Goal: Task Accomplishment & Management: Use online tool/utility

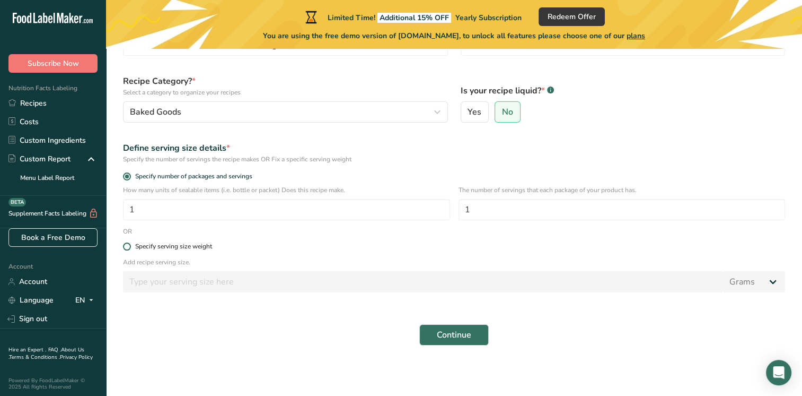
click at [125, 247] on span at bounding box center [127, 246] width 8 height 8
click at [125, 247] on input "Specify serving size weight" at bounding box center [126, 246] width 7 height 7
radio input "true"
radio input "false"
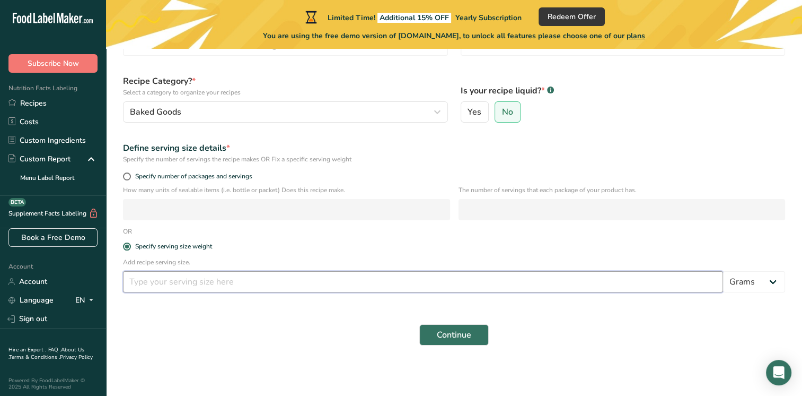
click at [168, 283] on input "number" at bounding box center [423, 281] width 600 height 21
type input "500"
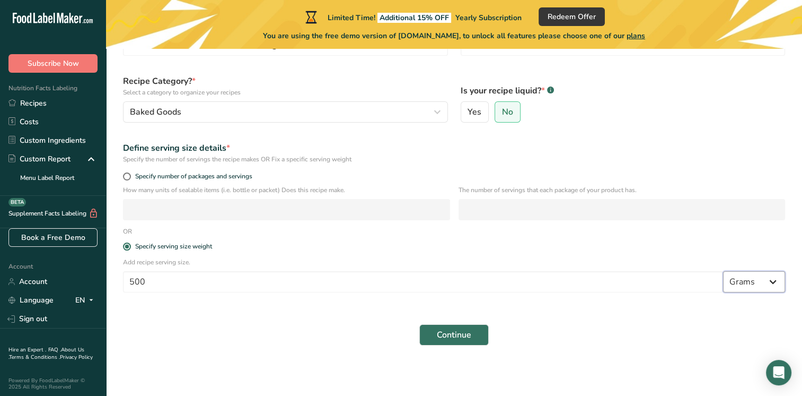
click at [755, 285] on select "Grams kg mg mcg lb oz l mL fl oz tbsp tsp cup qt gallon" at bounding box center [754, 281] width 62 height 21
click at [752, 281] on select "Grams kg mg mcg lb oz l mL fl oz tbsp tsp cup qt gallon" at bounding box center [754, 281] width 62 height 21
click at [692, 313] on form "Recipe name * Vanilla Cake With Cheese Cake Filling Recipe code .a-a{fill:#3473…" at bounding box center [454, 181] width 675 height 341
click at [443, 338] on span "Continue" at bounding box center [454, 334] width 34 height 13
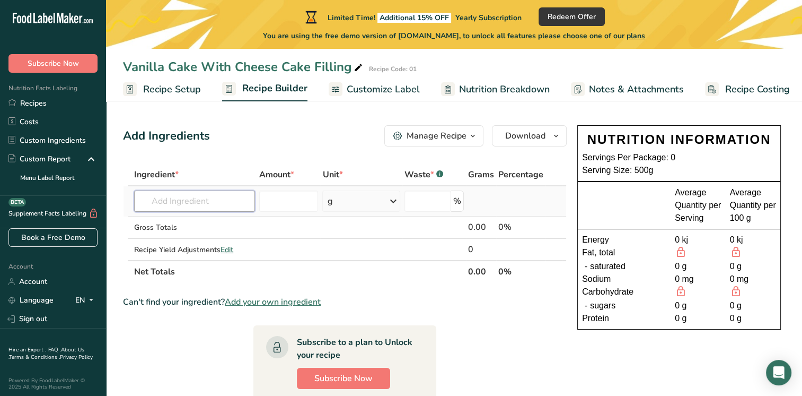
click at [171, 202] on input "text" at bounding box center [194, 200] width 121 height 21
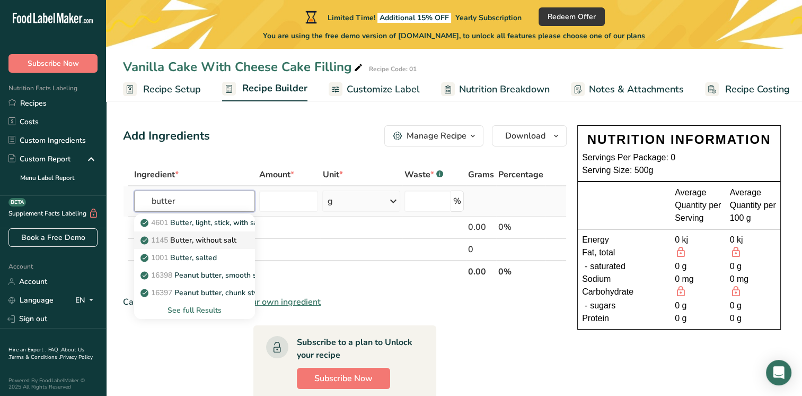
type input "butter"
click at [204, 241] on p "1145 Butter, without salt" at bounding box center [190, 239] width 94 height 11
type input "Butter, without salt"
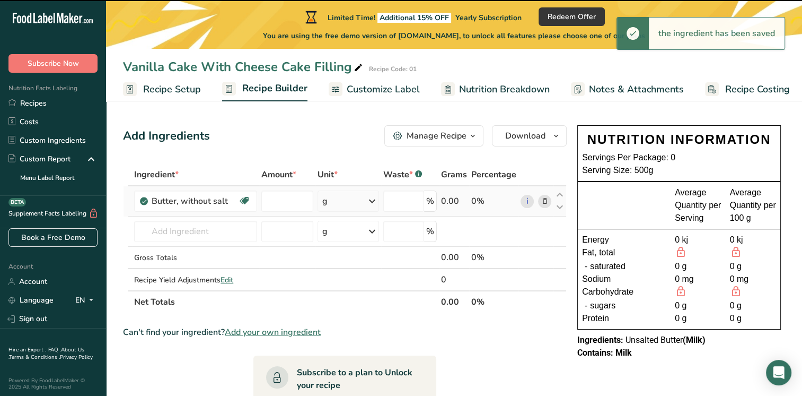
type input "0"
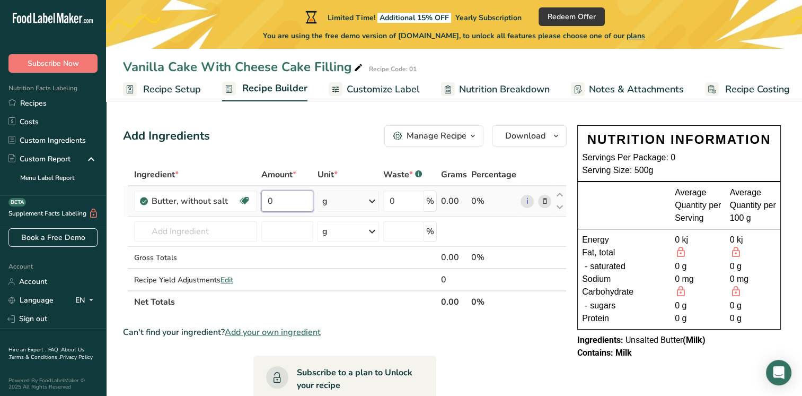
drag, startPoint x: 293, startPoint y: 196, endPoint x: 293, endPoint y: 202, distance: 5.3
click at [293, 199] on input "0" at bounding box center [287, 200] width 52 height 21
type input "115"
click at [220, 230] on div "Ingredient * Amount * Unit * Waste * .a-a{fill:#347362;}.b-a{fill:#fff;} Grams …" at bounding box center [345, 238] width 444 height 150
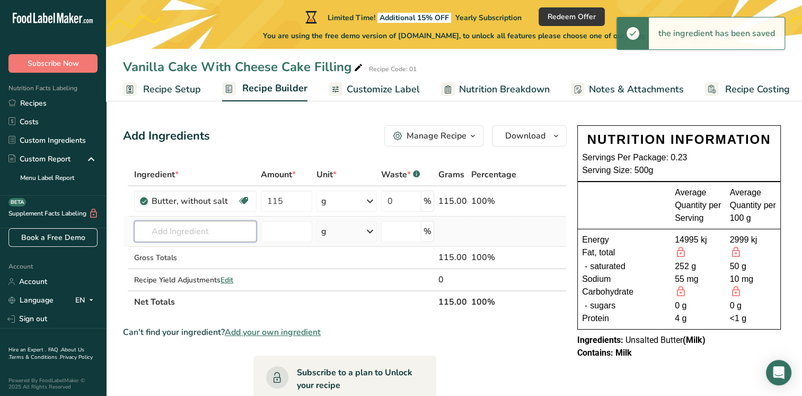
click at [214, 232] on input "text" at bounding box center [195, 231] width 123 height 21
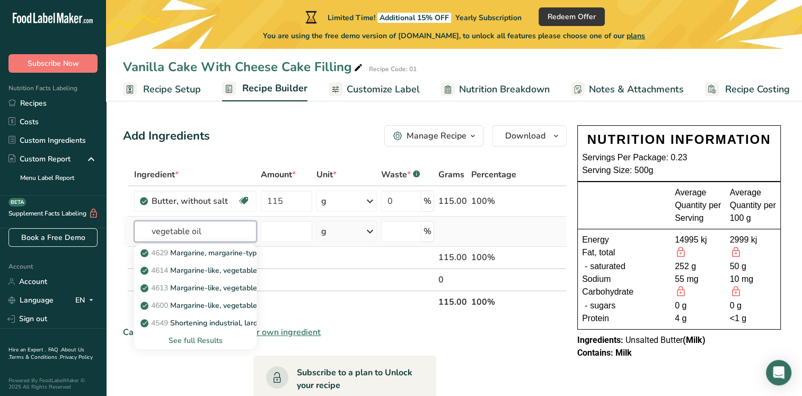
click at [206, 230] on input "vegetable oil" at bounding box center [195, 231] width 123 height 21
type input "vegetable oil"
click at [204, 340] on div "See full Results" at bounding box center [196, 340] width 106 height 11
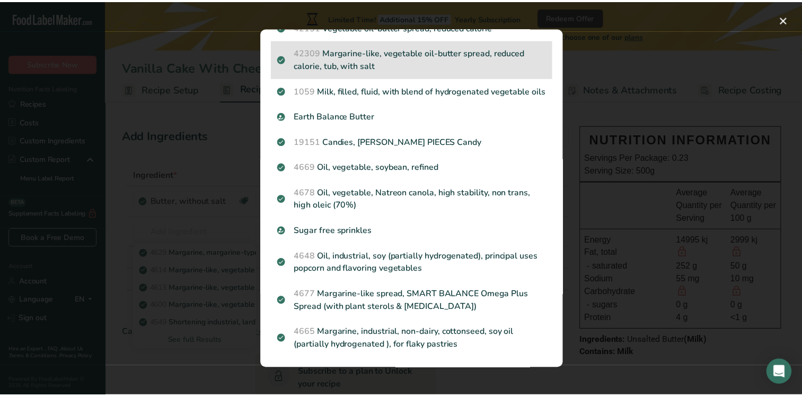
scroll to position [847, 0]
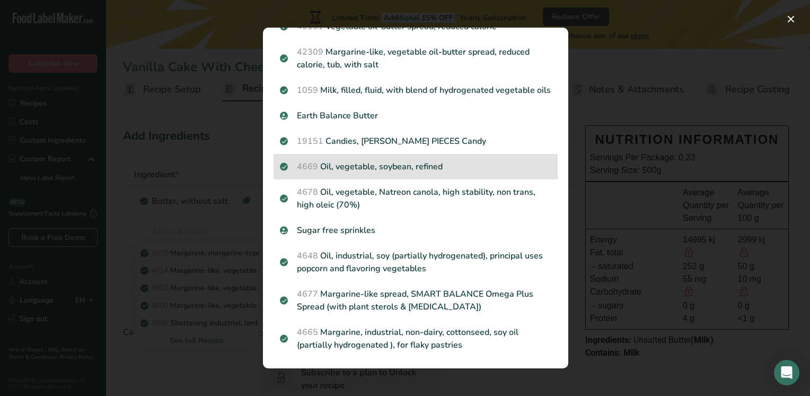
click at [387, 173] on div "4669 Oil, vegetable, soybean, refined" at bounding box center [416, 166] width 284 height 25
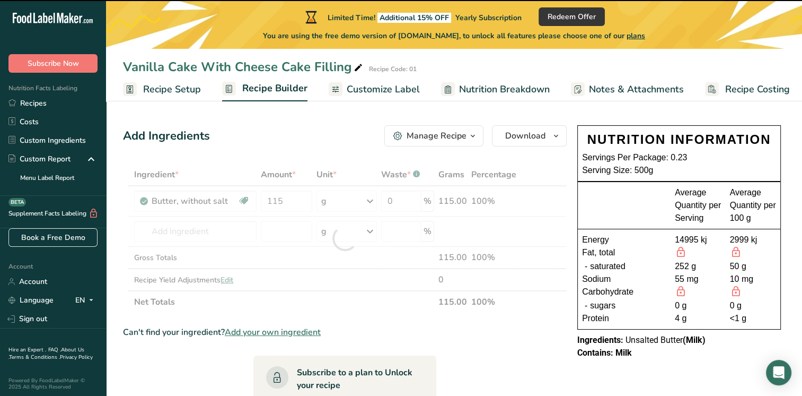
type input "0"
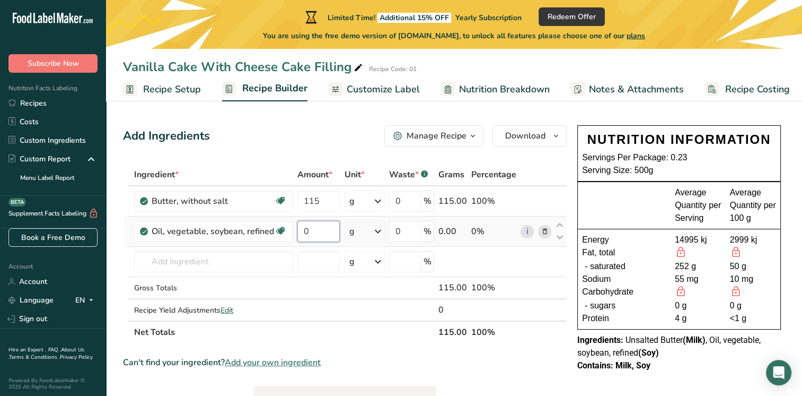
click at [310, 234] on input "0" at bounding box center [319, 231] width 42 height 21
type input "105"
click at [210, 262] on div "Ingredient * Amount * Unit * Waste * .a-a{fill:#347362;}.b-a{fill:#fff;} Grams …" at bounding box center [345, 253] width 444 height 180
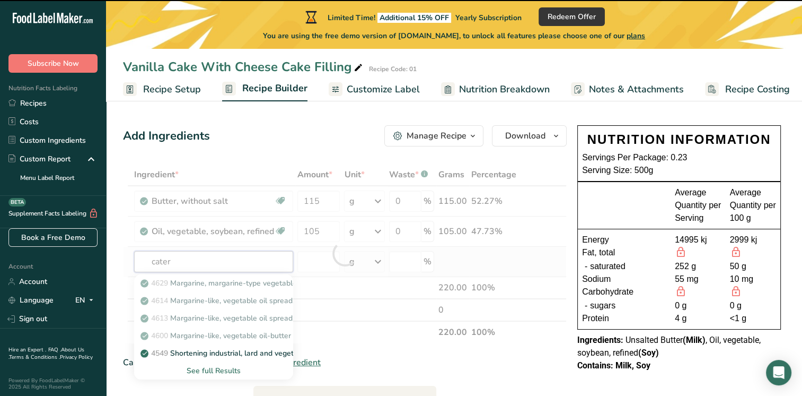
type input "cate"
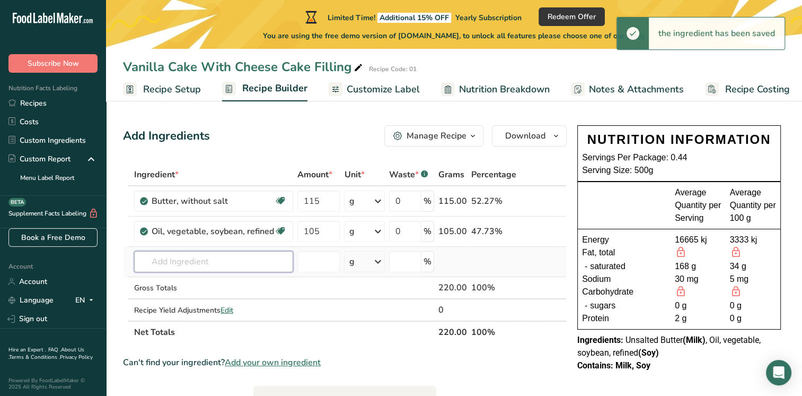
type input "s"
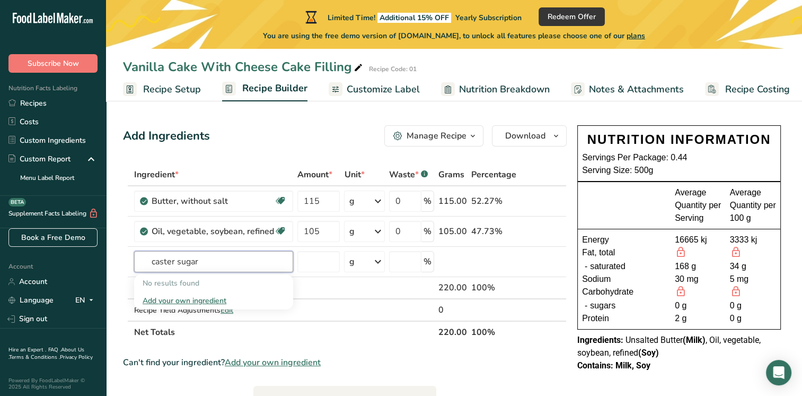
drag, startPoint x: 212, startPoint y: 266, endPoint x: 99, endPoint y: 261, distance: 113.6
click at [99, 261] on div ".a-20{fill:#fff;} Subscribe Now Nutrition Facts Labeling Recipes Costs Custom I…" at bounding box center [401, 374] width 802 height 749
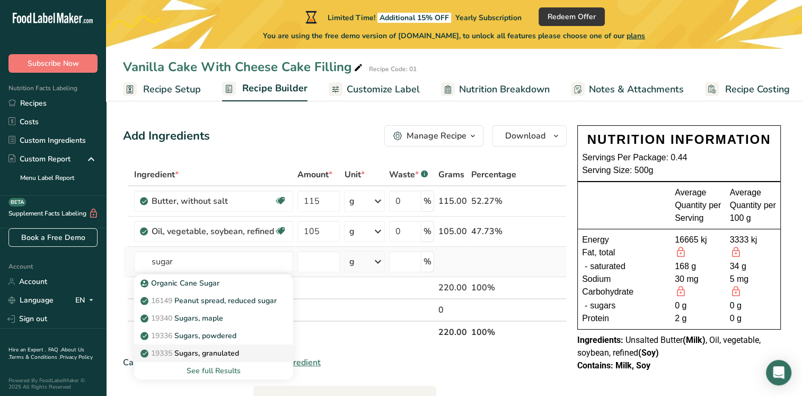
click at [233, 350] on p "19335 [GEOGRAPHIC_DATA], granulated" at bounding box center [191, 352] width 97 height 11
type input "Sugars, granulated"
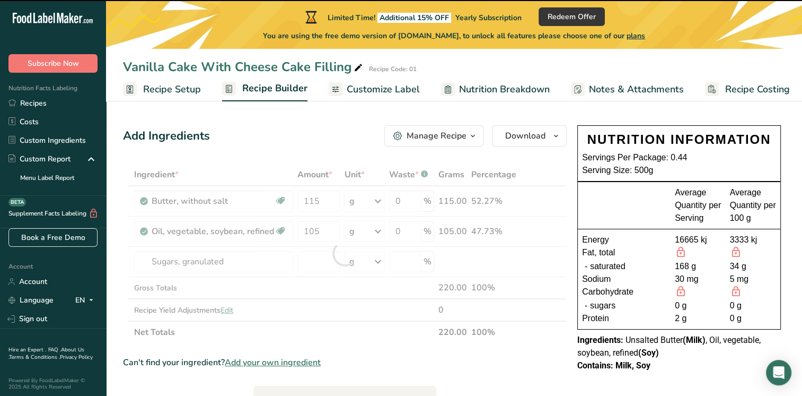
type input "0"
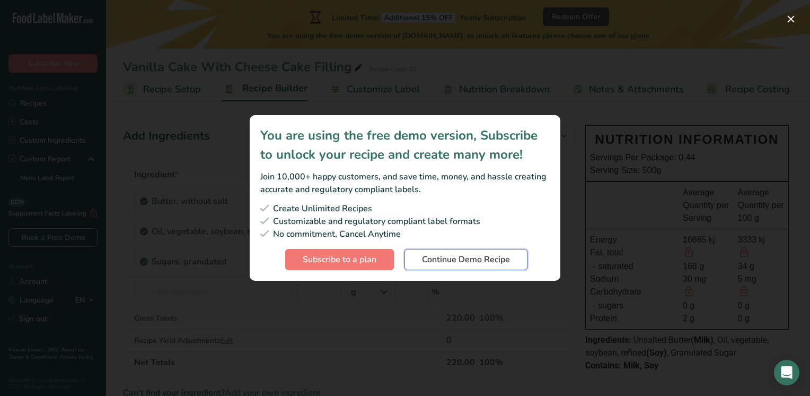
click at [438, 266] on button "Continue Demo Recipe" at bounding box center [466, 259] width 123 height 21
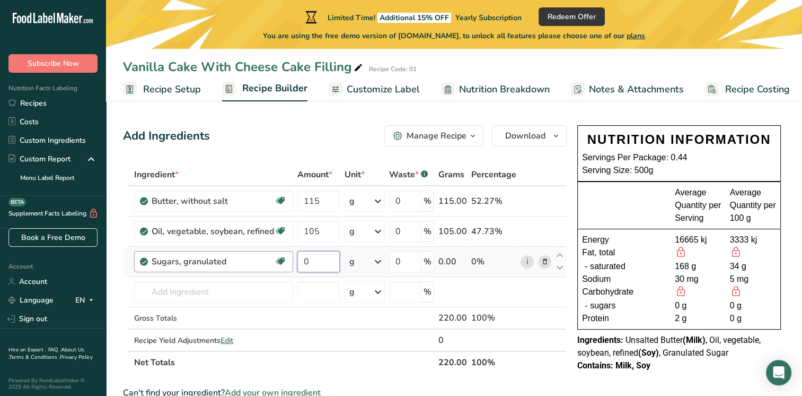
drag, startPoint x: 322, startPoint y: 259, endPoint x: 282, endPoint y: 258, distance: 40.3
click at [261, 252] on tr "Sugars, granulated Dairy free Gluten free Vegan Vegetarian Soy free 0 g Portion…" at bounding box center [345, 262] width 443 height 30
type input "335"
click at [199, 294] on div "Ingredient * Amount * Unit * Waste * .a-a{fill:#347362;}.b-a{fill:#fff;} Grams …" at bounding box center [345, 268] width 444 height 210
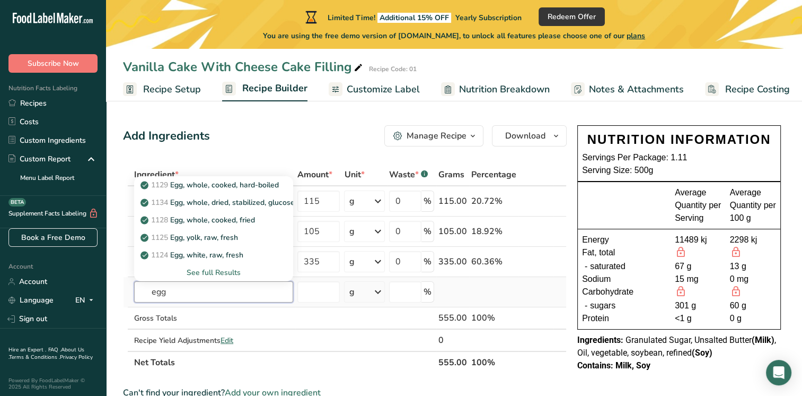
type input "egg"
click at [221, 273] on div "See full Results" at bounding box center [214, 272] width 142 height 11
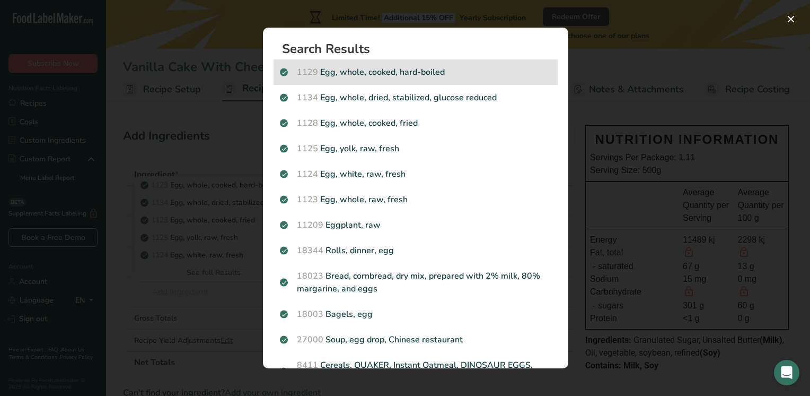
click at [373, 70] on p "1129 Egg, whole, cooked, hard-boiled" at bounding box center [416, 72] width 272 height 13
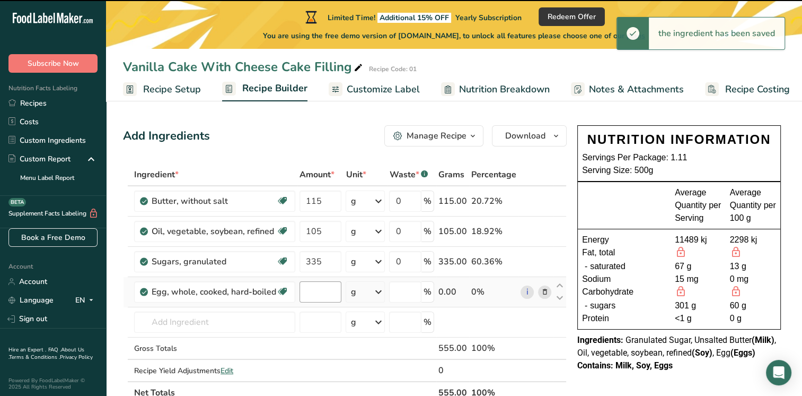
type input "0"
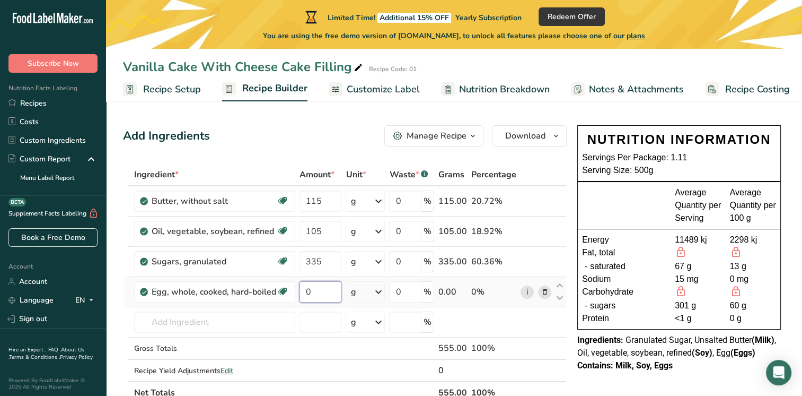
drag, startPoint x: 324, startPoint y: 291, endPoint x: 329, endPoint y: 294, distance: 5.9
click at [329, 294] on input "0" at bounding box center [321, 291] width 42 height 21
click at [370, 295] on div "Ingredient * Amount * Unit * Waste * .a-a{fill:#347362;}.b-a{fill:#fff;} Grams …" at bounding box center [345, 283] width 444 height 240
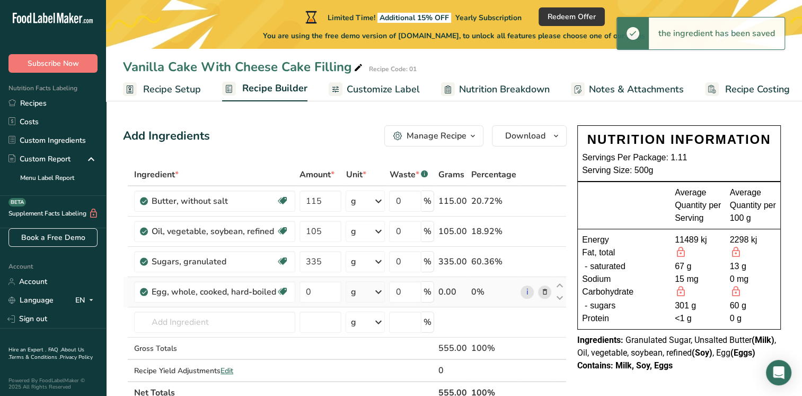
click at [376, 292] on icon at bounding box center [378, 291] width 13 height 19
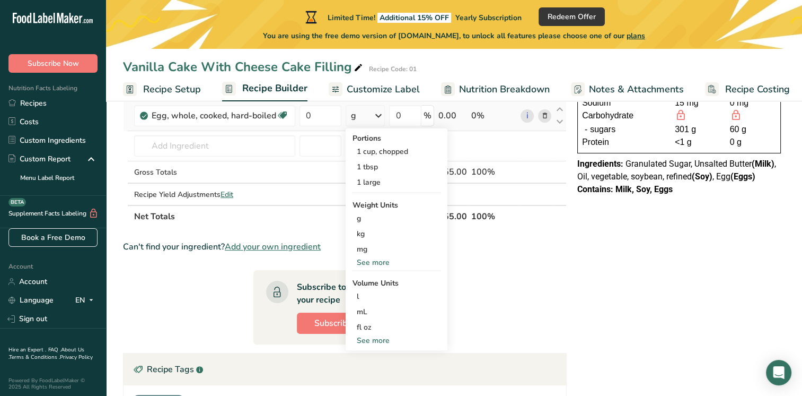
scroll to position [106, 0]
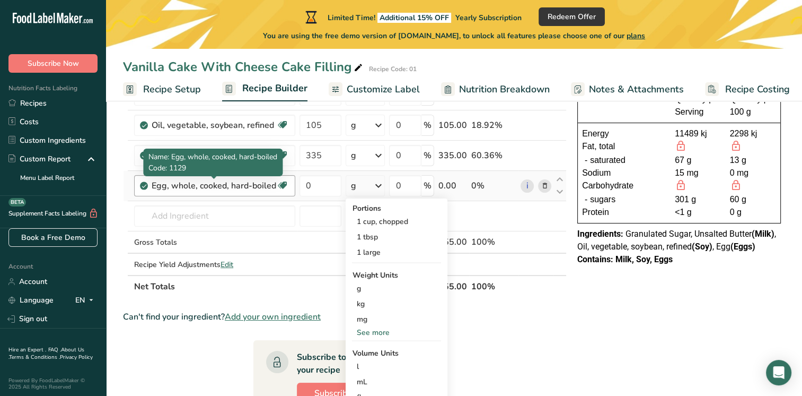
click at [272, 185] on div "Egg, whole, cooked, hard-boiled" at bounding box center [214, 185] width 125 height 13
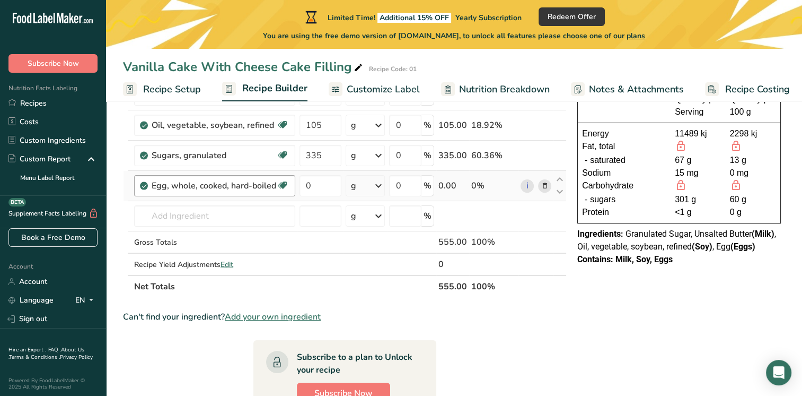
click at [138, 186] on div "Egg, whole, cooked, hard-boiled Dairy free Gluten free Vegetarian Soy free" at bounding box center [214, 185] width 161 height 21
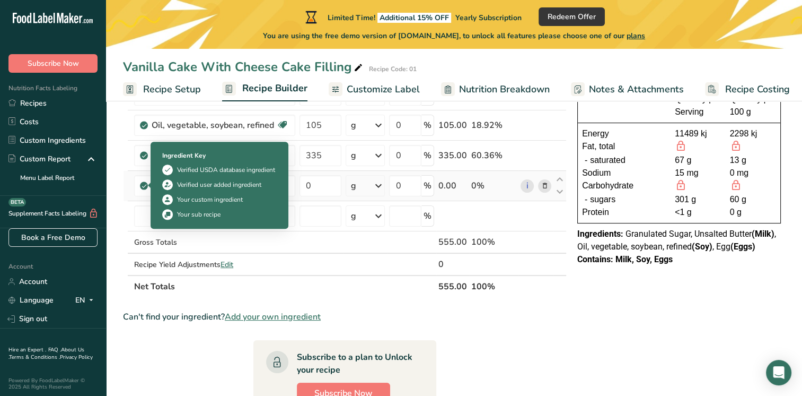
click at [141, 197] on td "Egg, whole, cooked, hard-boiled Dairy free Gluten free Vegetarian Soy free" at bounding box center [214, 186] width 165 height 30
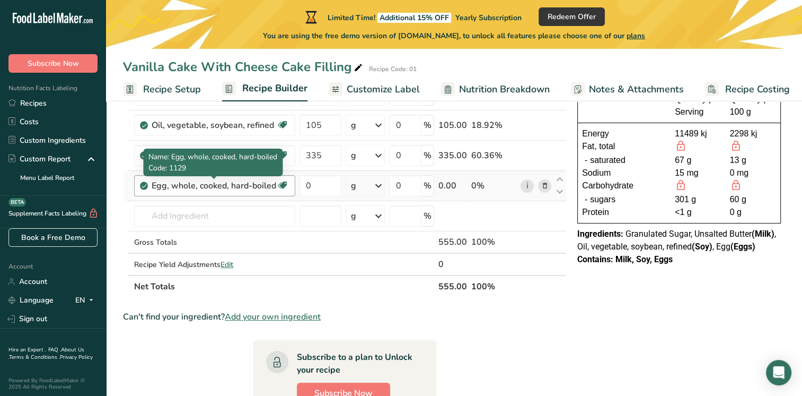
click at [208, 188] on div "Egg, whole, cooked, hard-boiled" at bounding box center [214, 185] width 125 height 13
drag, startPoint x: 275, startPoint y: 184, endPoint x: 79, endPoint y: 167, distance: 197.0
click at [79, 167] on div ".a-20{fill:#fff;} Subscribe Now Nutrition Facts Labeling Recipes Costs Custom I…" at bounding box center [401, 299] width 802 height 810
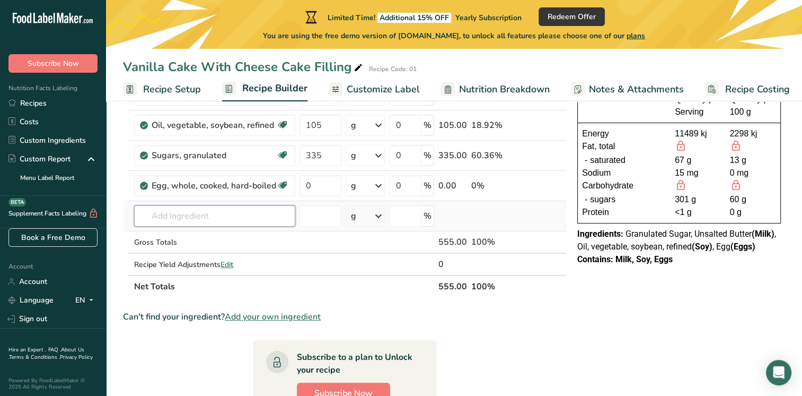
click at [235, 208] on input "text" at bounding box center [214, 215] width 161 height 21
click at [335, 187] on input "0" at bounding box center [321, 185] width 42 height 21
drag, startPoint x: 330, startPoint y: 185, endPoint x: 241, endPoint y: 195, distance: 89.2
click at [241, 195] on tr "Egg, whole, cooked, hard-boiled Dairy free Gluten free Vegetarian Soy free 3 g …" at bounding box center [345, 186] width 443 height 30
type input "150"
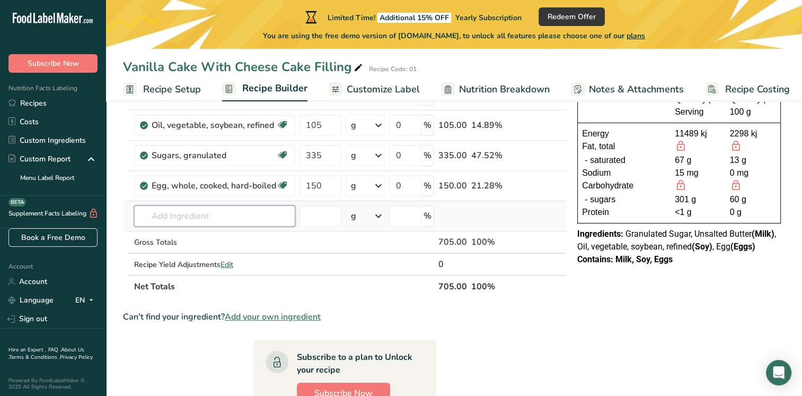
click at [221, 210] on div "Ingredient * Amount * Unit * Waste * .a-a{fill:#347362;}.b-a{fill:#fff;} Grams …" at bounding box center [345, 177] width 444 height 240
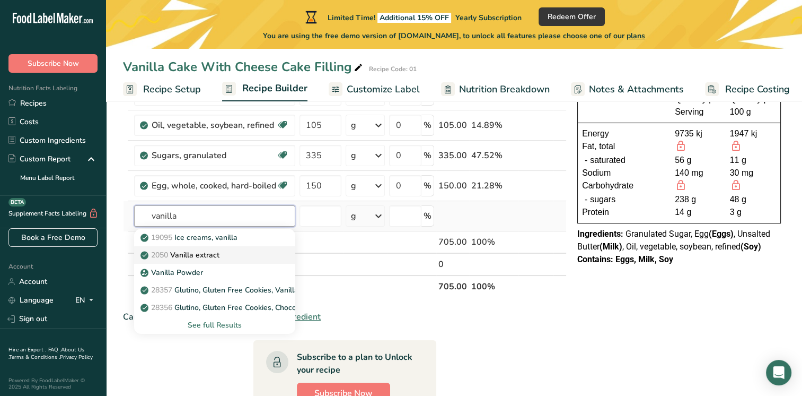
type input "vanilla"
click at [246, 258] on div "2050 Vanilla extract" at bounding box center [206, 254] width 127 height 11
type input "Vanilla extract"
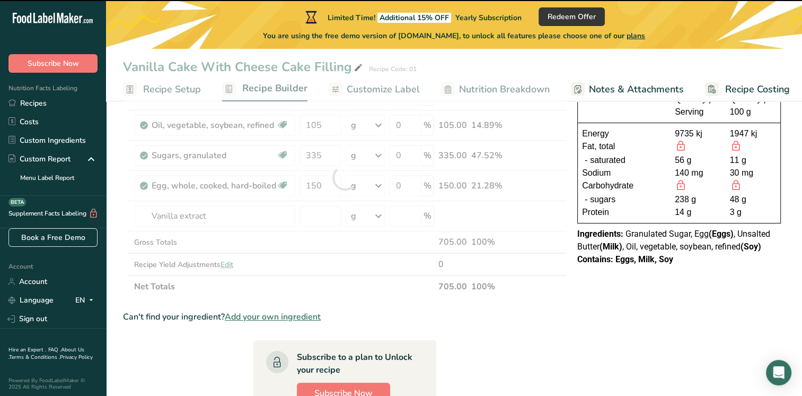
type input "0"
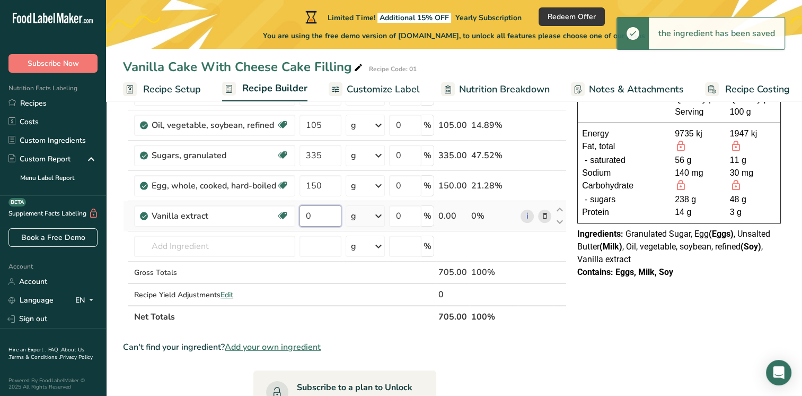
click at [336, 212] on input "0" at bounding box center [321, 215] width 42 height 21
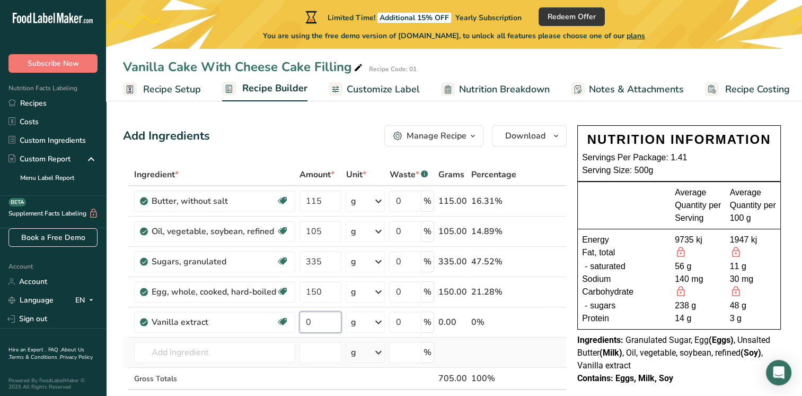
scroll to position [53, 0]
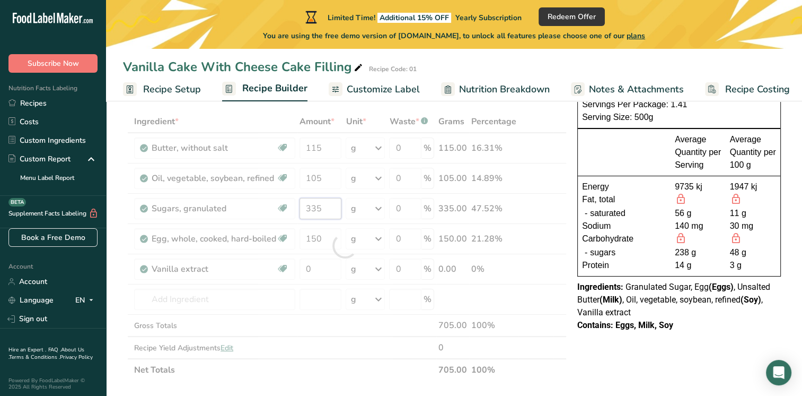
drag, startPoint x: 325, startPoint y: 208, endPoint x: 284, endPoint y: 211, distance: 40.4
click at [282, 208] on div "Ingredient * Amount * Unit * Waste * .a-a{fill:#347362;}.b-a{fill:#fff;} Grams …" at bounding box center [345, 245] width 444 height 271
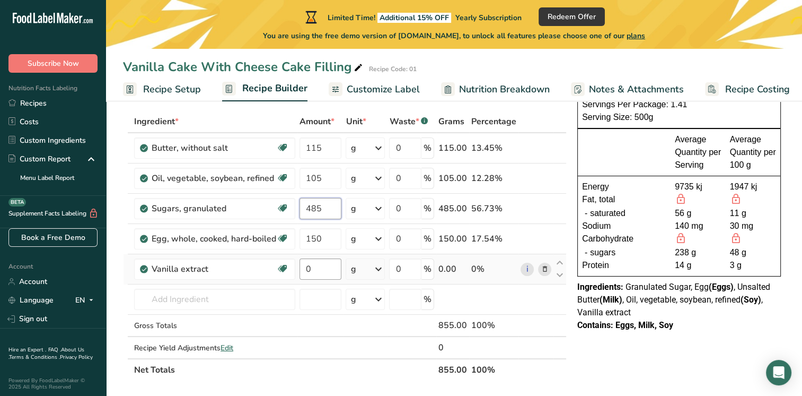
type input "485"
click at [319, 273] on div "Ingredient * Amount * Unit * Waste * .a-a{fill:#347362;}.b-a{fill:#fff;} Grams …" at bounding box center [345, 245] width 444 height 271
type input "35"
click at [209, 299] on div "Ingredient * Amount * Unit * Waste * .a-a{fill:#347362;}.b-a{fill:#fff;} Grams …" at bounding box center [345, 245] width 444 height 271
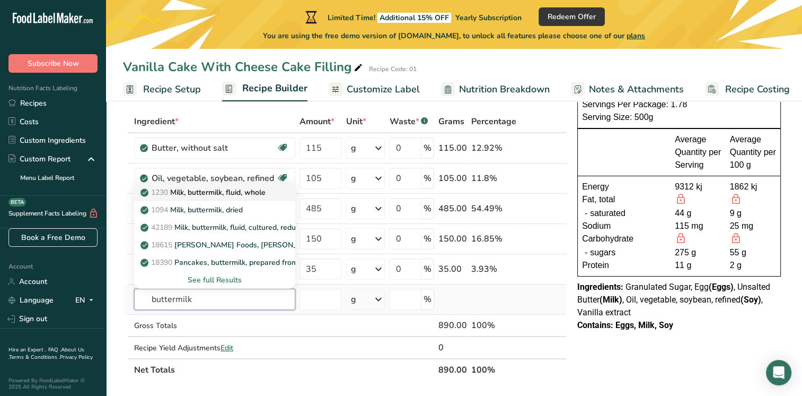
type input "buttermilk"
click at [241, 198] on link "1230 Milk, buttermilk, fluid, whole" at bounding box center [214, 193] width 161 height 18
type input "Milk, buttermilk, fluid, whole"
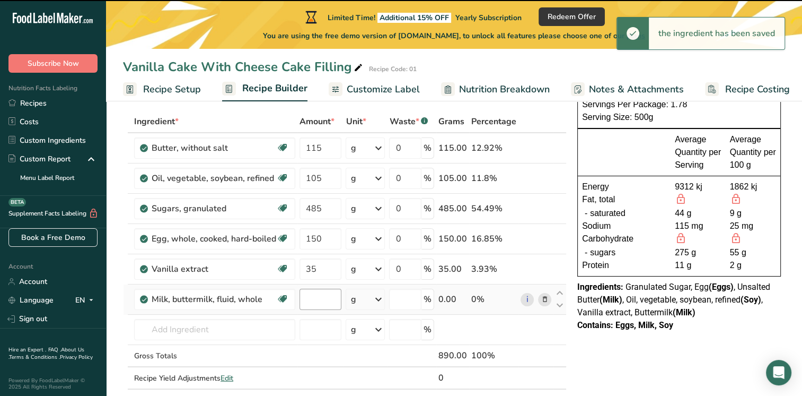
type input "0"
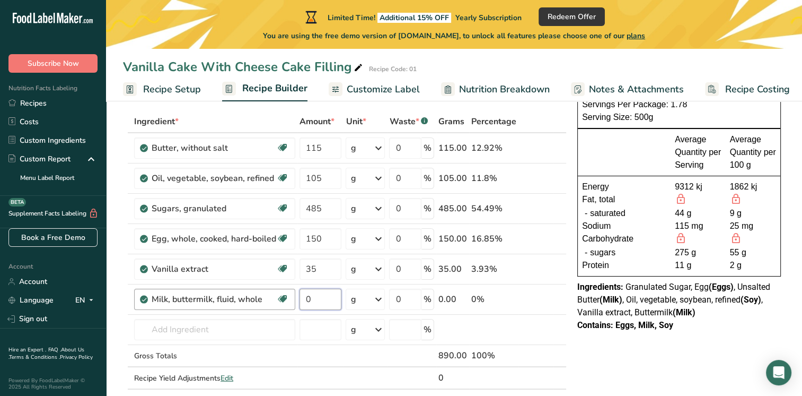
drag, startPoint x: 320, startPoint y: 297, endPoint x: 199, endPoint y: 296, distance: 120.9
click at [199, 296] on tr "Milk, buttermilk, fluid, whole Gluten free Vegetarian Soy free 0 g Portions 1 c…" at bounding box center [345, 299] width 443 height 30
type input "335"
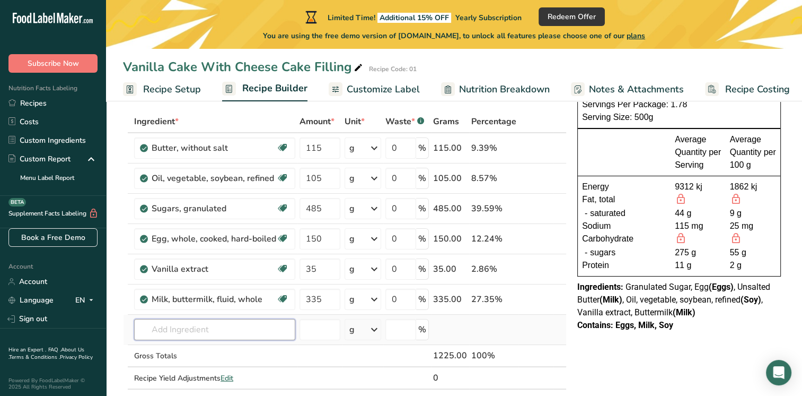
click at [164, 332] on div "Ingredient * Amount * Unit * Waste * .a-a{fill:#347362;}.b-a{fill:#fff;} Grams …" at bounding box center [345, 260] width 444 height 301
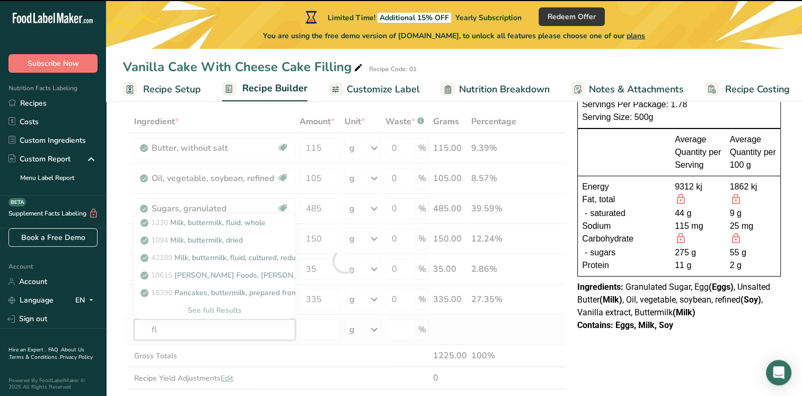
type input "flo"
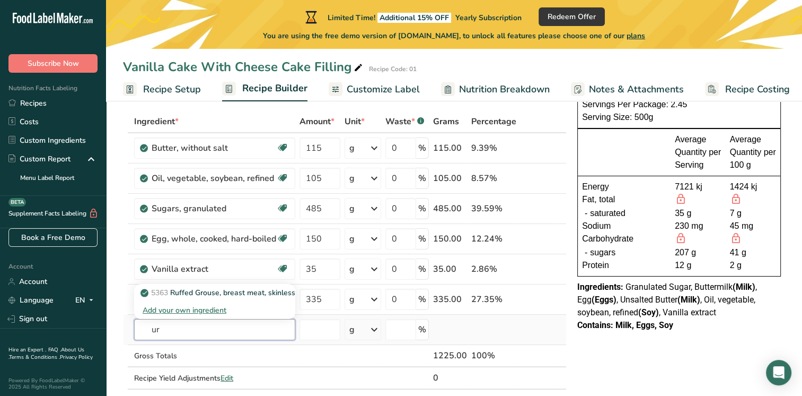
type input "u"
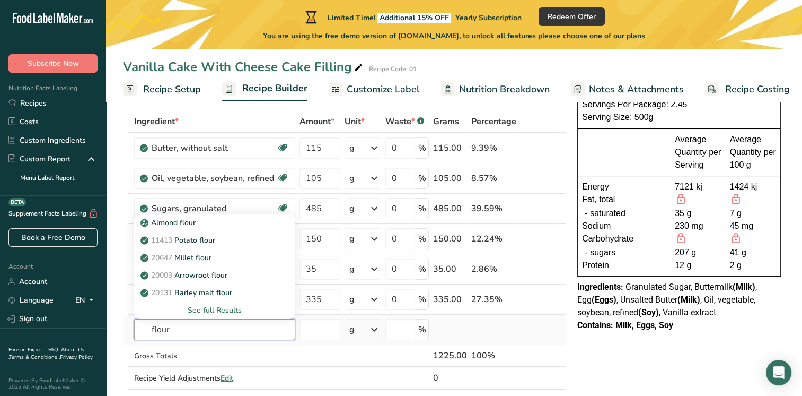
type input "flour"
click at [223, 309] on div "See full Results" at bounding box center [215, 309] width 144 height 11
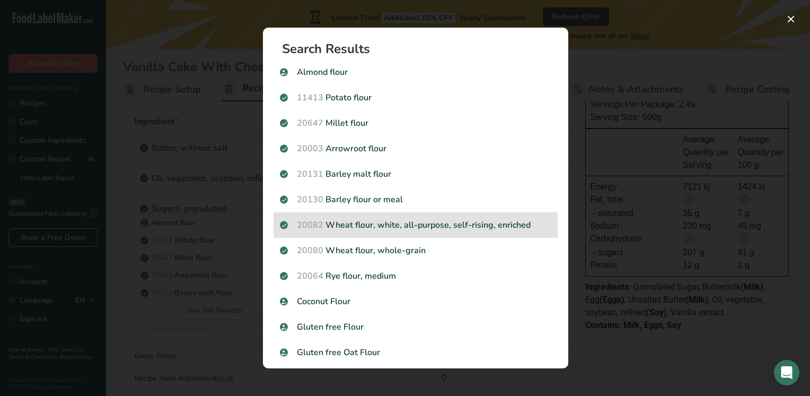
click at [428, 230] on p "20082 Wheat flour, white, all-purpose, self-rising, enriched" at bounding box center [416, 225] width 272 height 13
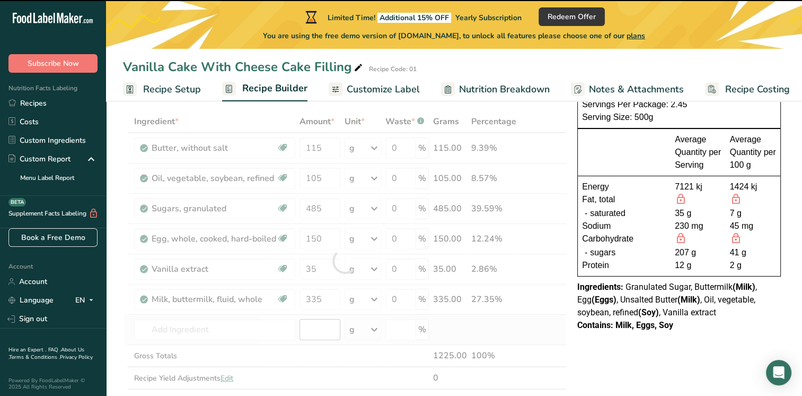
type input "0"
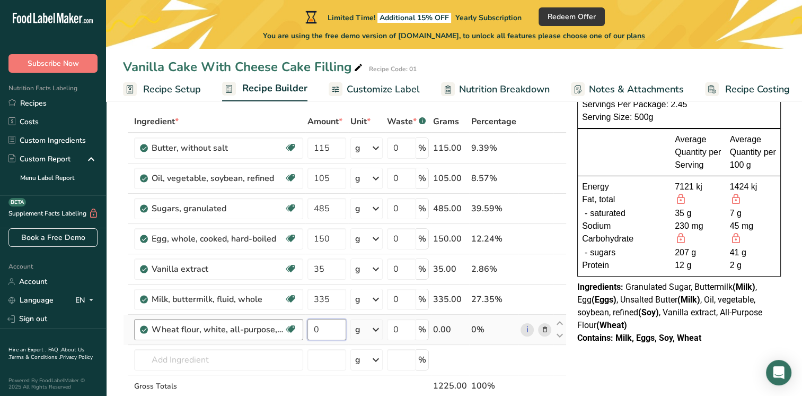
drag, startPoint x: 327, startPoint y: 328, endPoint x: 291, endPoint y: 332, distance: 36.8
click at [291, 332] on tr "Wheat flour, white, all-purpose, self-rising, enriched Dairy free Vegan Vegetar…" at bounding box center [345, 330] width 443 height 30
type input "300"
click at [178, 361] on div "Ingredient * Amount * Unit * Waste * .a-a{fill:#347362;}.b-a{fill:#fff;} Grams …" at bounding box center [345, 275] width 444 height 331
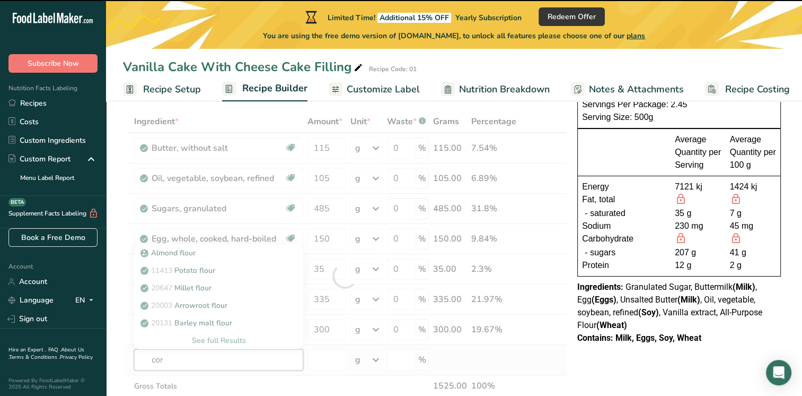
type input "corn"
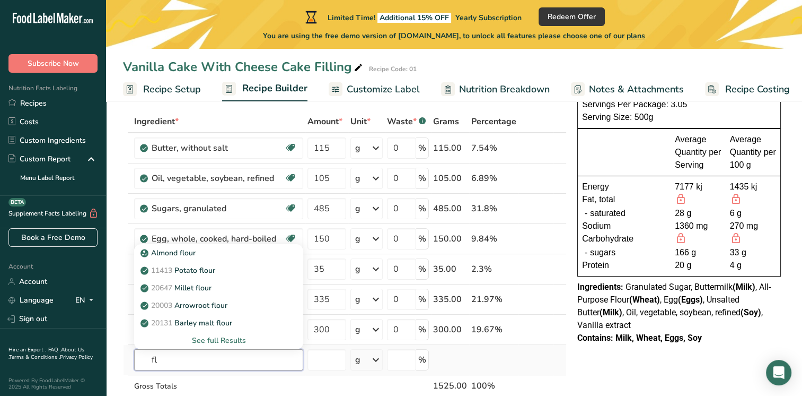
type input "f"
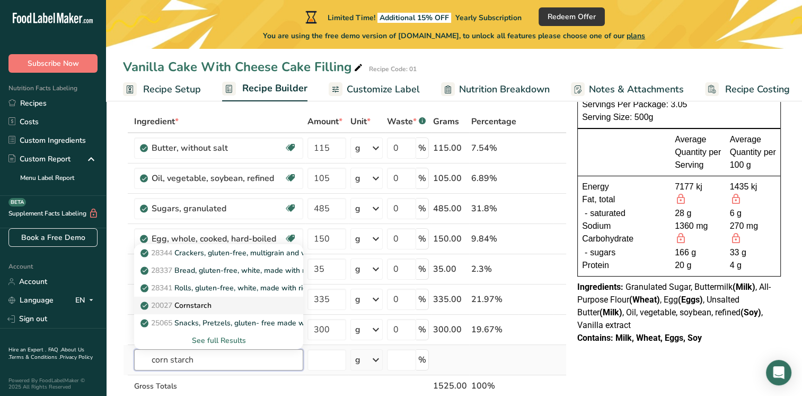
type input "corn starch"
click at [215, 307] on div "20027 [GEOGRAPHIC_DATA]" at bounding box center [210, 305] width 135 height 11
type input "Cornstarch"
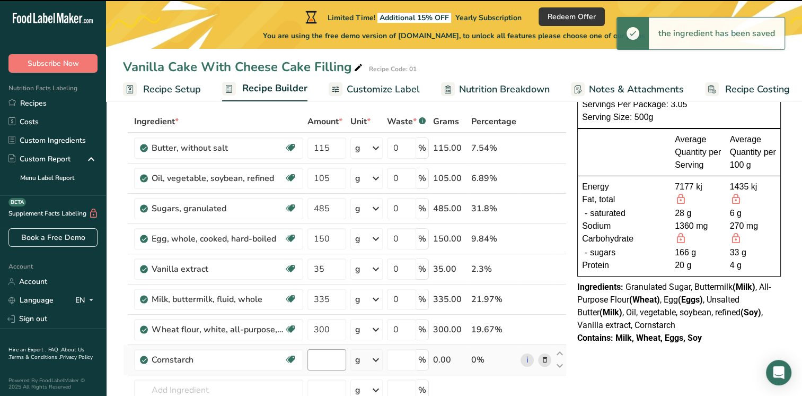
type input "0"
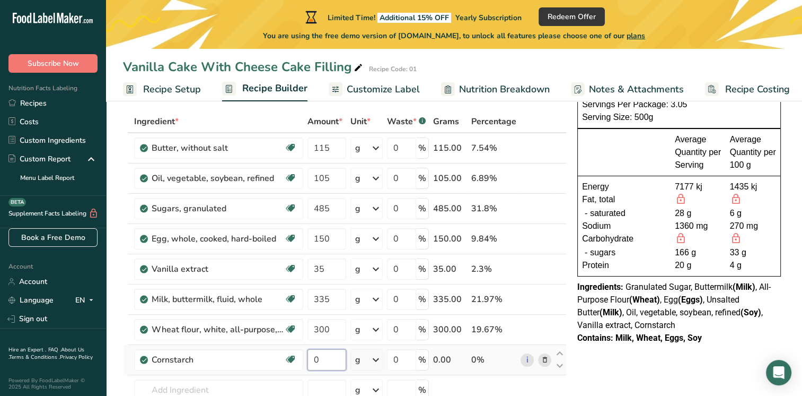
drag, startPoint x: 331, startPoint y: 364, endPoint x: 318, endPoint y: 360, distance: 13.8
click at [318, 360] on input "0" at bounding box center [327, 359] width 39 height 21
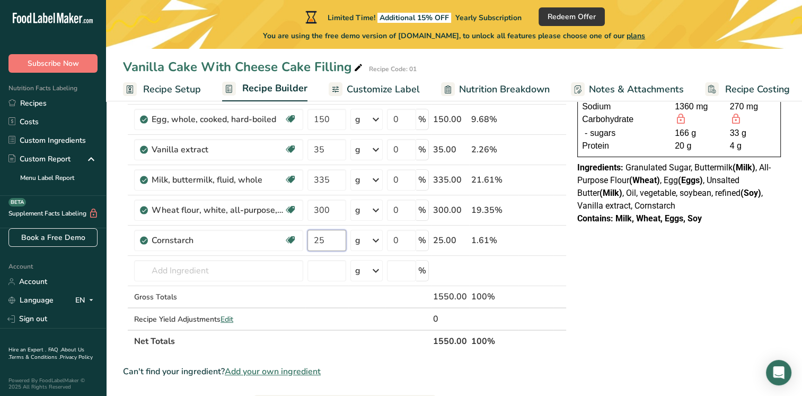
scroll to position [212, 0]
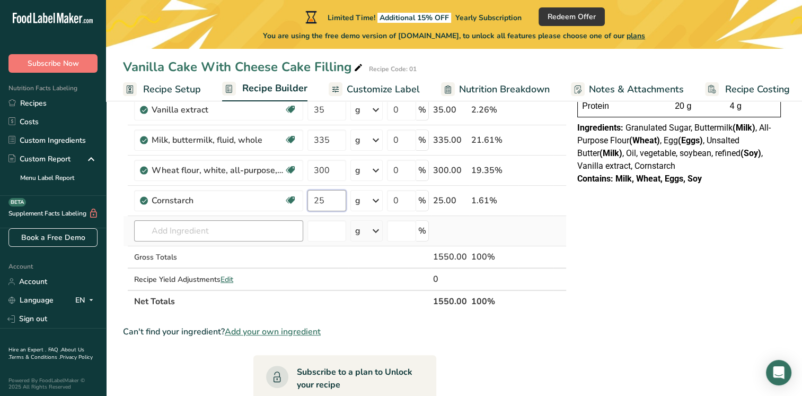
type input "25"
click at [151, 228] on div "Ingredient * Amount * Unit * Waste * .a-a{fill:#347362;}.b-a{fill:#fff;} Grams …" at bounding box center [345, 131] width 444 height 361
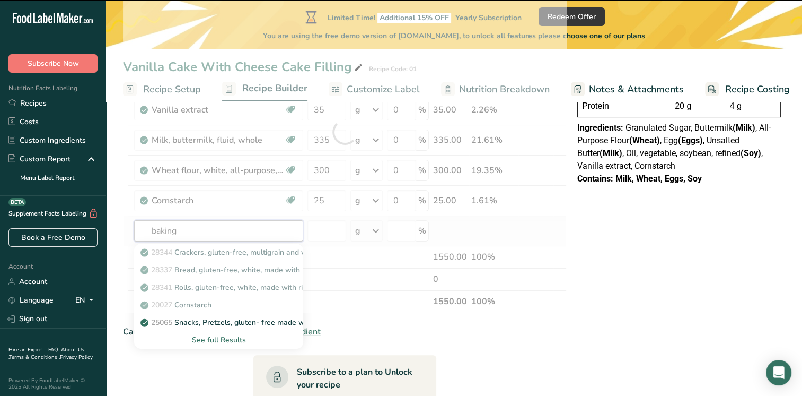
type input "baking"
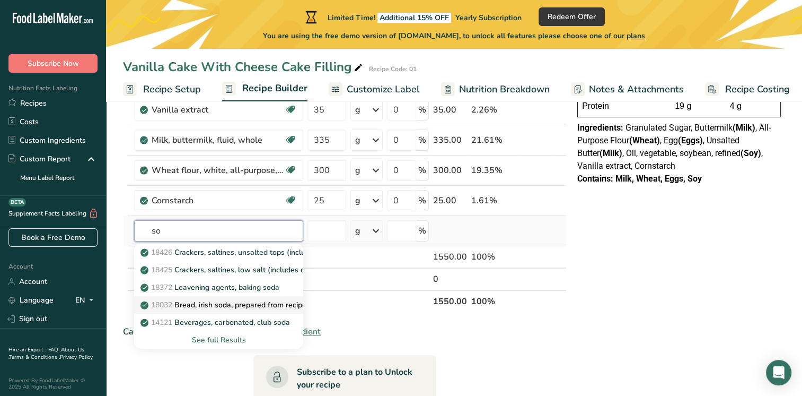
type input "s"
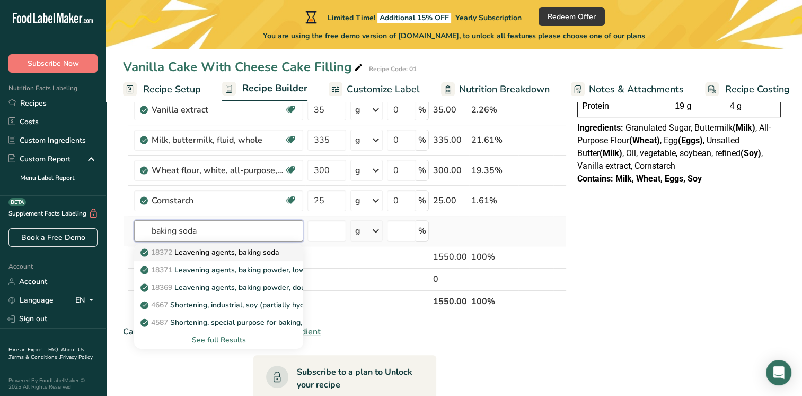
type input "baking soda"
click at [257, 254] on p "18372 Leavening agents, baking soda" at bounding box center [211, 252] width 137 height 11
type input "Leavening agents, baking soda"
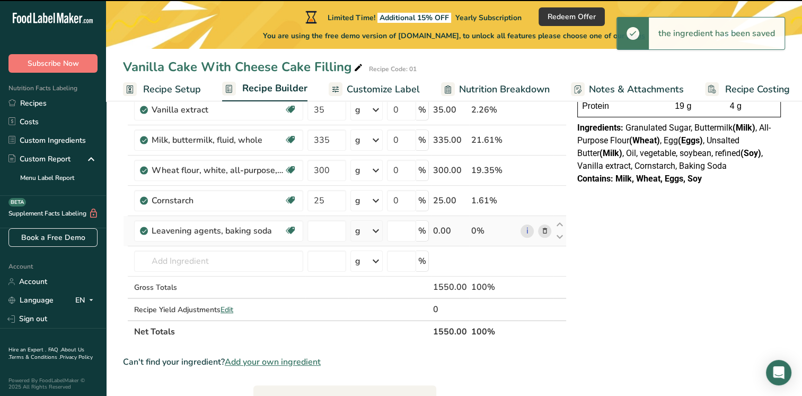
type input "0"
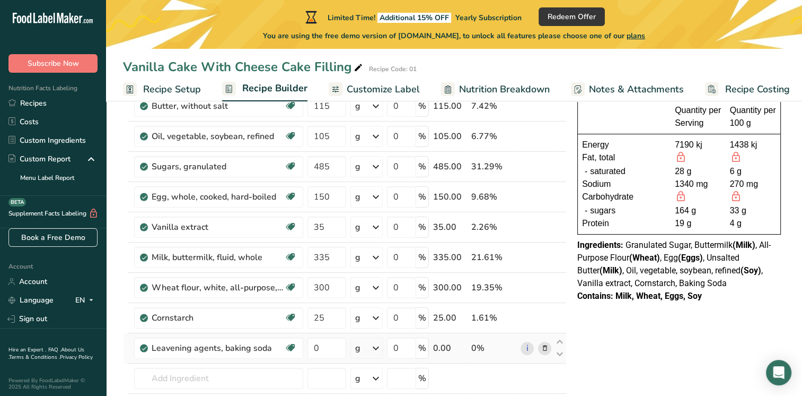
scroll to position [159, 0]
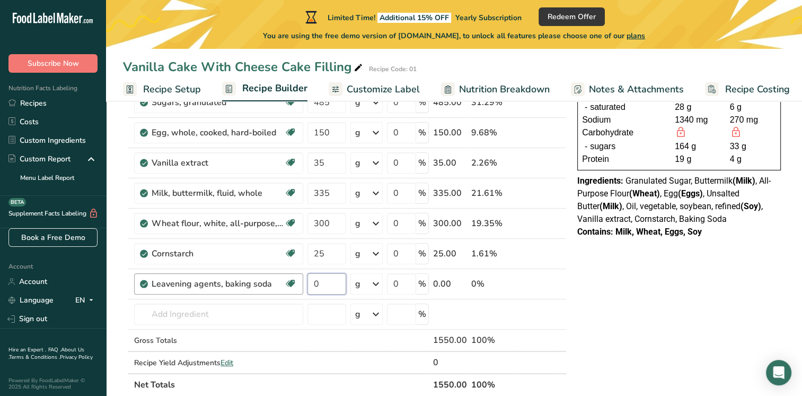
drag, startPoint x: 325, startPoint y: 283, endPoint x: 300, endPoint y: 283, distance: 24.9
click at [300, 283] on tr "Leavening agents, baking soda Dairy free Gluten free Vegan Vegetarian Soy free …" at bounding box center [345, 284] width 443 height 30
type input "5"
click at [251, 307] on div "Ingredient * Amount * Unit * Waste * .a-a{fill:#347362;}.b-a{fill:#fff;} Grams …" at bounding box center [345, 199] width 444 height 391
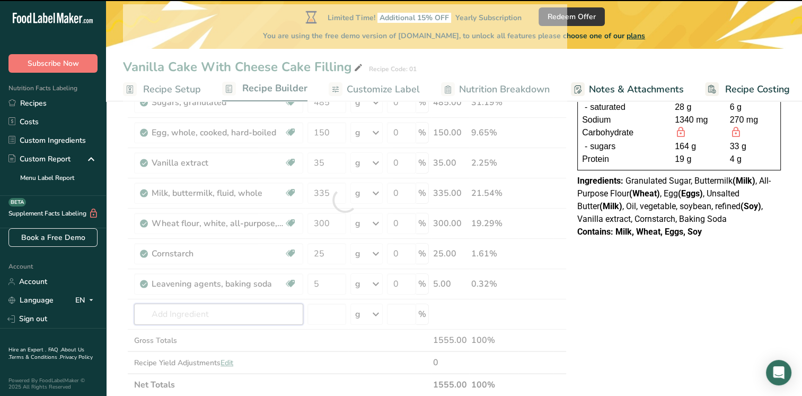
type input "b"
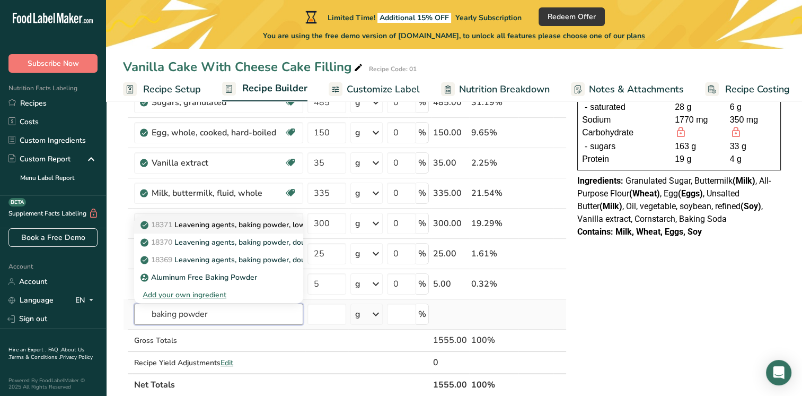
type input "baking powder"
click at [276, 224] on p "18371 Leavening agents, baking powder, low-sodium" at bounding box center [238, 224] width 190 height 11
type input "Leavening agents, baking powder, low-sodium"
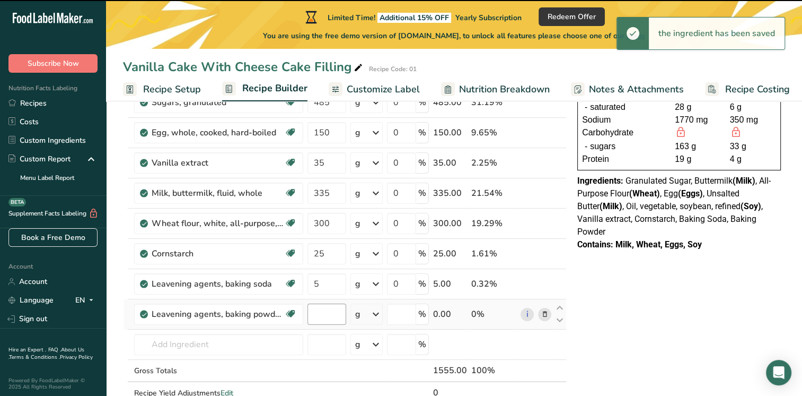
type input "0"
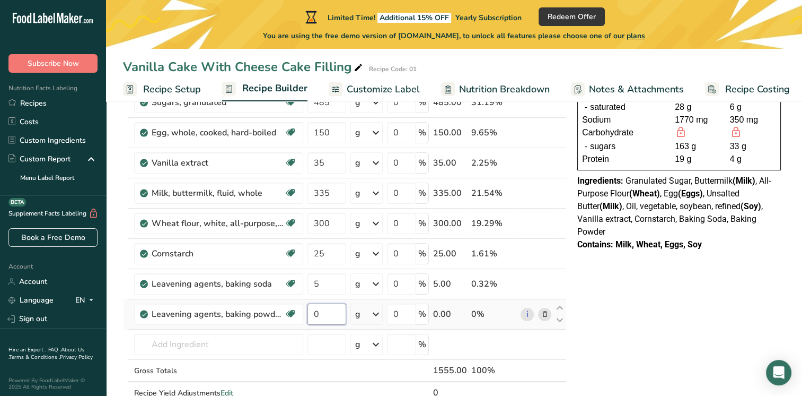
click at [325, 319] on input "0" at bounding box center [327, 313] width 39 height 21
type input "5"
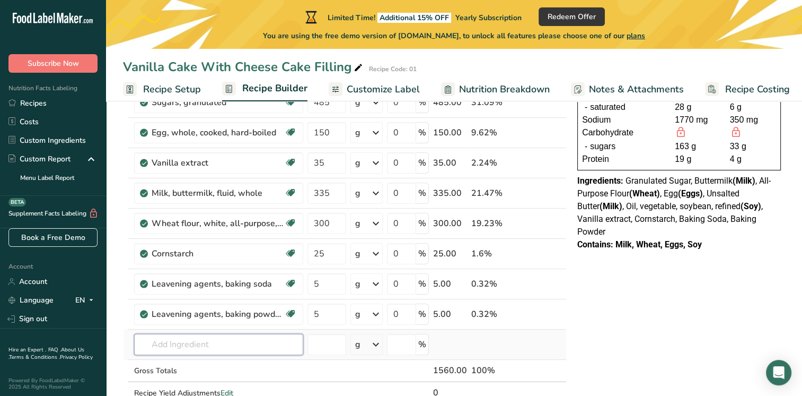
click at [240, 349] on div "Ingredient * Amount * Unit * Waste * .a-a{fill:#347362;}.b-a{fill:#fff;} Grams …" at bounding box center [345, 215] width 444 height 422
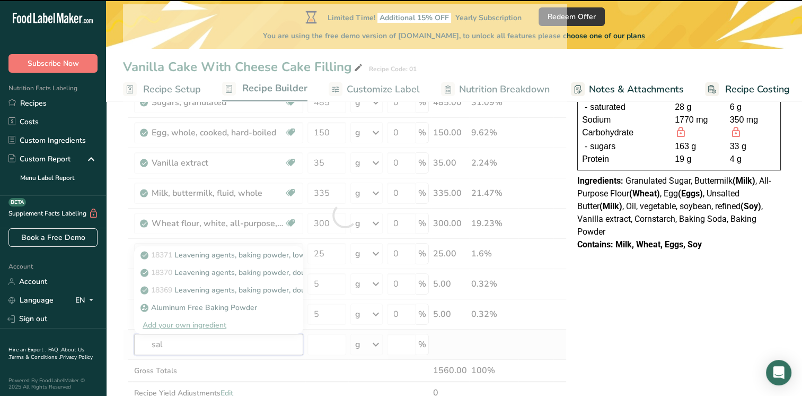
type input "salt"
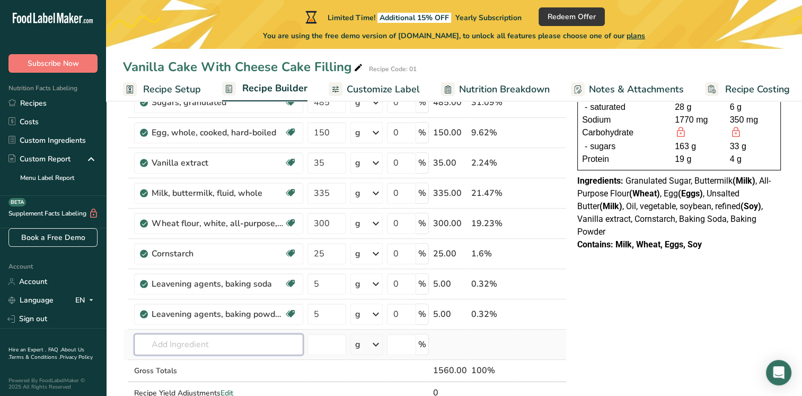
click at [194, 343] on input "text" at bounding box center [218, 344] width 169 height 21
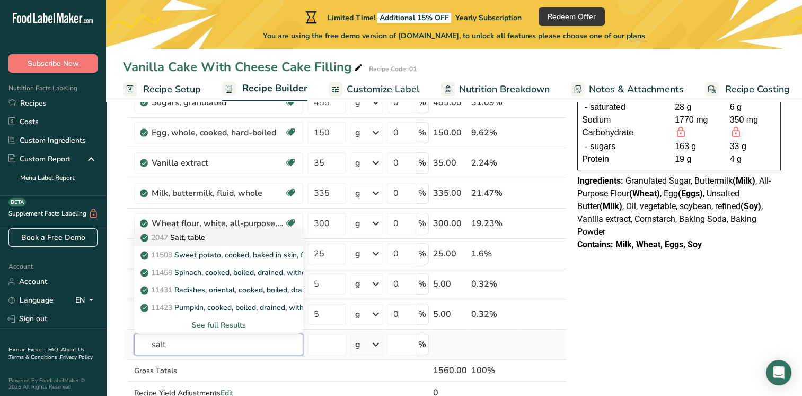
type input "salt"
click at [228, 238] on div "2047 Salt, table" at bounding box center [210, 237] width 135 height 11
type input "Salt, table"
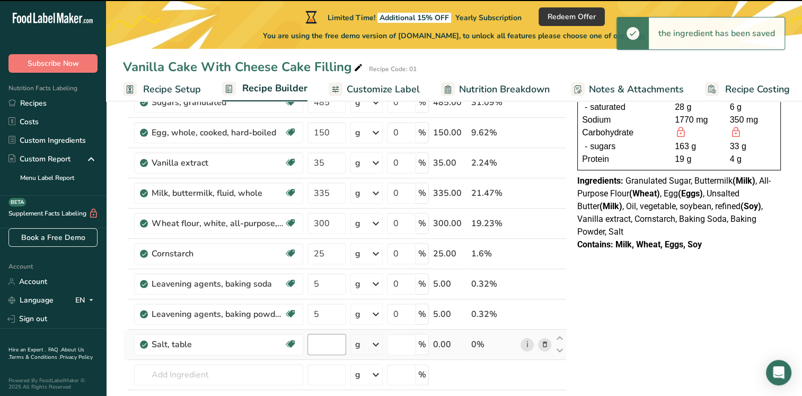
type input "0"
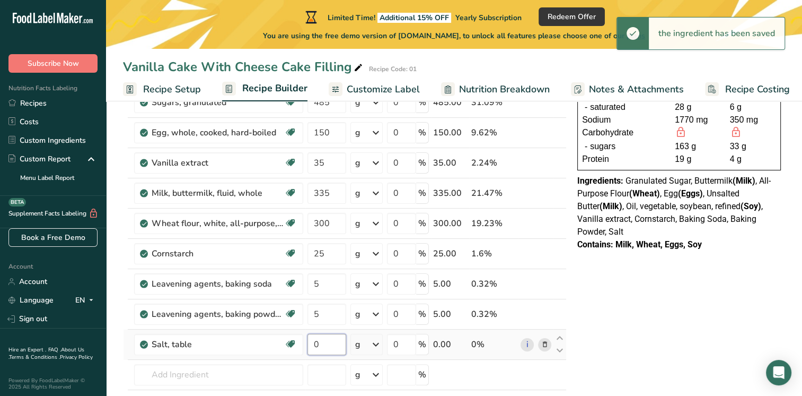
click at [327, 347] on input "0" at bounding box center [327, 344] width 39 height 21
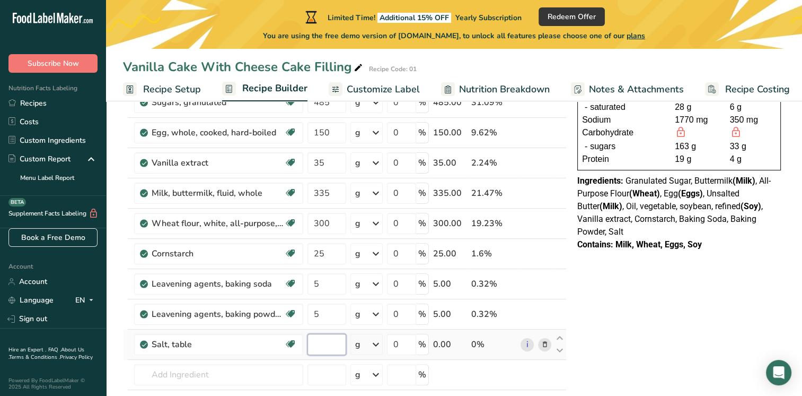
type input "5"
type input "2.5"
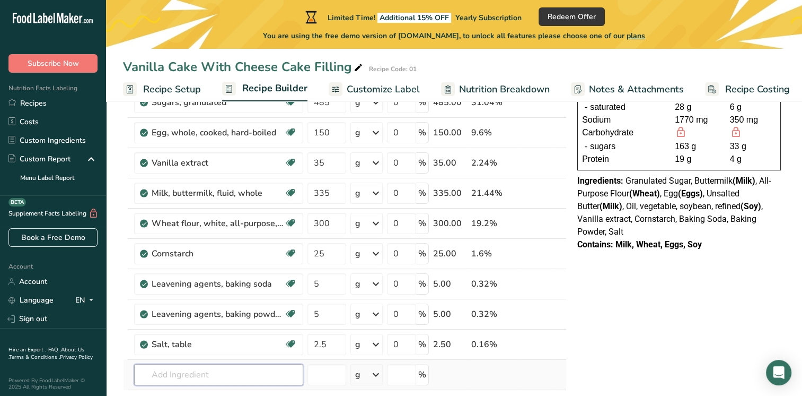
click at [229, 368] on div "Ingredient * Amount * Unit * Waste * .a-a{fill:#347362;}.b-a{fill:#fff;} Grams …" at bounding box center [345, 230] width 444 height 452
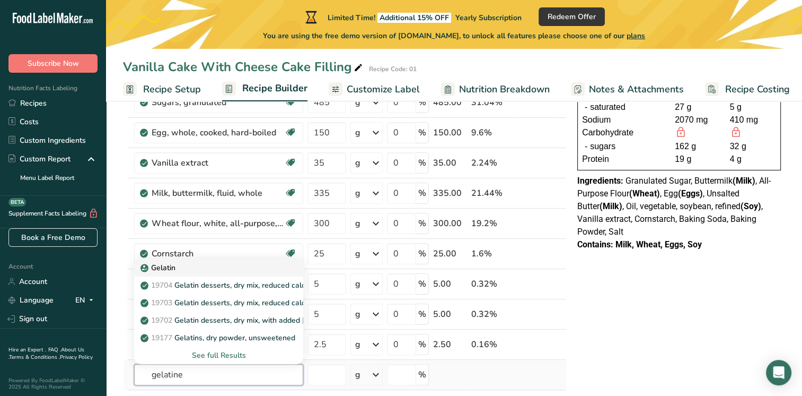
type input "gelatine"
click at [214, 270] on div "Gelatin" at bounding box center [210, 267] width 135 height 11
type input "Gelatin"
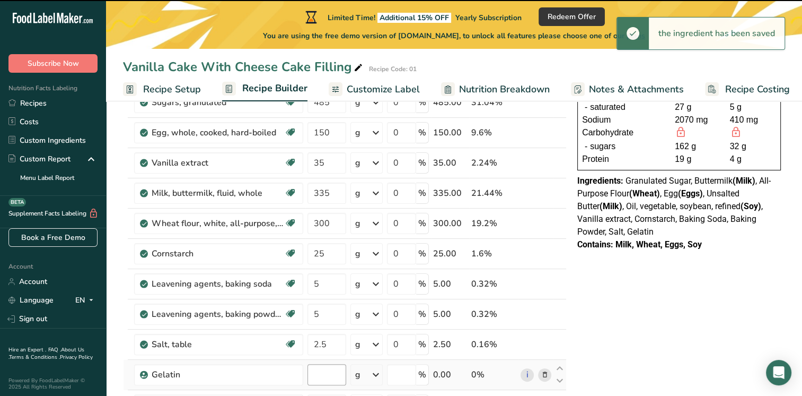
type input "0"
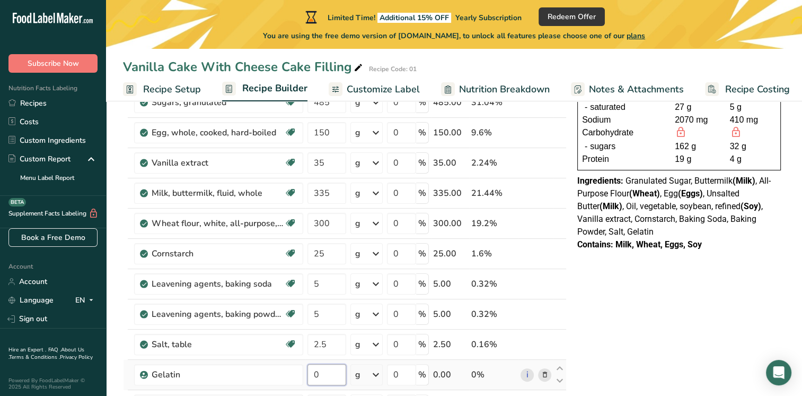
click at [322, 374] on input "0" at bounding box center [327, 374] width 39 height 21
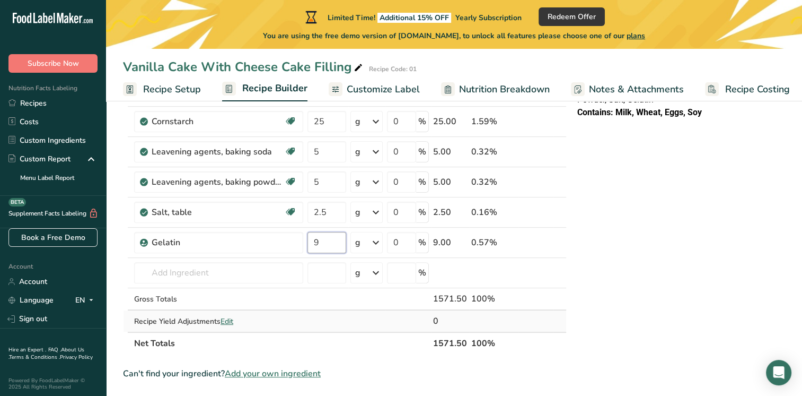
scroll to position [318, 0]
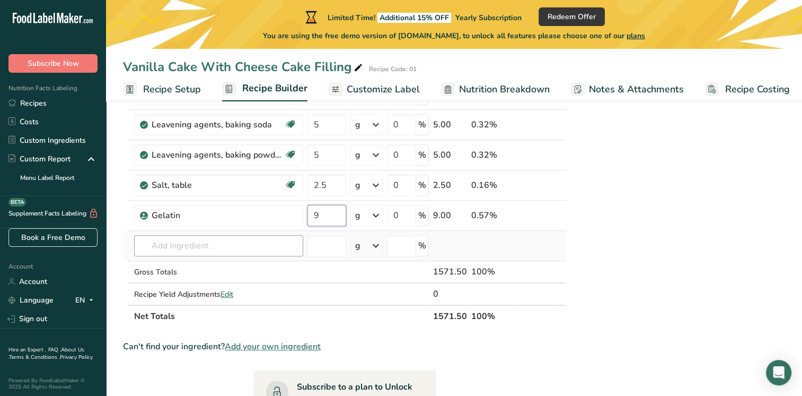
type input "9"
click at [181, 243] on div "Ingredient * Amount * Unit * Waste * .a-a{fill:#347362;}.b-a{fill:#fff;} Grams …" at bounding box center [345, 86] width 444 height 482
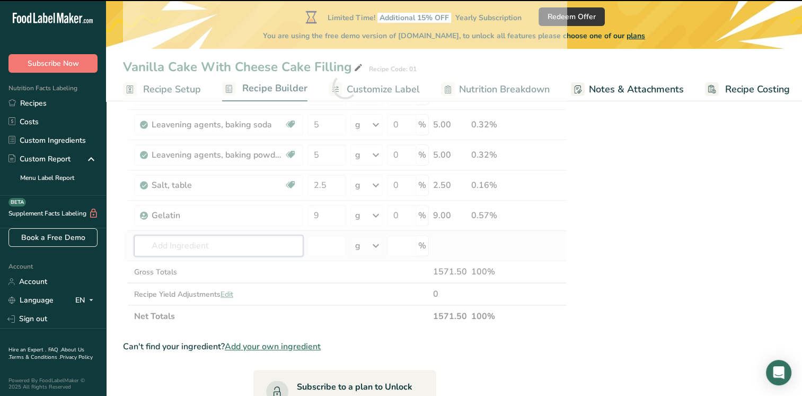
type input "c"
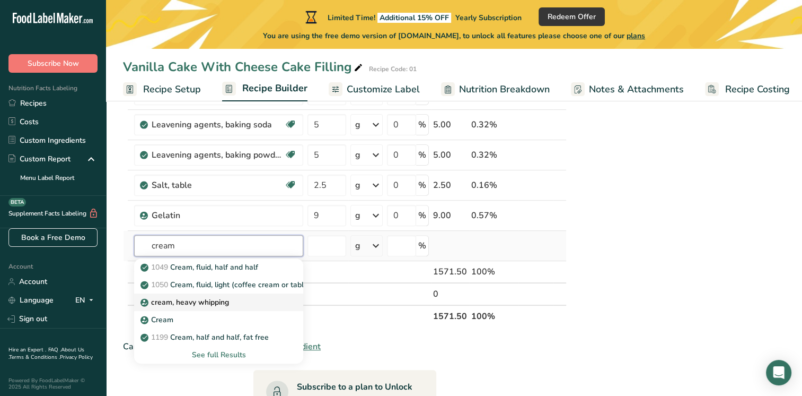
type input "cream"
click at [223, 300] on p "cream, heavy whipping" at bounding box center [186, 301] width 86 height 11
type input "cream, heavy whipping"
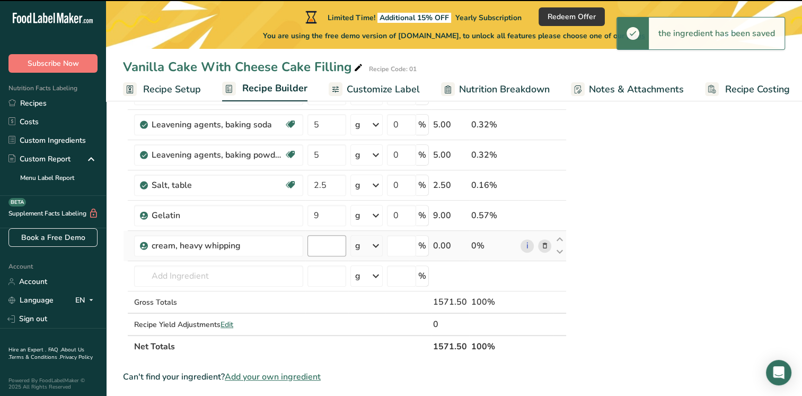
type input "0"
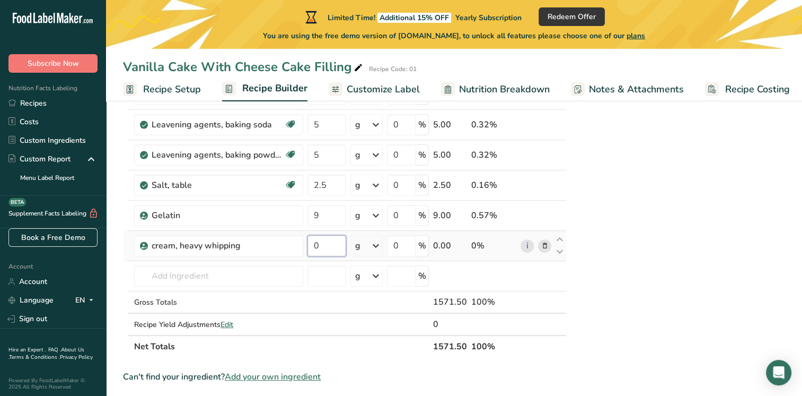
click at [330, 248] on input "0" at bounding box center [327, 245] width 39 height 21
type input "250"
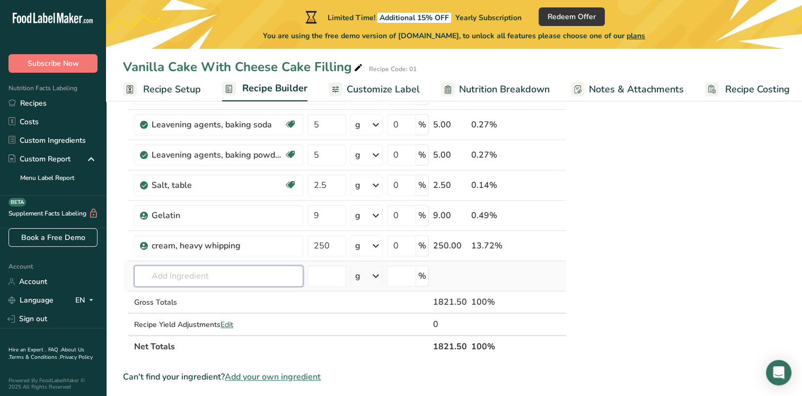
click at [178, 273] on div "Ingredient * Amount * Unit * Waste * .a-a{fill:#347362;}.b-a{fill:#fff;} Grams …" at bounding box center [345, 101] width 444 height 512
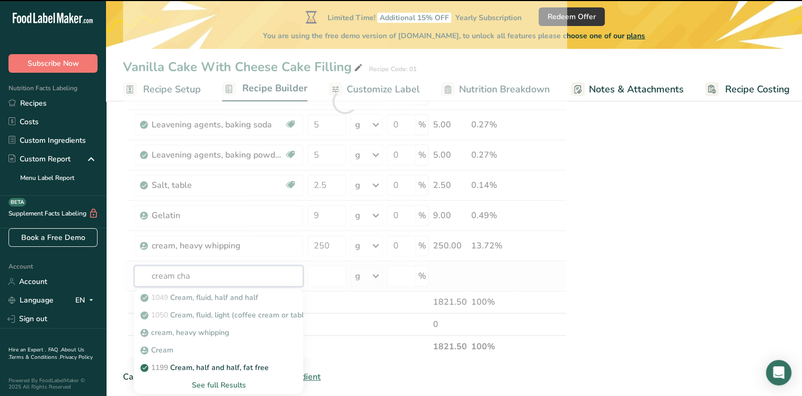
type input "cream chaa"
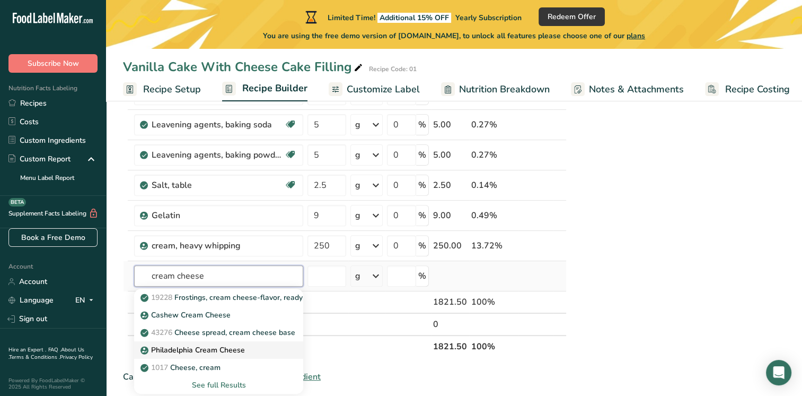
type input "cream cheese"
click at [187, 350] on p "Philadelphia Cream Cheese" at bounding box center [194, 349] width 102 height 11
type input "Philadelphia Cream Cheese"
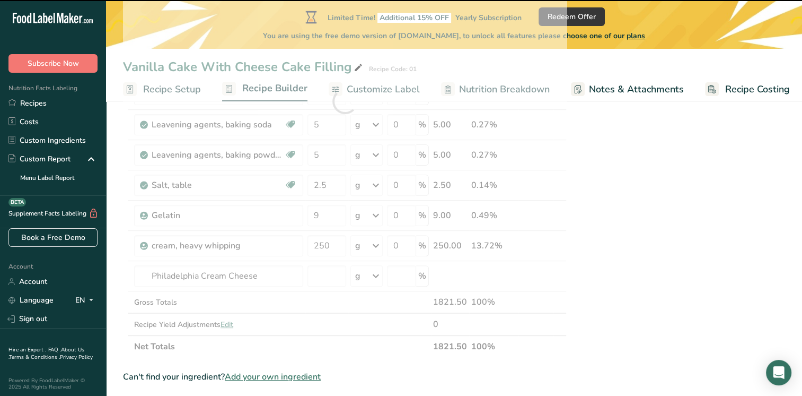
type input "0"
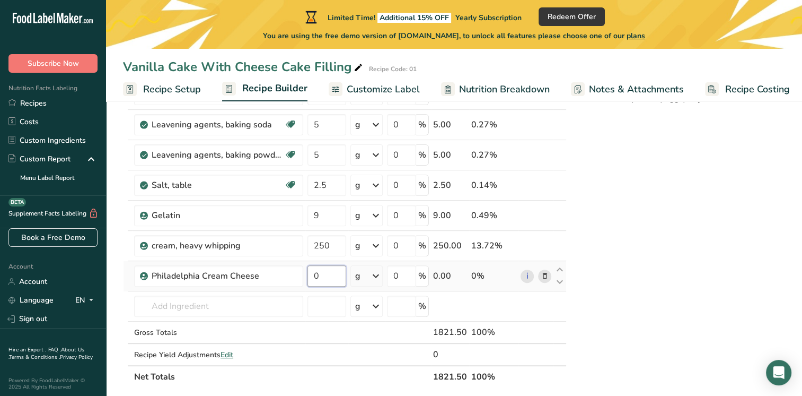
drag, startPoint x: 330, startPoint y: 281, endPoint x: 318, endPoint y: 280, distance: 12.8
click at [318, 280] on input "0" at bounding box center [327, 275] width 39 height 21
type input "500"
click at [228, 304] on div "Ingredient * Amount * Unit * Waste * .a-a{fill:#347362;}.b-a{fill:#fff;} Grams …" at bounding box center [345, 116] width 444 height 543
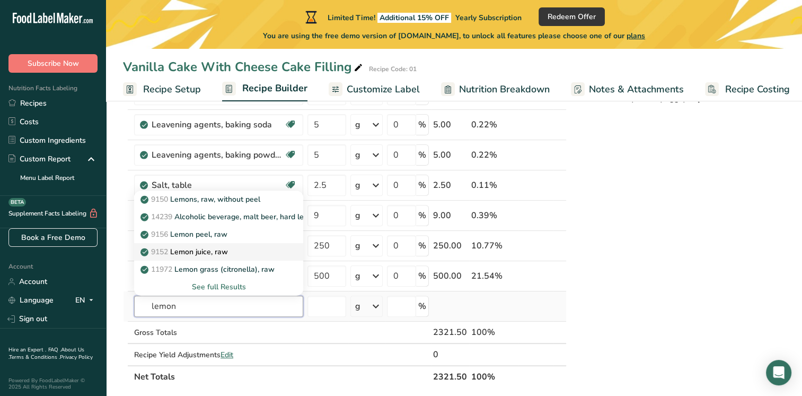
type input "lemon"
click at [177, 251] on p "9152 Lemon juice, raw" at bounding box center [185, 251] width 85 height 11
type input "Lemon juice, raw"
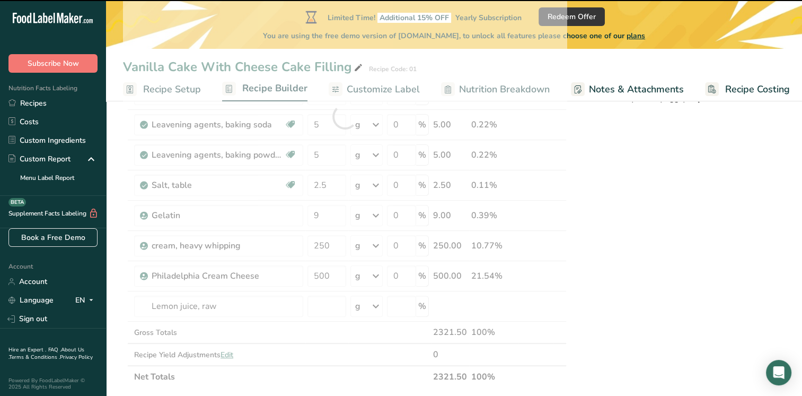
type input "0"
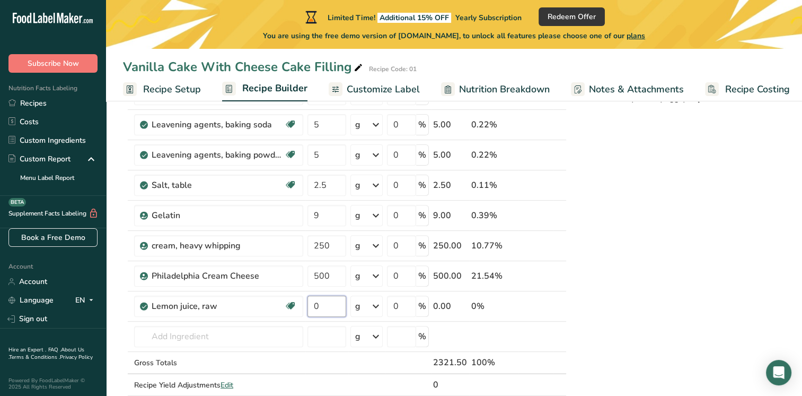
click at [333, 308] on input "0" at bounding box center [327, 305] width 39 height 21
type input "20"
click at [282, 332] on div "Ingredient * Amount * Unit * Waste * .a-a{fill:#347362;}.b-a{fill:#fff;} Grams …" at bounding box center [345, 131] width 444 height 573
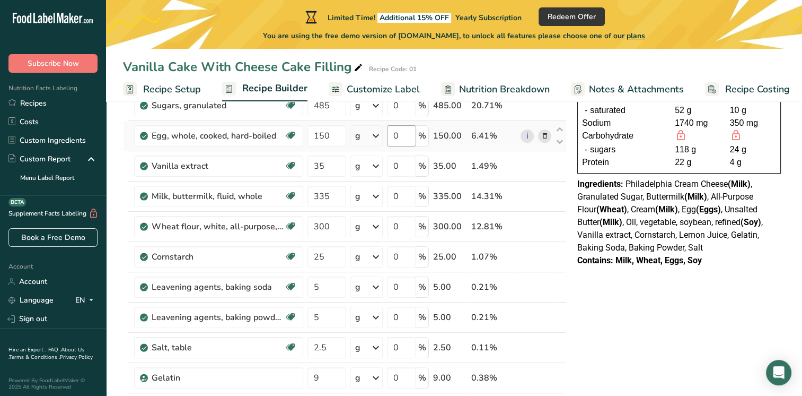
scroll to position [0, 0]
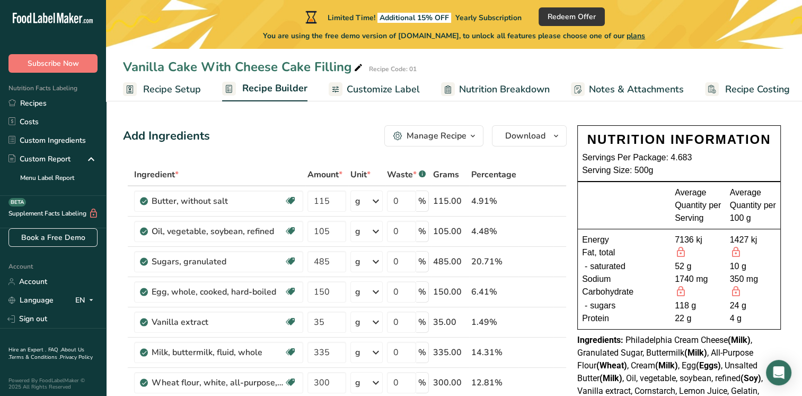
click at [174, 91] on span "Recipe Setup" at bounding box center [172, 89] width 58 height 14
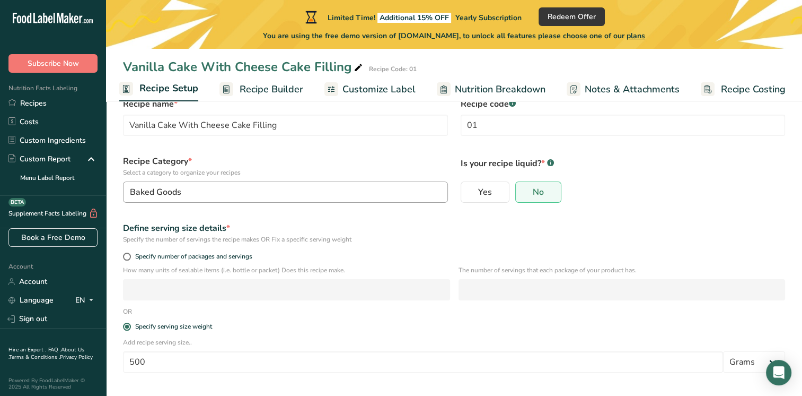
scroll to position [72, 0]
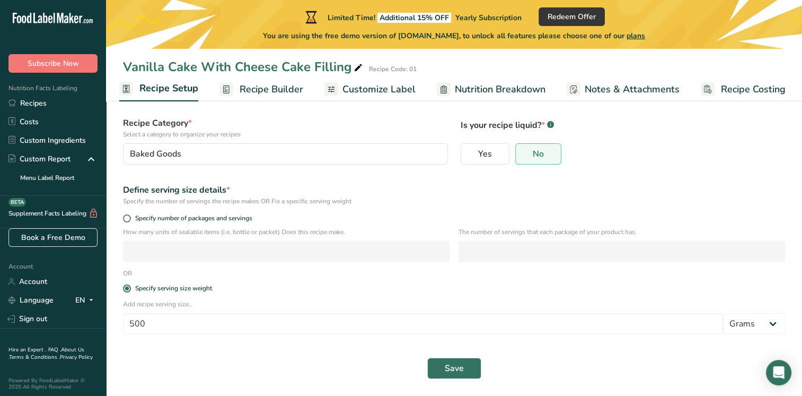
click at [128, 223] on div "Specify number of packages and servings" at bounding box center [454, 219] width 675 height 15
click at [126, 220] on span at bounding box center [127, 218] width 8 height 8
click at [126, 220] on input "Specify number of packages and servings" at bounding box center [126, 218] width 7 height 7
radio input "true"
radio input "false"
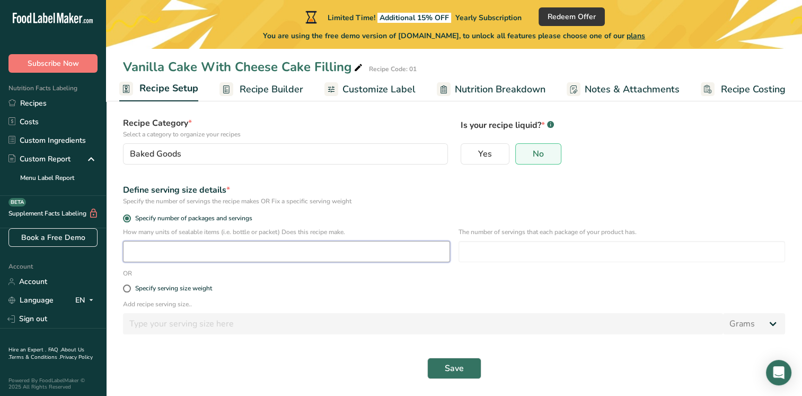
click at [137, 249] on input "number" at bounding box center [286, 251] width 327 height 21
click at [129, 289] on span at bounding box center [127, 288] width 8 height 8
click at [129, 289] on input "Specify serving size weight" at bounding box center [126, 288] width 7 height 7
radio input "true"
radio input "false"
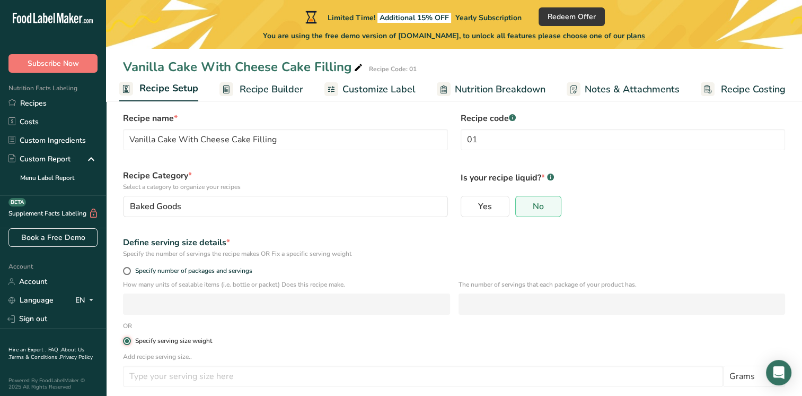
scroll to position [0, 0]
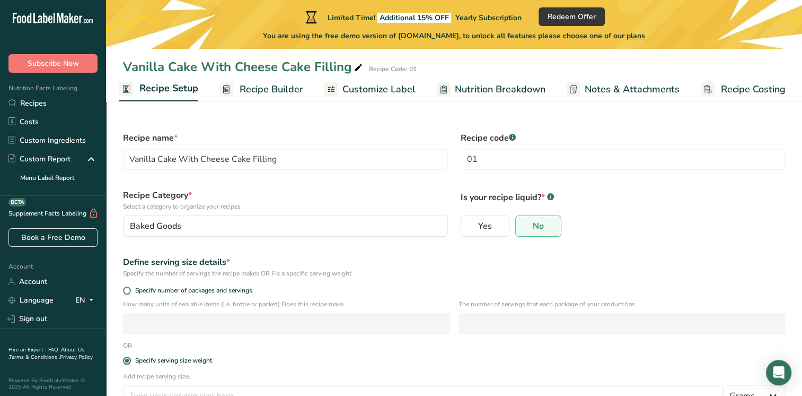
click at [265, 90] on span "Recipe Builder" at bounding box center [272, 89] width 64 height 14
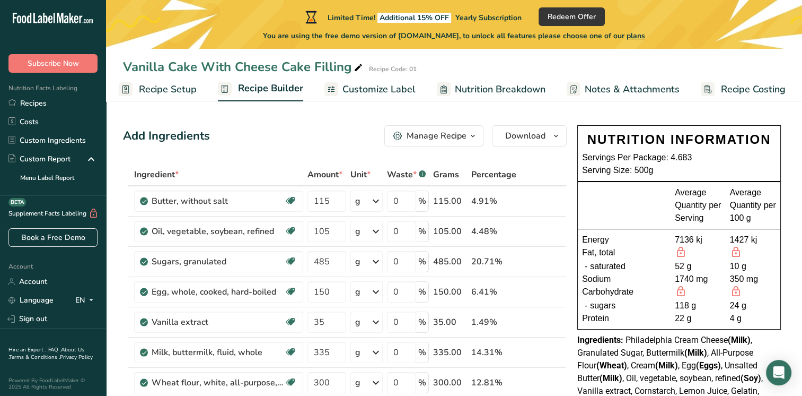
click at [472, 139] on icon "button" at bounding box center [473, 135] width 8 height 13
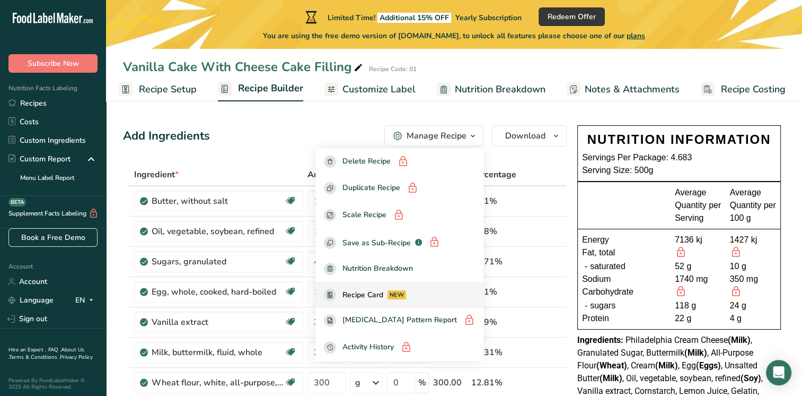
click at [402, 300] on link "Recipe Card NEW" at bounding box center [400, 295] width 168 height 26
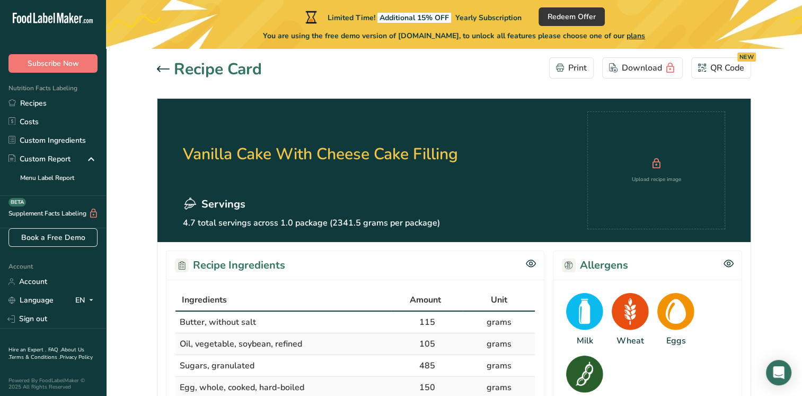
click at [159, 71] on icon at bounding box center [163, 69] width 13 height 6
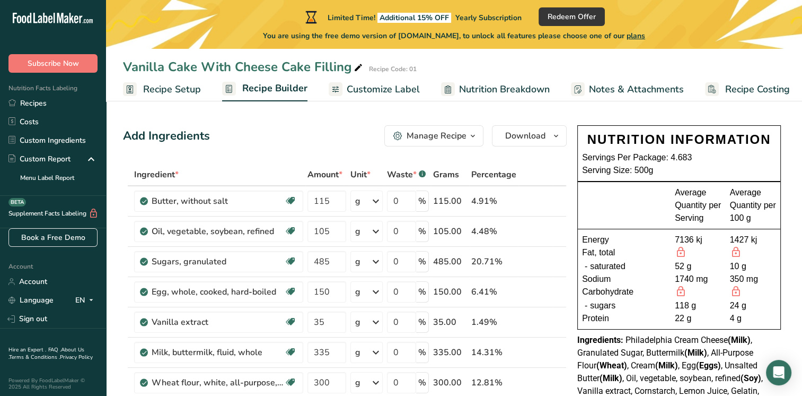
click at [296, 145] on div "Add Ingredients Manage Recipe Delete Recipe Duplicate Recipe Scale Recipe Save …" at bounding box center [345, 135] width 444 height 21
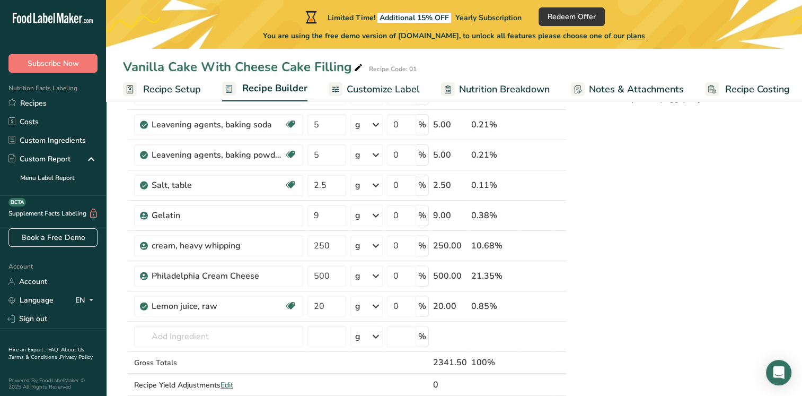
scroll to position [371, 0]
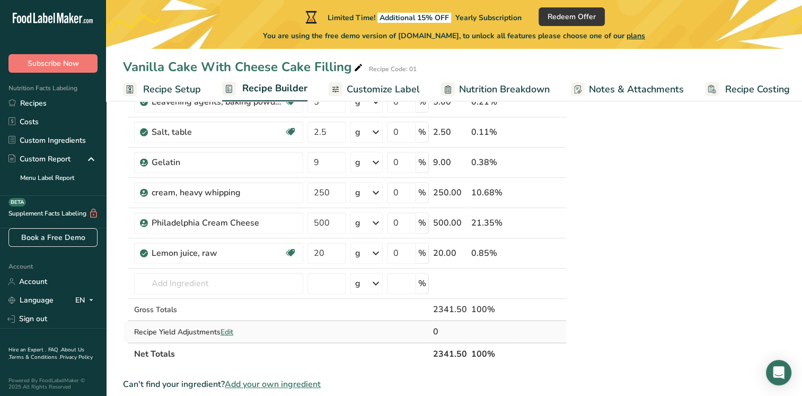
click at [229, 330] on span "Edit" at bounding box center [227, 332] width 13 height 10
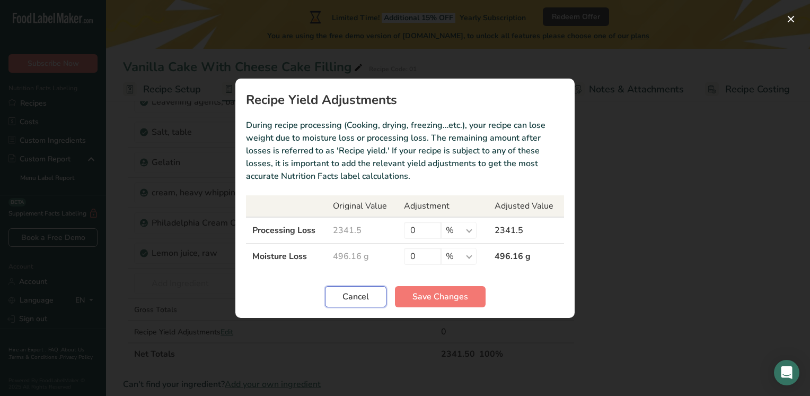
click at [356, 302] on span "Cancel" at bounding box center [356, 296] width 27 height 13
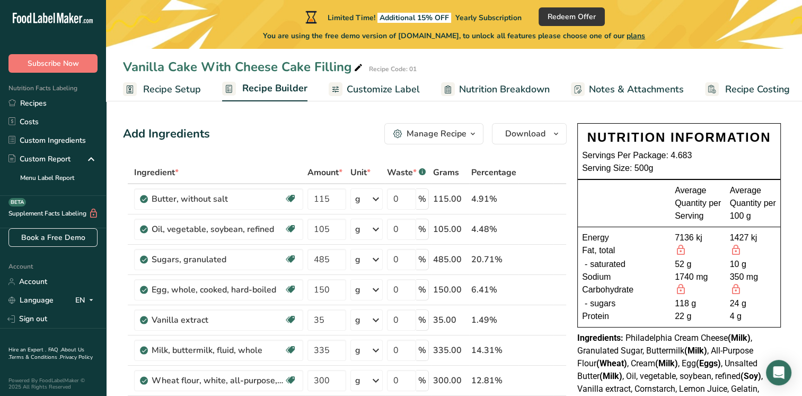
scroll to position [0, 0]
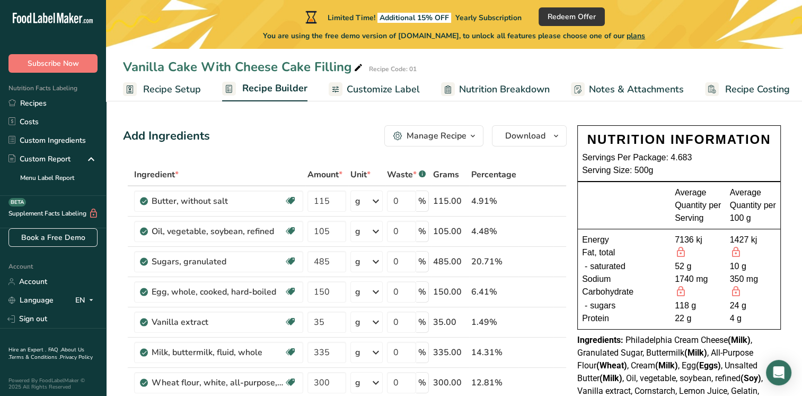
drag, startPoint x: 171, startPoint y: 92, endPoint x: 220, endPoint y: 151, distance: 76.5
click at [171, 92] on span "Recipe Setup" at bounding box center [172, 89] width 58 height 14
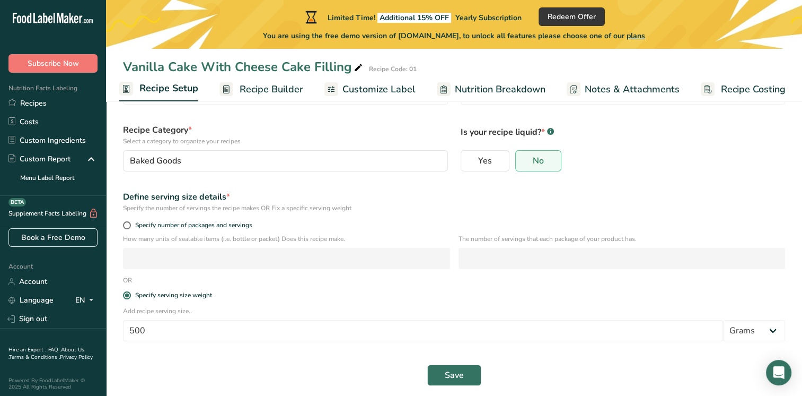
scroll to position [72, 0]
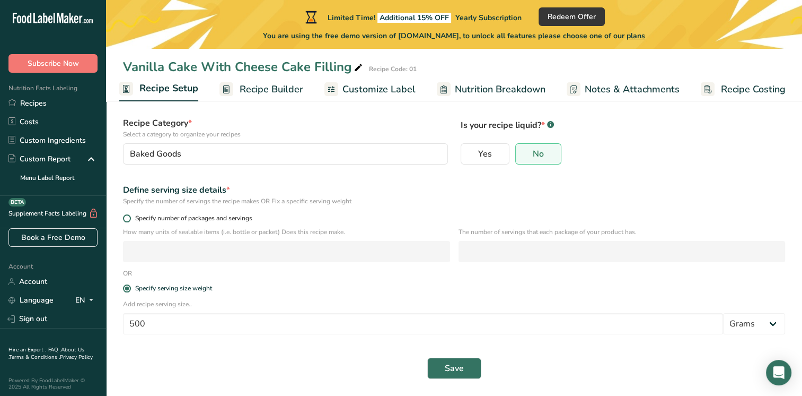
click at [124, 219] on span at bounding box center [127, 218] width 8 height 8
click at [124, 219] on input "Specify number of packages and servings" at bounding box center [126, 218] width 7 height 7
radio input "true"
radio input "false"
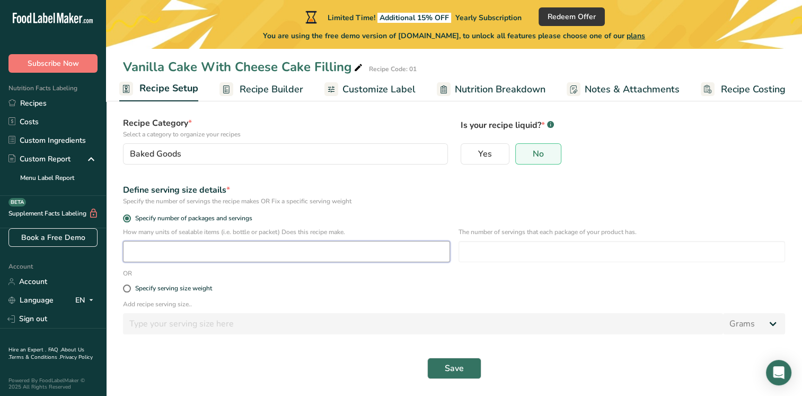
click at [322, 254] on input "number" at bounding box center [286, 251] width 327 height 21
type input "6"
click at [466, 191] on div "Define serving size details *" at bounding box center [454, 190] width 662 height 13
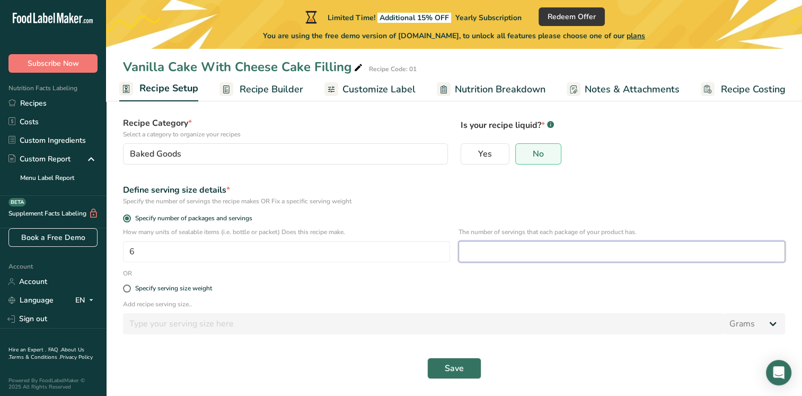
click at [517, 251] on input "number" at bounding box center [622, 251] width 327 height 21
type input "2"
click at [414, 293] on div "Specify serving size weight" at bounding box center [454, 288] width 675 height 21
click at [466, 370] on button "Save" at bounding box center [455, 367] width 54 height 21
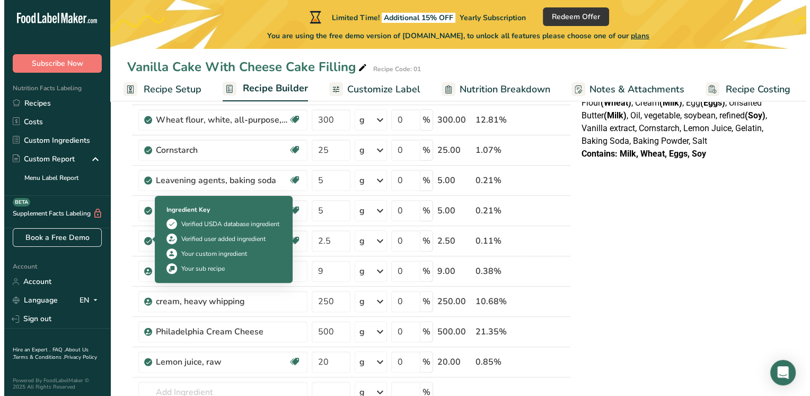
scroll to position [265, 0]
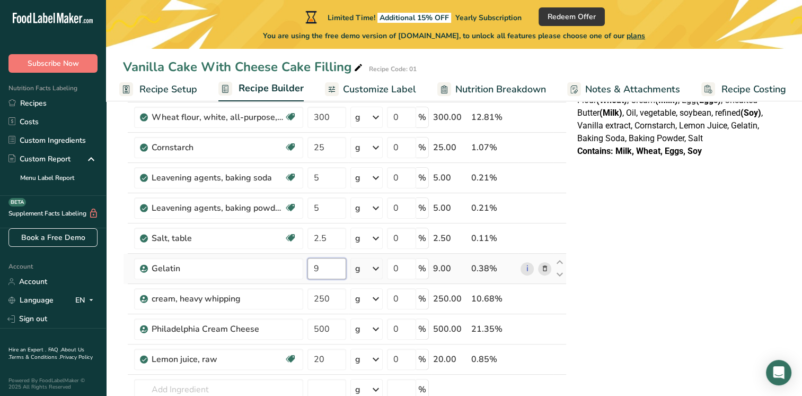
click at [338, 266] on input "9" at bounding box center [327, 268] width 39 height 21
type input "18"
click at [330, 298] on div "Ingredient * Amount * Unit * Waste * .a-a{fill:#347362;}.b-a{fill:#fff;} Grams …" at bounding box center [345, 184] width 444 height 573
drag, startPoint x: 331, startPoint y: 296, endPoint x: 290, endPoint y: 294, distance: 41.4
click at [290, 294] on tr "cream, heavy [MEDICAL_DATA] 250 g Weight Units g kg mg See more Volume Units l …" at bounding box center [345, 299] width 443 height 30
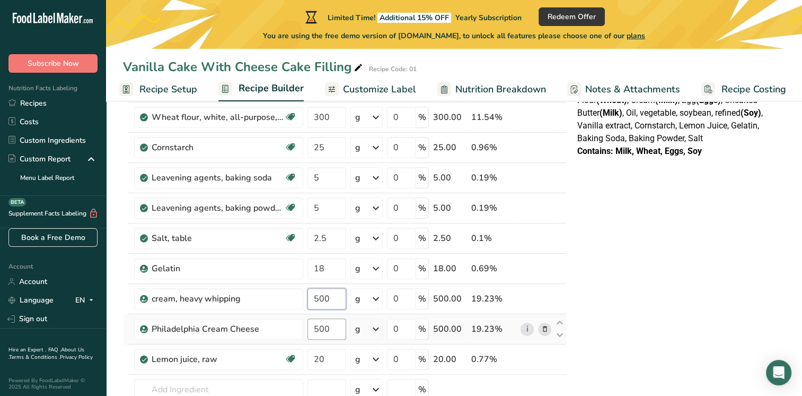
type input "500"
click at [333, 326] on div "Ingredient * Amount * Unit * Waste * .a-a{fill:#347362;}.b-a{fill:#fff;} Grams …" at bounding box center [345, 184] width 444 height 573
drag, startPoint x: 335, startPoint y: 330, endPoint x: 293, endPoint y: 324, distance: 42.4
click at [293, 324] on tr "Philadelphia Cream Cheese 500 g Weight Units g kg mg See more Volume Units l Vo…" at bounding box center [345, 329] width 443 height 30
type input "1000"
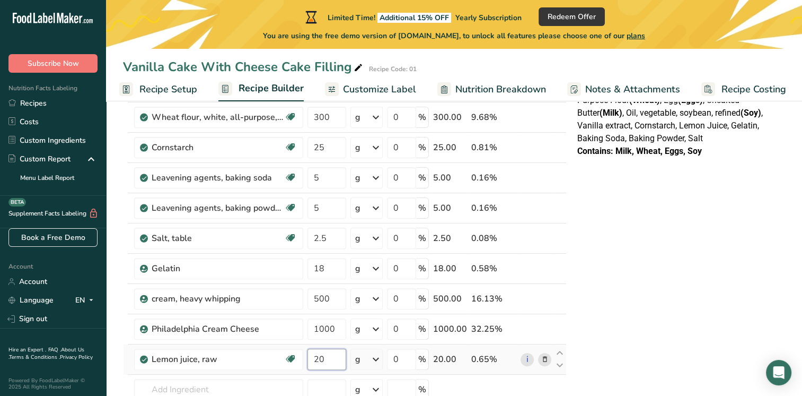
click at [339, 356] on div "Ingredient * Amount * Unit * Waste * .a-a{fill:#347362;}.b-a{fill:#fff;} Grams …" at bounding box center [345, 184] width 444 height 573
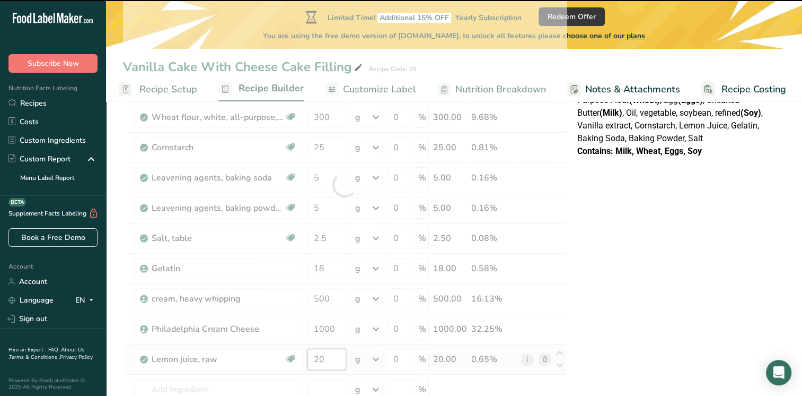
click at [328, 360] on input "20" at bounding box center [327, 358] width 39 height 21
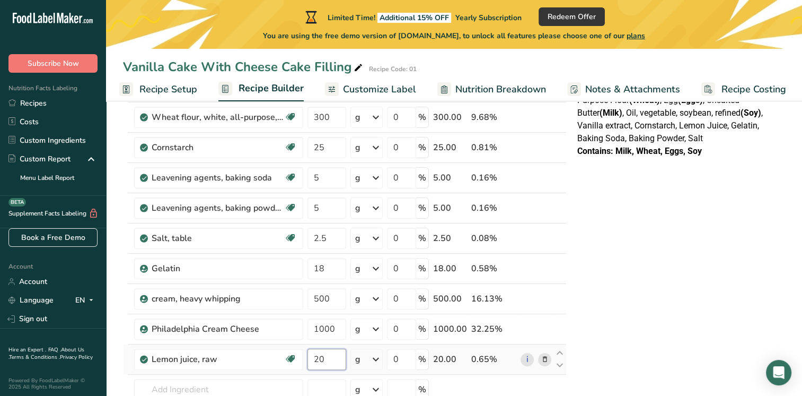
drag, startPoint x: 328, startPoint y: 360, endPoint x: 307, endPoint y: 364, distance: 21.6
click at [298, 357] on tr "Lemon juice, raw Source of Antioxidants Dairy free Gluten free Vegan Vegetarian…" at bounding box center [345, 359] width 443 height 30
type input "40"
click at [267, 383] on div "Ingredient * Amount * Unit * Waste * .a-a{fill:#347362;}.b-a{fill:#fff;} Grams …" at bounding box center [345, 184] width 444 height 573
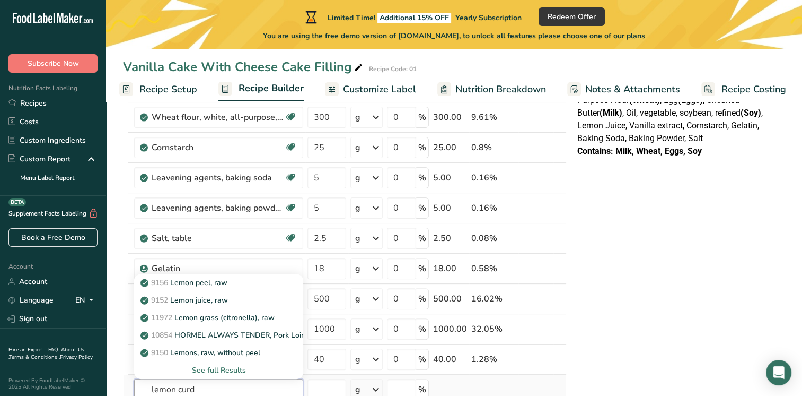
type input "lemon curd"
click at [221, 368] on div "See full Results" at bounding box center [219, 369] width 152 height 11
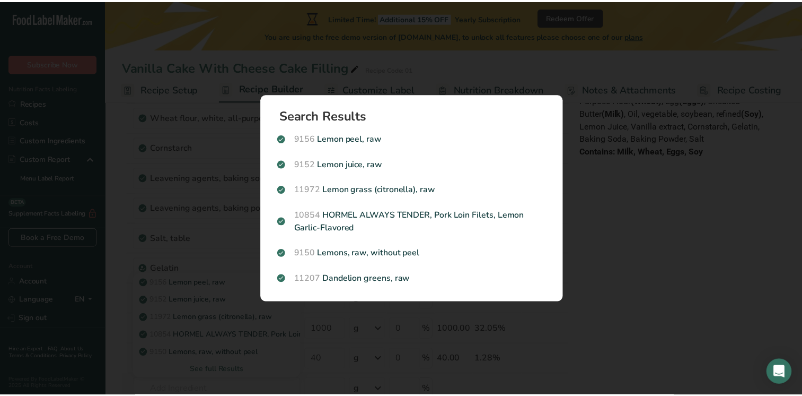
scroll to position [0, 0]
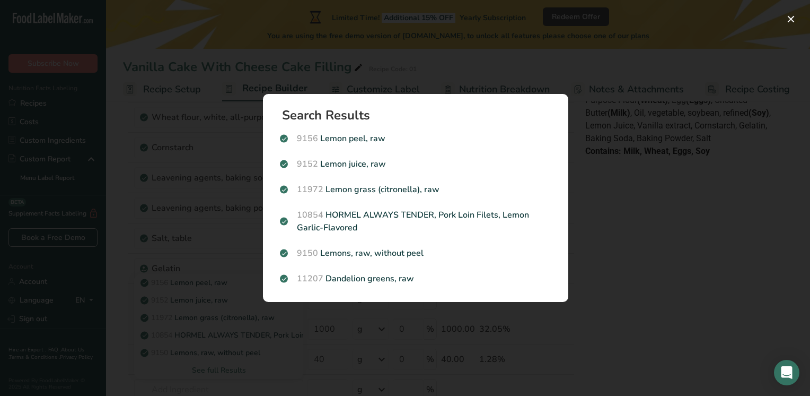
click at [341, 374] on div "Search results modal" at bounding box center [405, 198] width 810 height 396
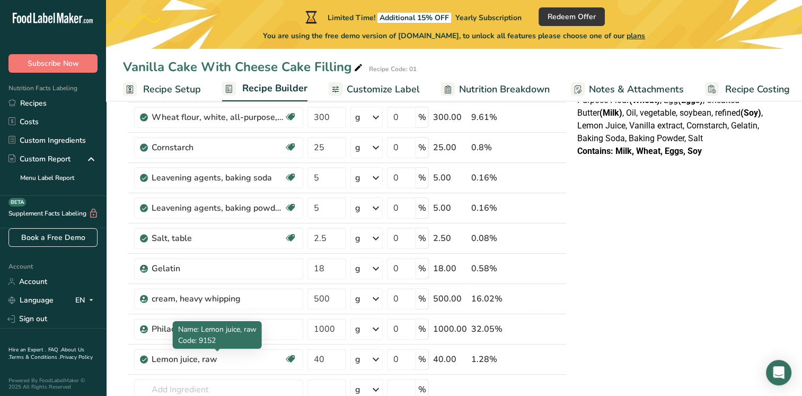
scroll to position [371, 0]
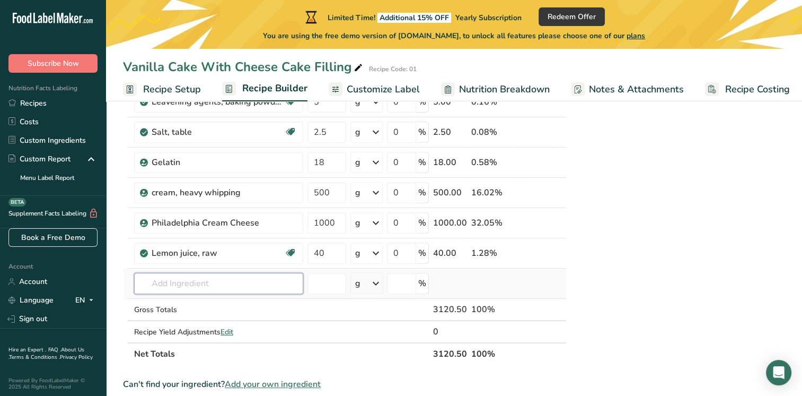
click at [219, 276] on input "text" at bounding box center [218, 283] width 169 height 21
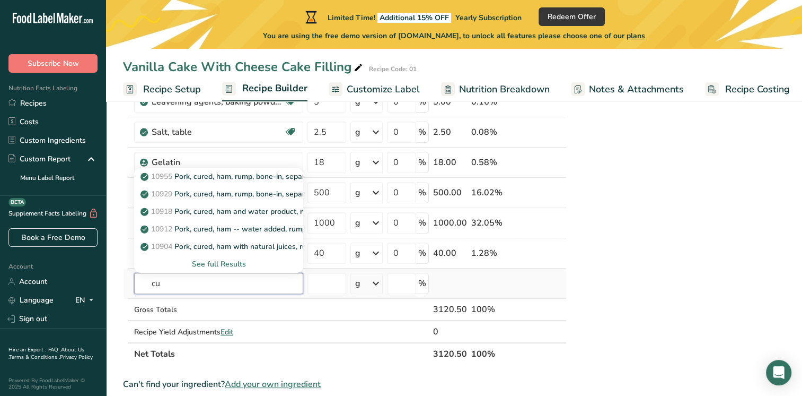
type input "c"
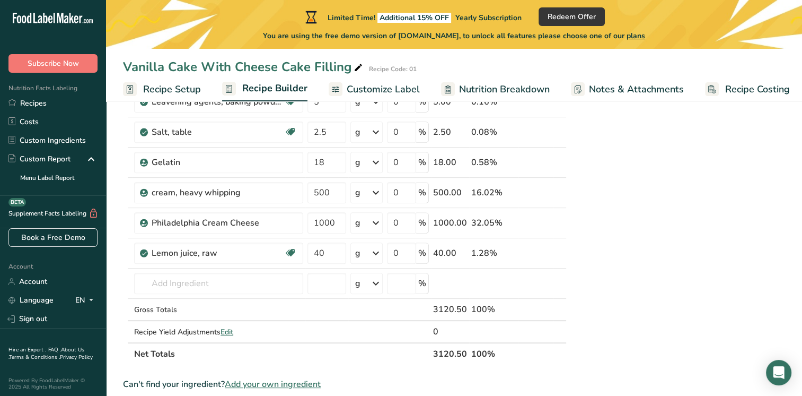
click at [259, 383] on span "Add your own ingredient" at bounding box center [273, 384] width 96 height 13
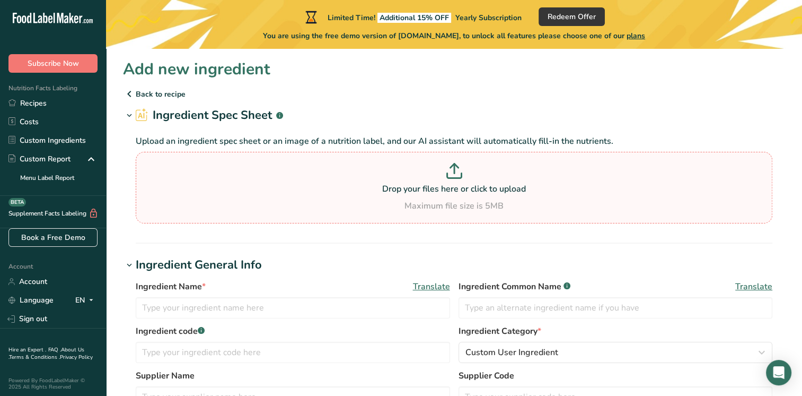
click at [423, 210] on div "Maximum file size is 5MB" at bounding box center [454, 205] width 632 height 13
click at [423, 210] on input "Drop your files here or click to upload Maximum file size is 5MB" at bounding box center [454, 188] width 637 height 72
type input "C:\fakepath\20250815_130250.jpg"
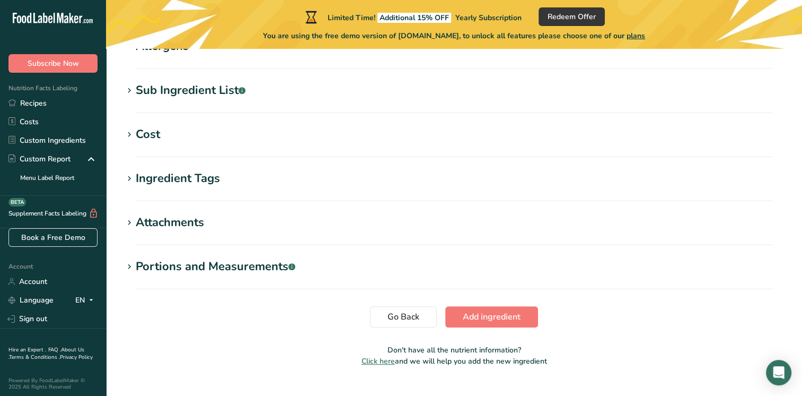
scroll to position [424, 0]
click at [204, 183] on div "Ingredient Tags" at bounding box center [178, 178] width 84 height 18
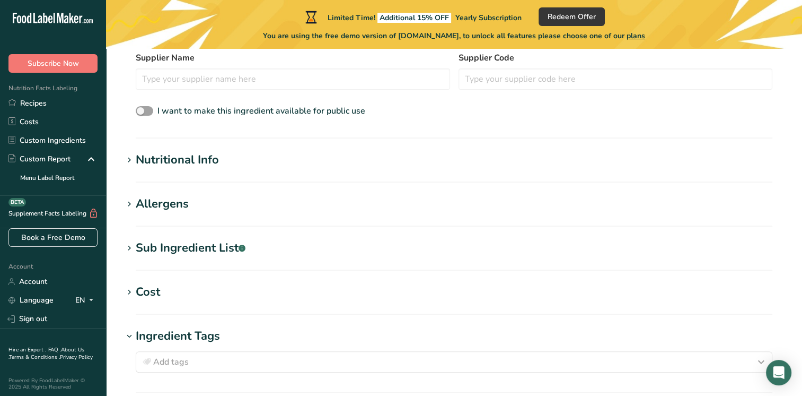
scroll to position [265, 0]
click at [179, 169] on div "Nutritional Info" at bounding box center [177, 161] width 83 height 18
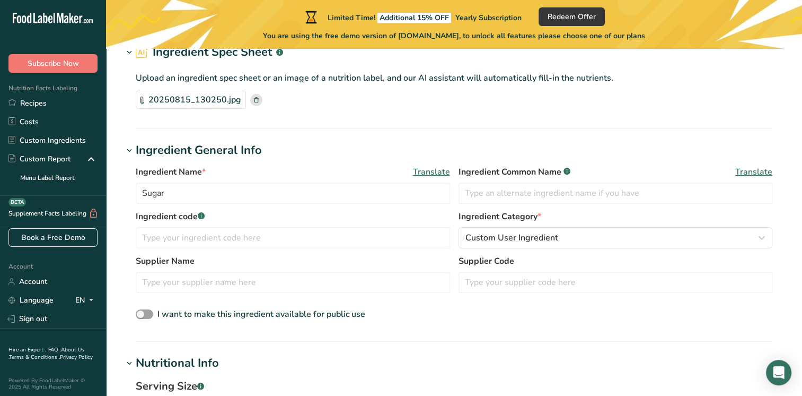
scroll to position [53, 0]
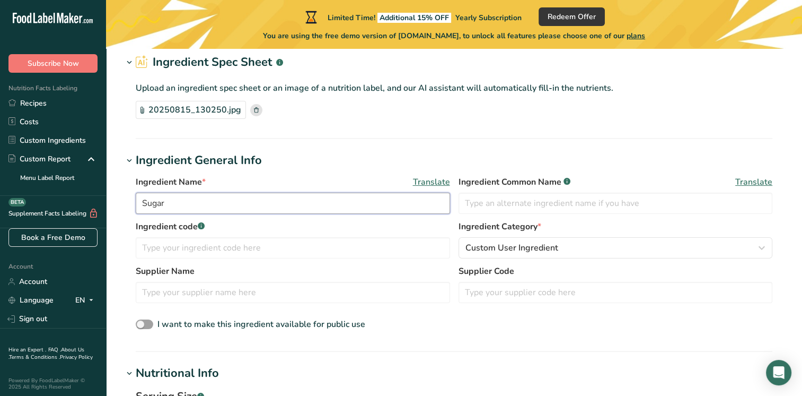
drag, startPoint x: 193, startPoint y: 211, endPoint x: 81, endPoint y: 197, distance: 112.8
type input "Lemon Curd"
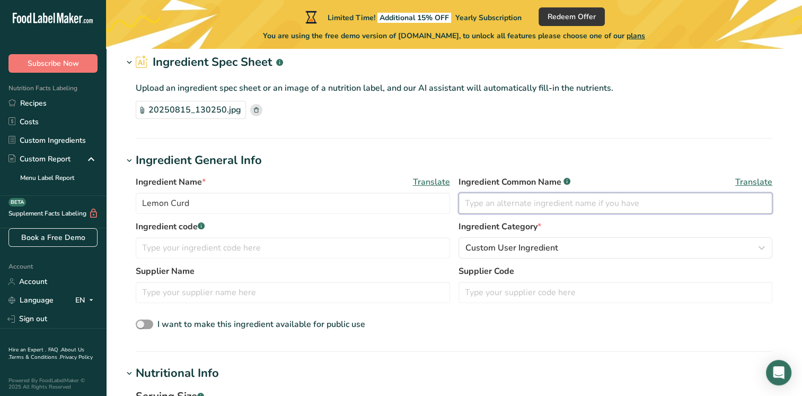
click at [490, 206] on input "text" at bounding box center [616, 203] width 315 height 21
type input "Lemon curd"
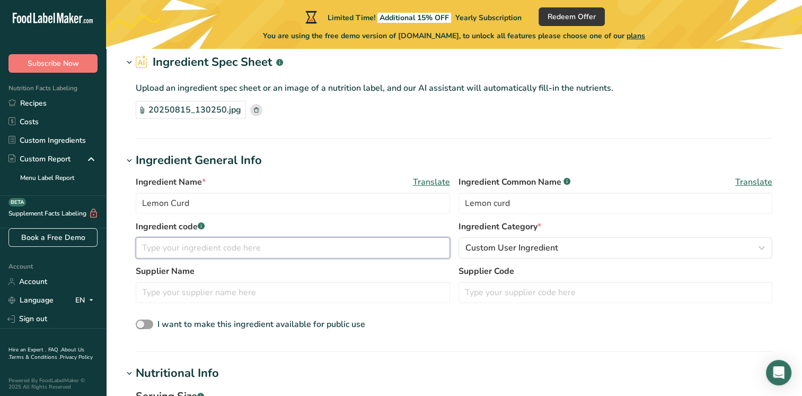
click at [246, 250] on input "text" at bounding box center [293, 247] width 315 height 21
click at [203, 243] on input "text" at bounding box center [293, 247] width 315 height 21
click at [300, 241] on input "01" at bounding box center [293, 247] width 315 height 21
type input "01"
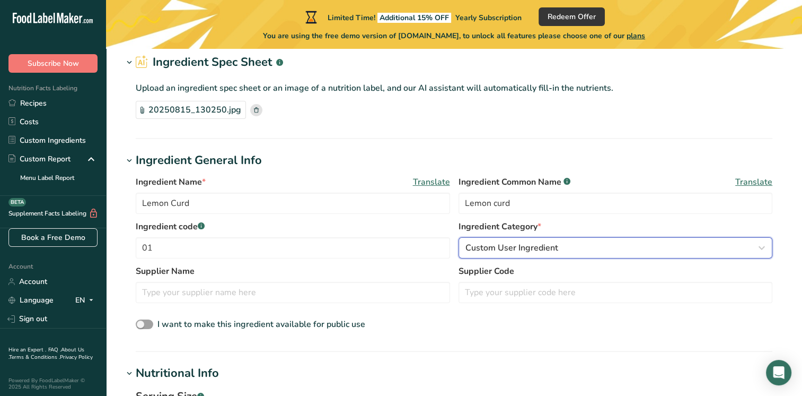
click at [521, 246] on span "Custom User Ingredient" at bounding box center [512, 247] width 93 height 13
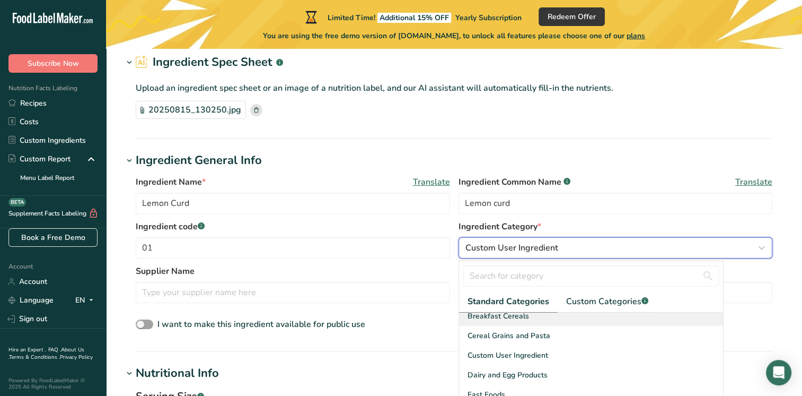
scroll to position [106, 0]
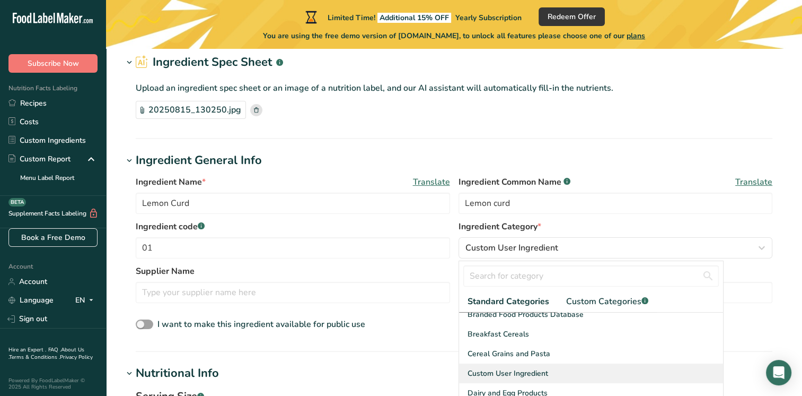
click at [633, 369] on div "Custom User Ingredient" at bounding box center [591, 373] width 264 height 20
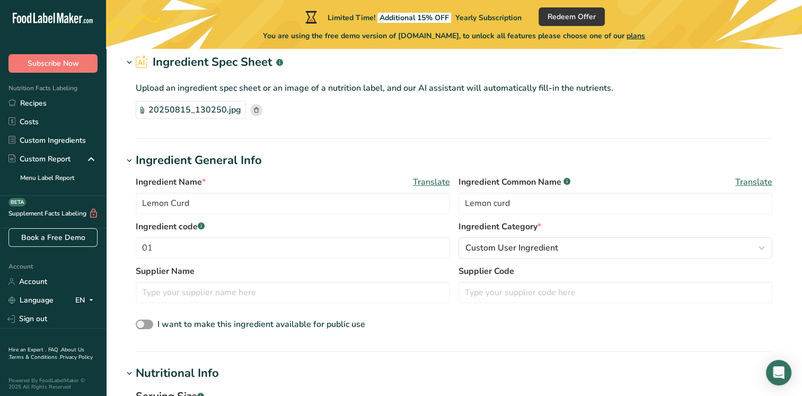
click at [426, 324] on div "I want to make this ingredient available for public use" at bounding box center [454, 325] width 637 height 14
click at [327, 298] on input "text" at bounding box center [293, 292] width 315 height 21
type input "bakers [GEOGRAPHIC_DATA]"
click at [543, 328] on div "I want to make this ingredient available for public use" at bounding box center [454, 325] width 637 height 14
click at [512, 298] on input "text" at bounding box center [616, 292] width 315 height 21
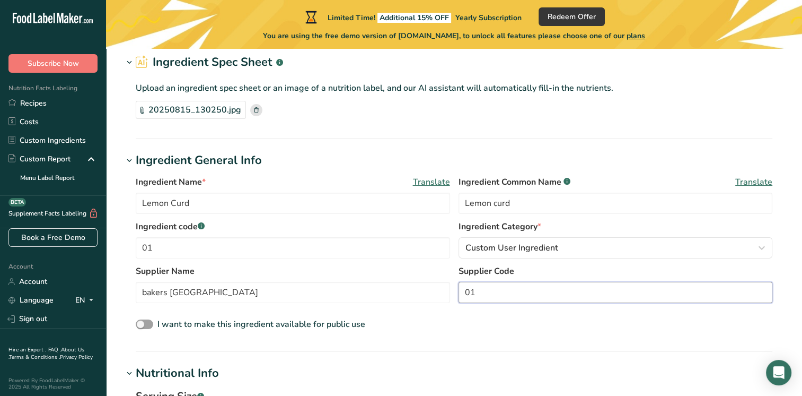
type input "01"
click at [455, 345] on section "Ingredient General Info Ingredient Name * Translate Lemon Curd Ingredient Commo…" at bounding box center [454, 252] width 662 height 200
click at [216, 324] on span "I want to make this ingredient available for public use" at bounding box center [262, 324] width 208 height 12
click at [143, 324] on input "I want to make this ingredient available for public use" at bounding box center [139, 324] width 7 height 7
checkbox input "true"
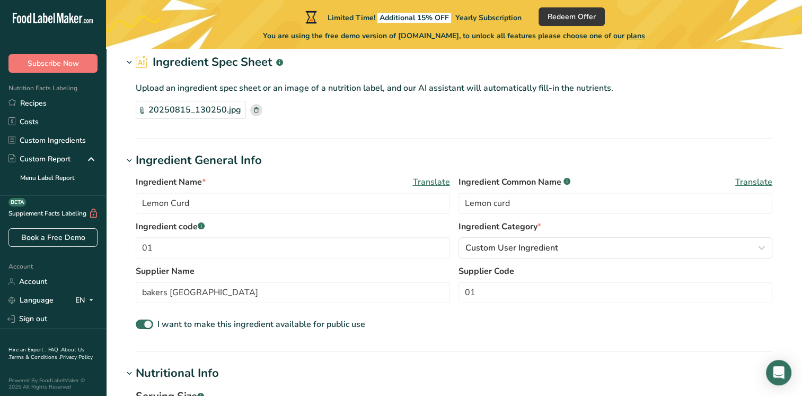
click at [463, 303] on div "Supplier Name bakers new zealand Supplier Code 01" at bounding box center [454, 287] width 637 height 45
click at [142, 203] on input "Lemon Curd" at bounding box center [293, 203] width 315 height 21
type input "Bakers Lemon Curd"
click at [414, 345] on section "Ingredient General Info Ingredient Name * Translate Bakers Lemon Curd Ingredien…" at bounding box center [454, 252] width 662 height 200
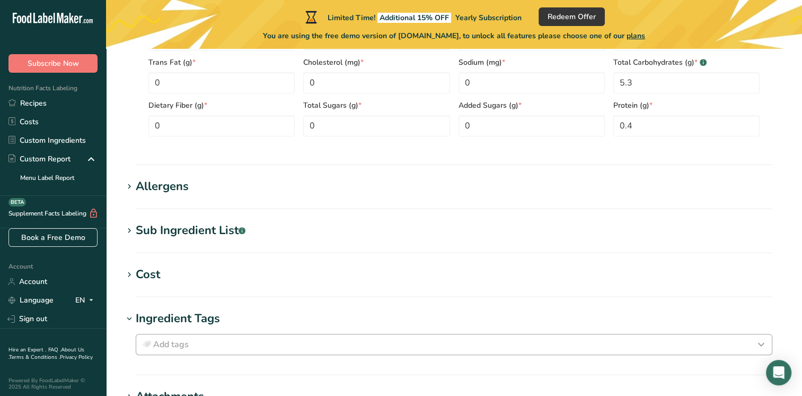
scroll to position [530, 0]
click at [236, 194] on section "Allergens Add any known allergens associated with your ingredient Milk Eggs Soy…" at bounding box center [454, 192] width 662 height 31
click at [161, 184] on div "Allergens" at bounding box center [162, 186] width 53 height 18
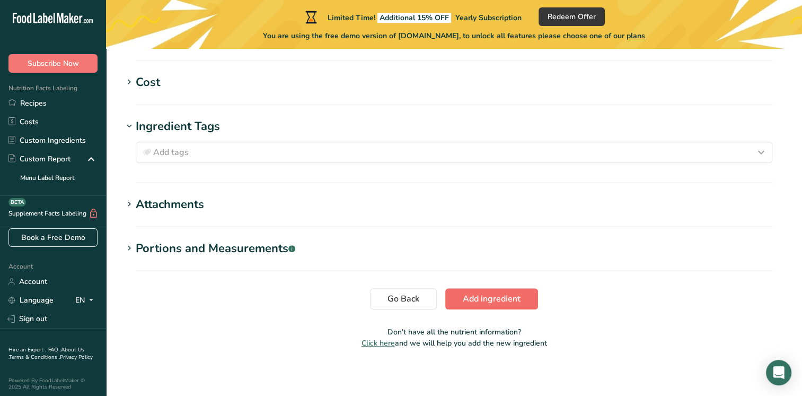
scroll to position [775, 0]
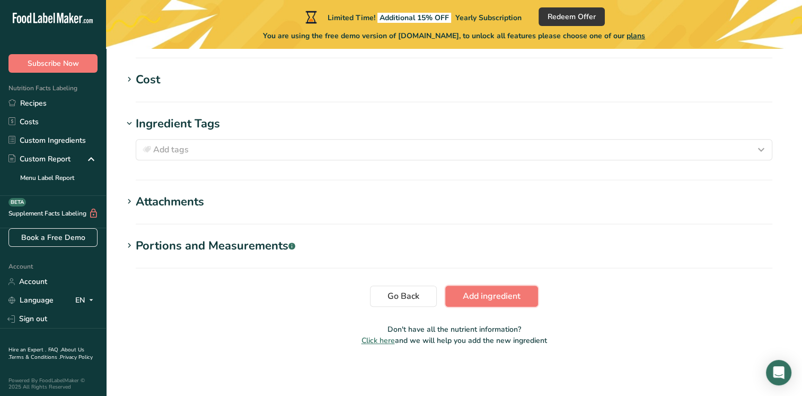
click at [508, 296] on span "Add ingredient" at bounding box center [492, 296] width 58 height 13
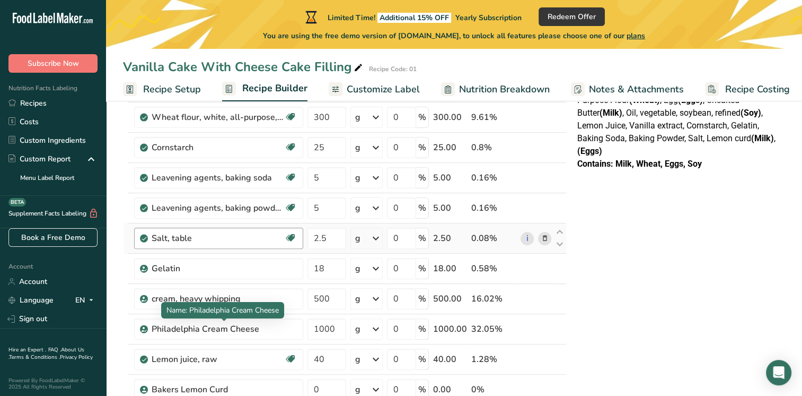
scroll to position [371, 0]
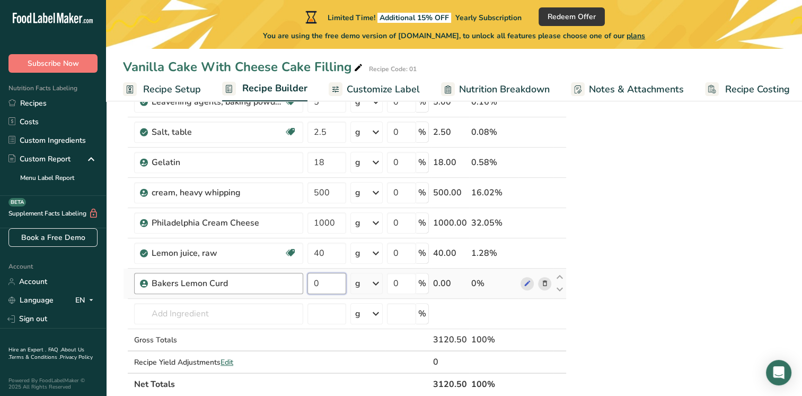
drag, startPoint x: 325, startPoint y: 282, endPoint x: 297, endPoint y: 285, distance: 28.3
click at [297, 285] on tr "Bakers Lemon Curd 0 g Weight Units g kg mg See more Volume Units l mL fl oz See…" at bounding box center [345, 283] width 443 height 30
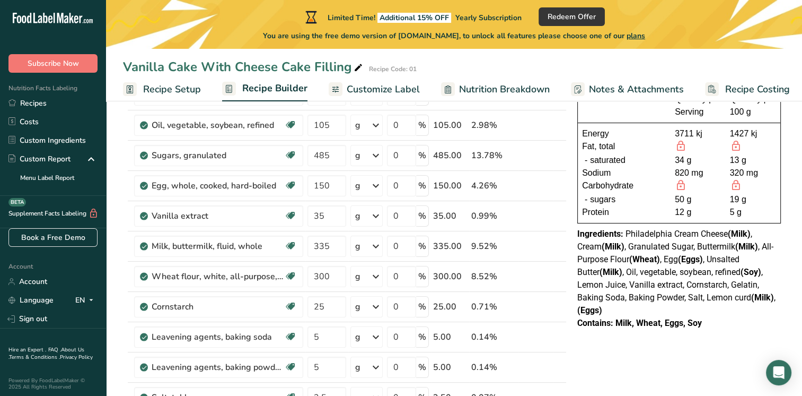
scroll to position [53, 0]
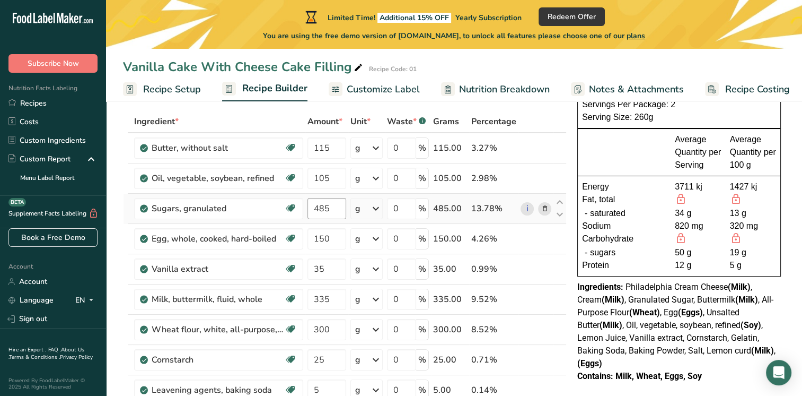
type input "400"
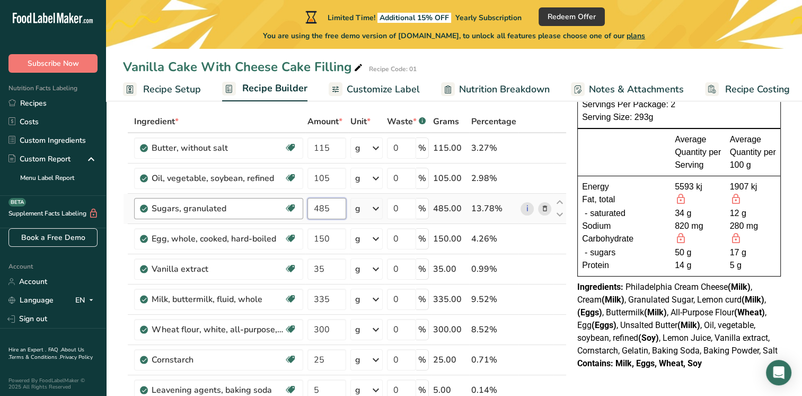
drag, startPoint x: 332, startPoint y: 209, endPoint x: 302, endPoint y: 217, distance: 30.7
click at [282, 203] on tr "Sugars, granulated Dairy free Gluten free Vegan Vegetarian Soy free 485 g Porti…" at bounding box center [345, 209] width 443 height 30
type input "635"
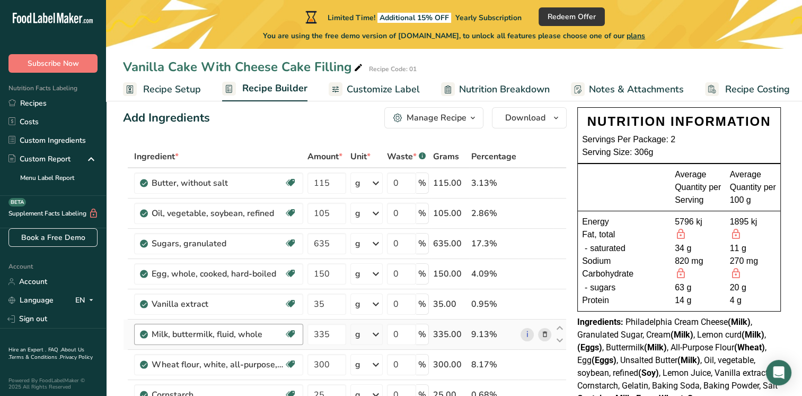
scroll to position [0, 0]
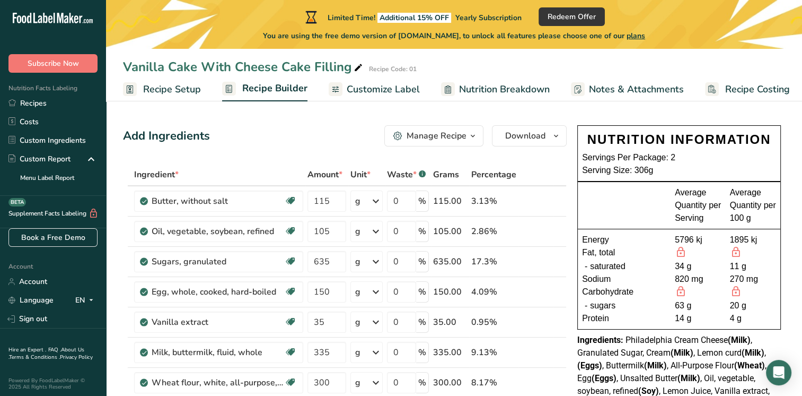
click at [178, 90] on span "Recipe Setup" at bounding box center [172, 89] width 58 height 14
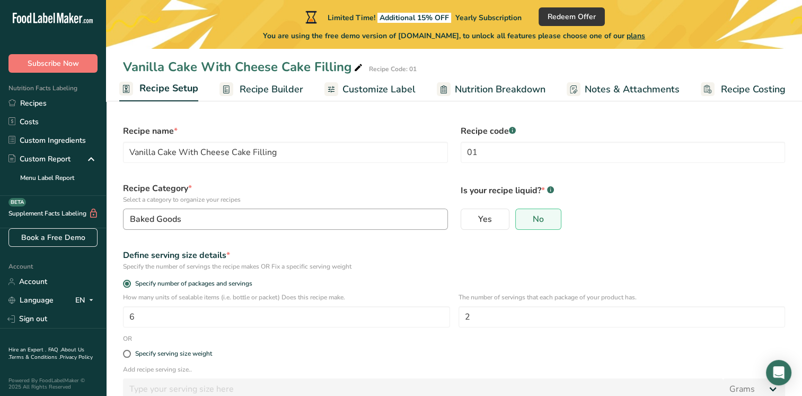
scroll to position [53, 0]
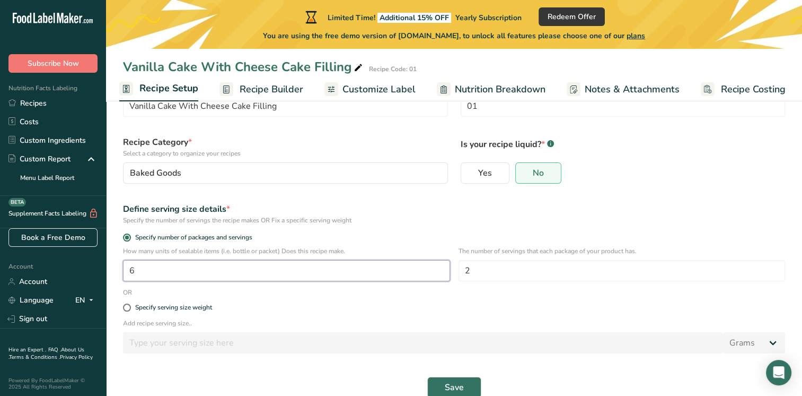
click at [149, 267] on input "6" at bounding box center [286, 270] width 327 height 21
type input "1"
type input "8"
click at [462, 390] on span "Save" at bounding box center [454, 387] width 19 height 13
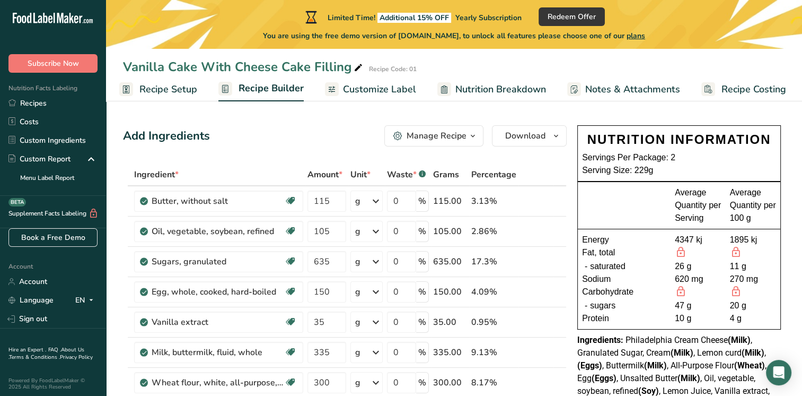
click at [163, 91] on span "Recipe Setup" at bounding box center [168, 89] width 58 height 14
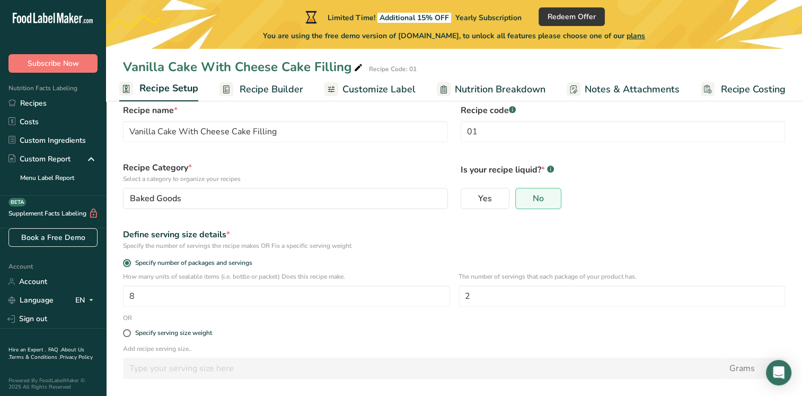
scroll to position [53, 0]
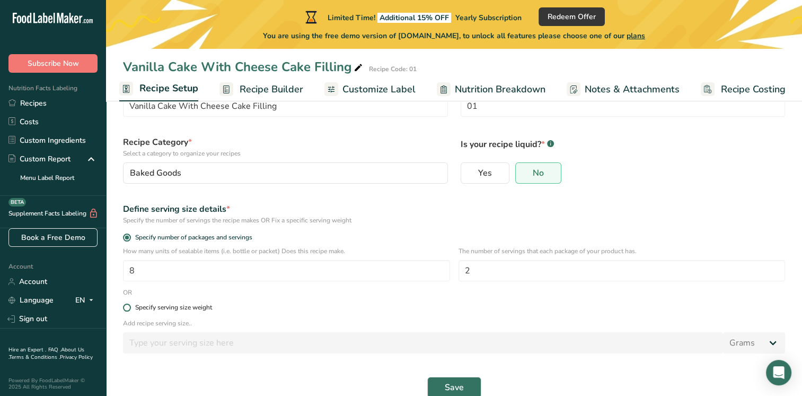
click at [125, 306] on span at bounding box center [127, 307] width 8 height 8
click at [125, 306] on input "Specify serving size weight" at bounding box center [126, 307] width 7 height 7
radio input "true"
radio input "false"
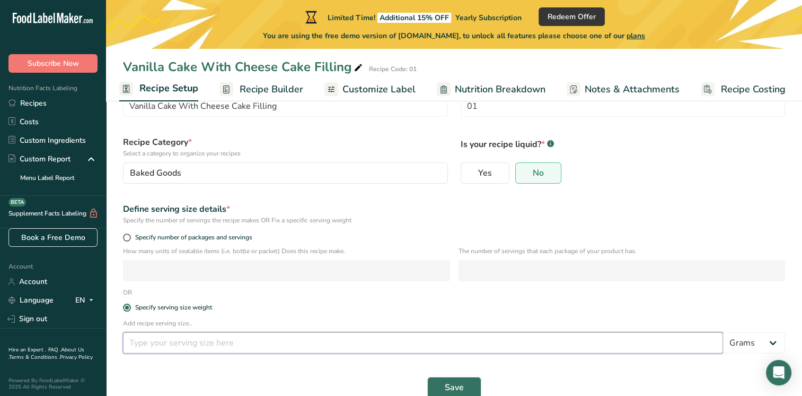
click at [266, 345] on input "number" at bounding box center [423, 342] width 600 height 21
type input "350"
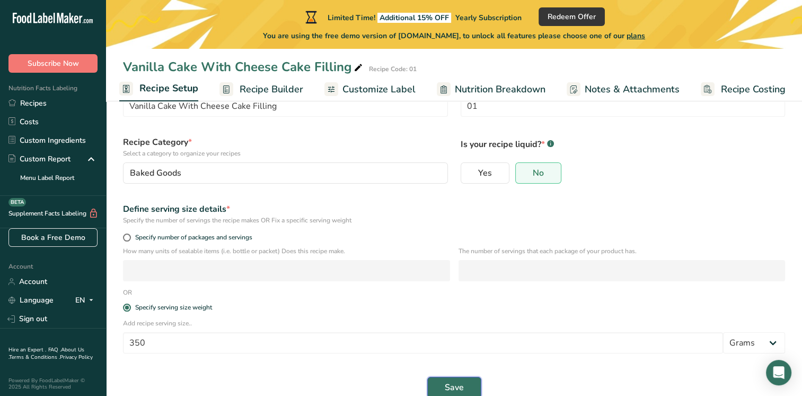
click at [465, 387] on button "Save" at bounding box center [455, 387] width 54 height 21
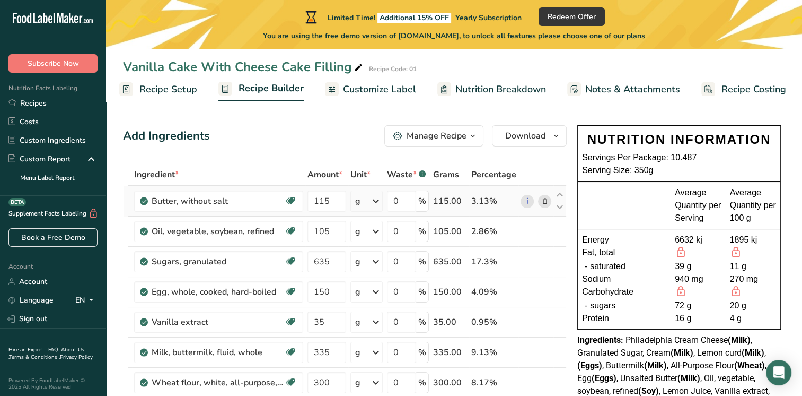
drag, startPoint x: 182, startPoint y: 92, endPoint x: 348, endPoint y: 209, distance: 202.9
click at [182, 92] on span "Recipe Setup" at bounding box center [168, 89] width 58 height 14
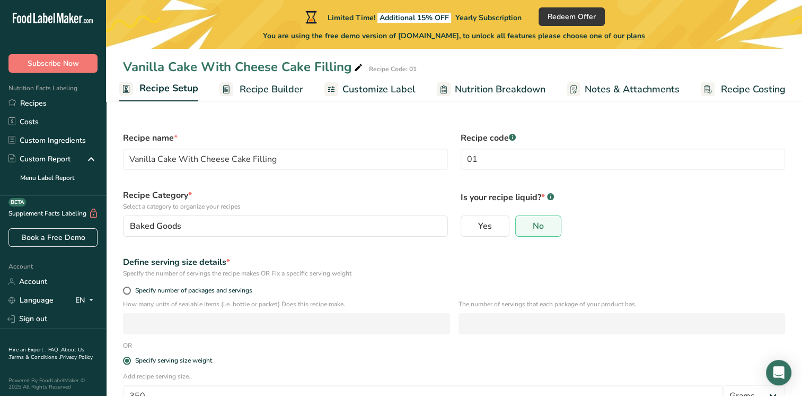
click at [355, 92] on span "Customize Label" at bounding box center [379, 89] width 73 height 14
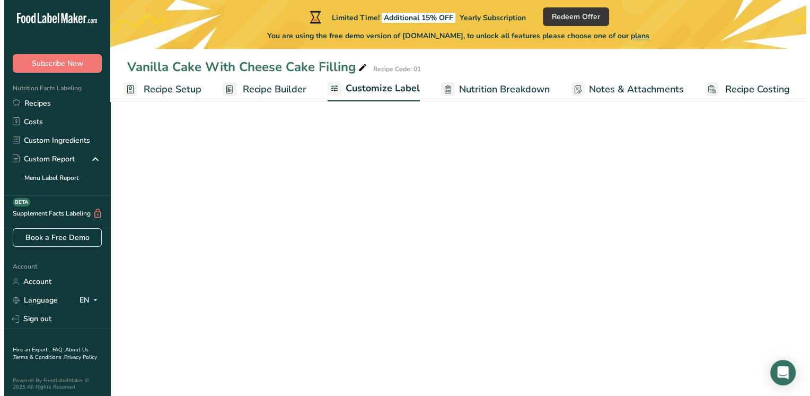
scroll to position [0, 4]
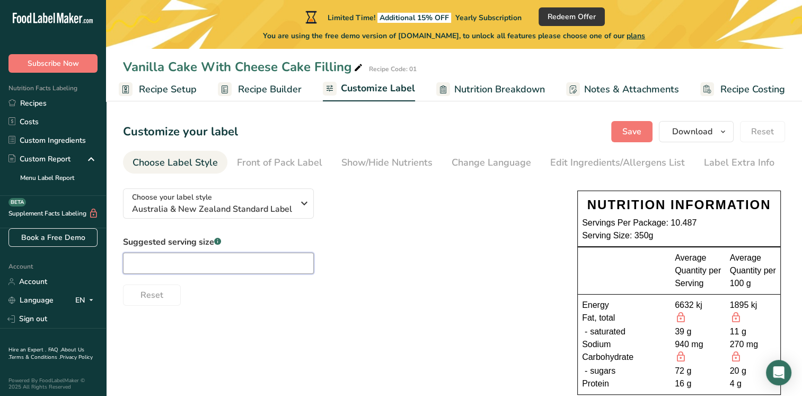
click at [228, 266] on input "text" at bounding box center [218, 262] width 191 height 21
type input "2"
click at [165, 95] on span "Recipe Setup" at bounding box center [168, 89] width 58 height 14
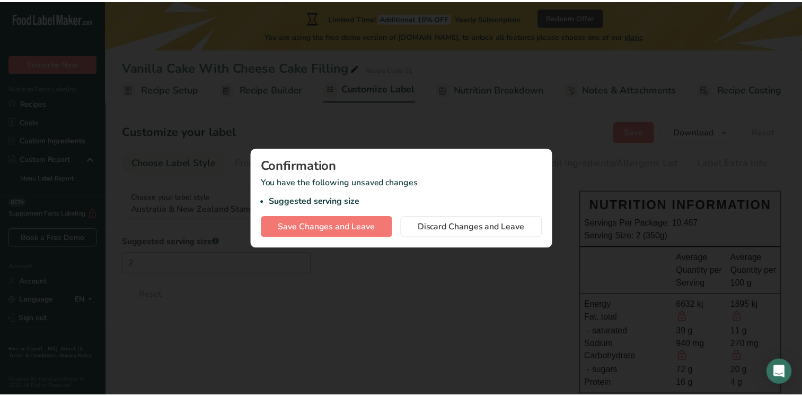
scroll to position [0, 0]
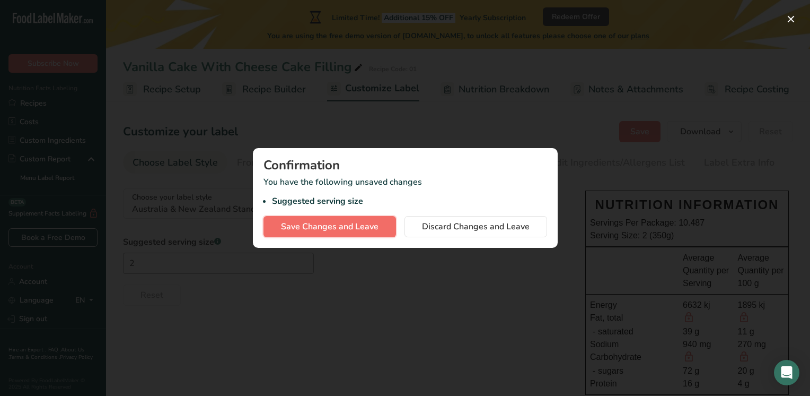
click at [378, 225] on button "Save Changes and Leave" at bounding box center [330, 226] width 133 height 21
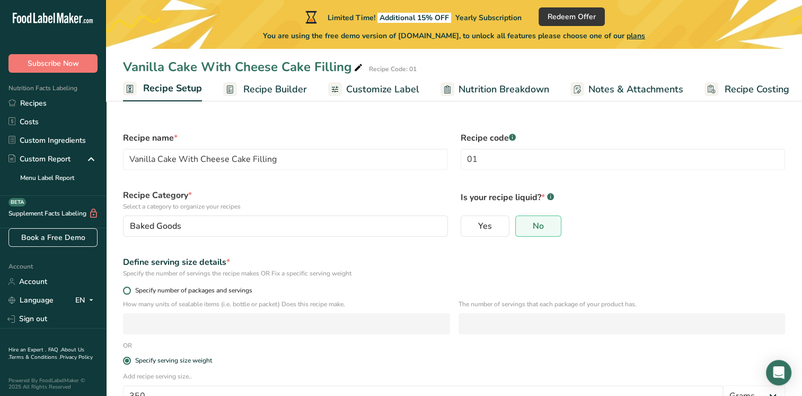
click at [128, 293] on span at bounding box center [127, 290] width 8 height 8
click at [128, 293] on input "Specify number of packages and servings" at bounding box center [126, 290] width 7 height 7
radio input "true"
radio input "false"
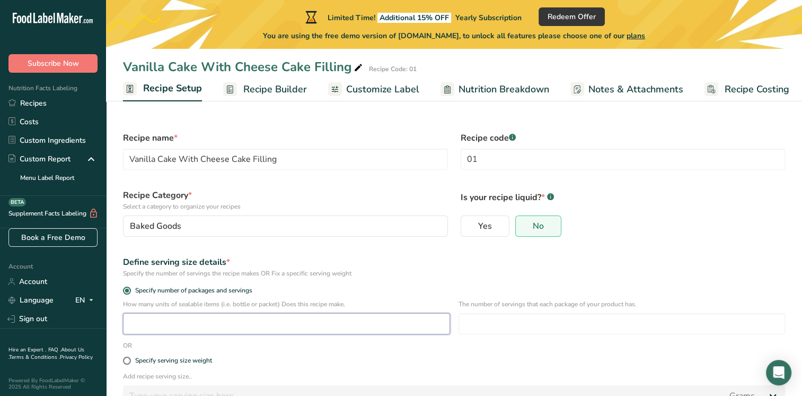
click at [235, 330] on input "number" at bounding box center [286, 323] width 327 height 21
type input "6"
click at [534, 320] on input "number" at bounding box center [622, 323] width 327 height 21
type input "2"
click at [484, 280] on div "Define serving size details * Specify the number of servings the recipe makes O…" at bounding box center [454, 266] width 675 height 35
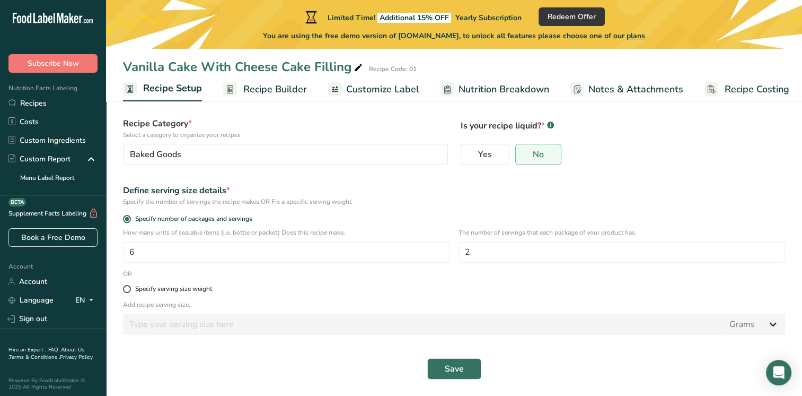
scroll to position [72, 0]
click at [448, 370] on span "Save" at bounding box center [454, 368] width 19 height 13
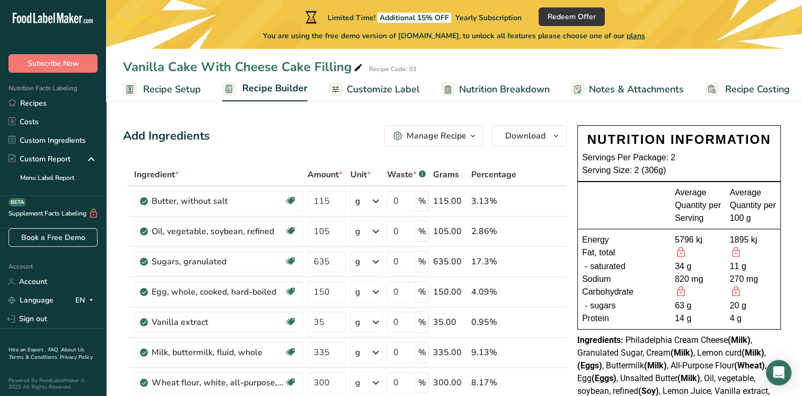
click at [174, 88] on span "Recipe Setup" at bounding box center [172, 89] width 58 height 14
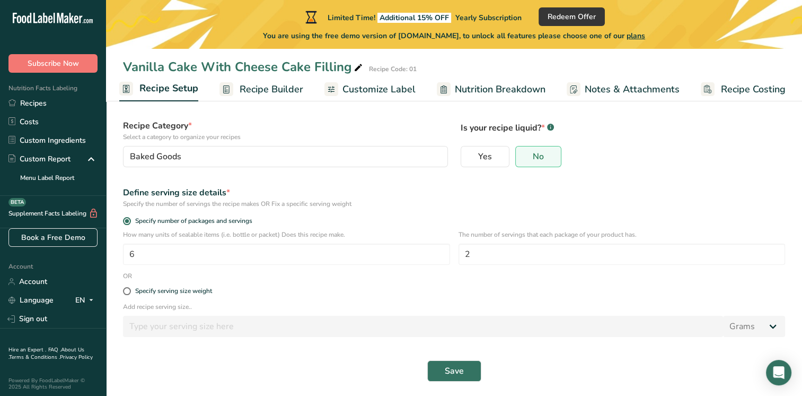
scroll to position [72, 0]
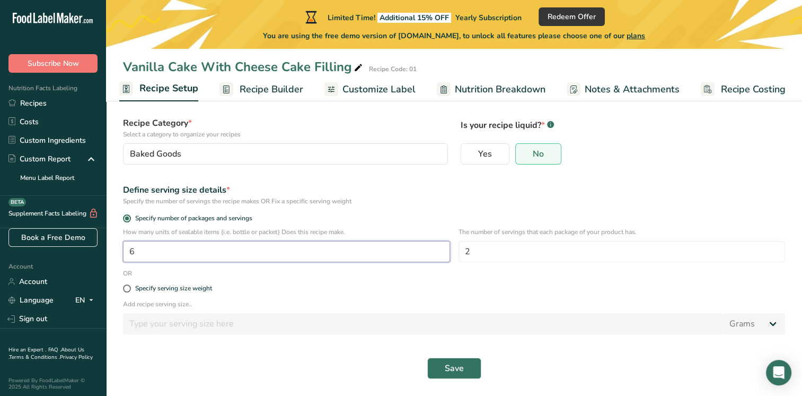
drag, startPoint x: 145, startPoint y: 251, endPoint x: 81, endPoint y: 251, distance: 64.2
click at [81, 251] on div ".a-20{fill:#fff;} Subscribe Now Nutrition Facts Labeling Recipes Costs Custom I…" at bounding box center [401, 162] width 802 height 468
type input "4"
drag, startPoint x: 447, startPoint y: 372, endPoint x: 437, endPoint y: 372, distance: 10.1
click at [448, 372] on span "Save" at bounding box center [454, 368] width 19 height 13
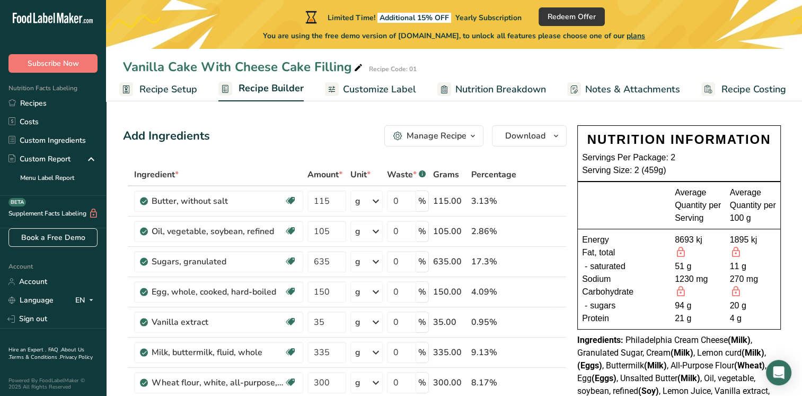
click at [194, 82] on span "Recipe Setup" at bounding box center [168, 89] width 58 height 14
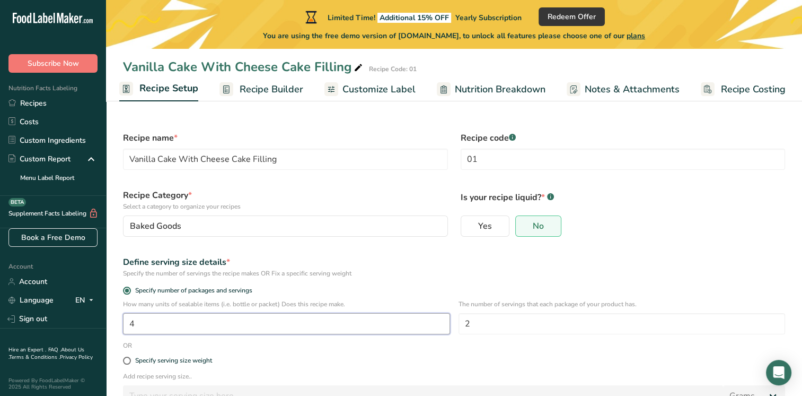
drag, startPoint x: 180, startPoint y: 320, endPoint x: 37, endPoint y: 349, distance: 146.1
click at [37, 349] on div ".a-20{fill:#fff;} Subscribe Now Nutrition Facts Labeling Recipes Costs Custom I…" at bounding box center [401, 234] width 802 height 468
type input "6"
click at [346, 364] on div "Specify serving size weight" at bounding box center [454, 360] width 675 height 21
click at [507, 328] on input "2" at bounding box center [622, 323] width 327 height 21
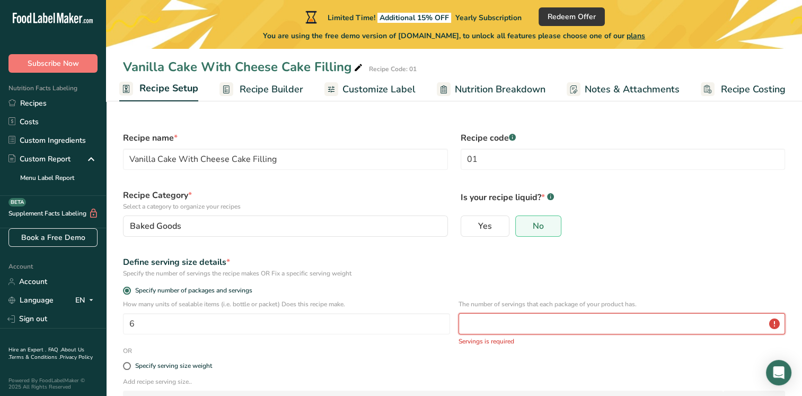
type input "2"
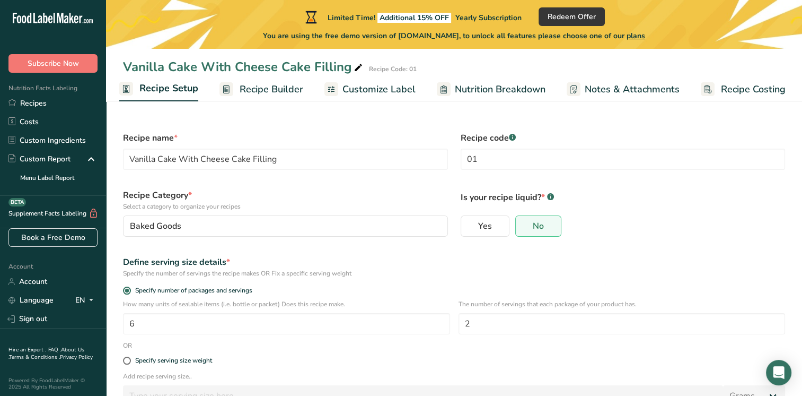
click at [538, 281] on div "Define serving size details * Specify the number of servings the recipe makes O…" at bounding box center [454, 266] width 675 height 35
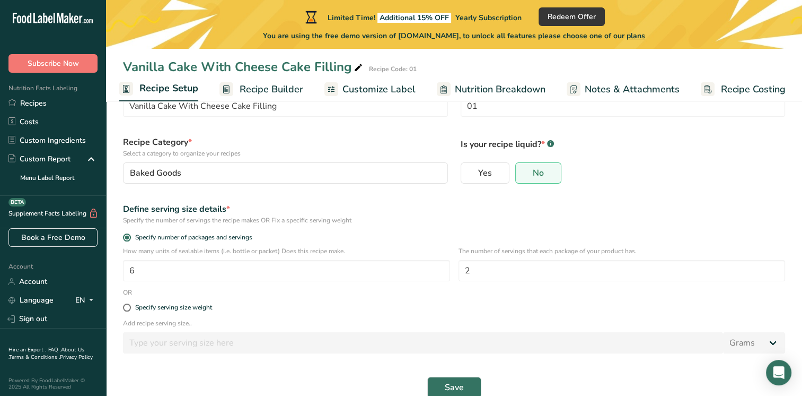
scroll to position [72, 0]
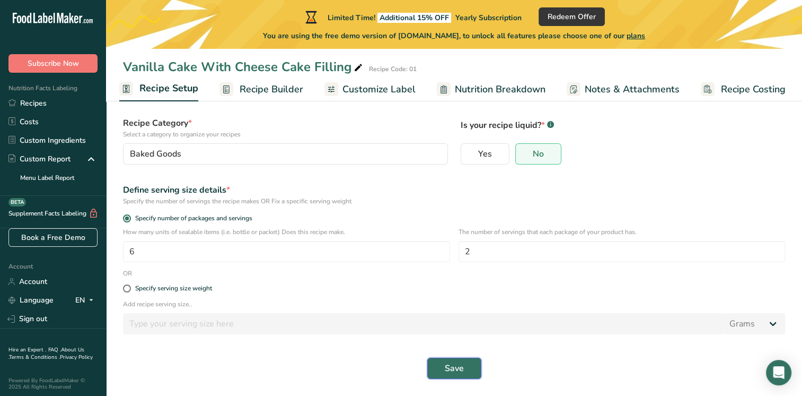
click at [456, 371] on span "Save" at bounding box center [454, 368] width 19 height 13
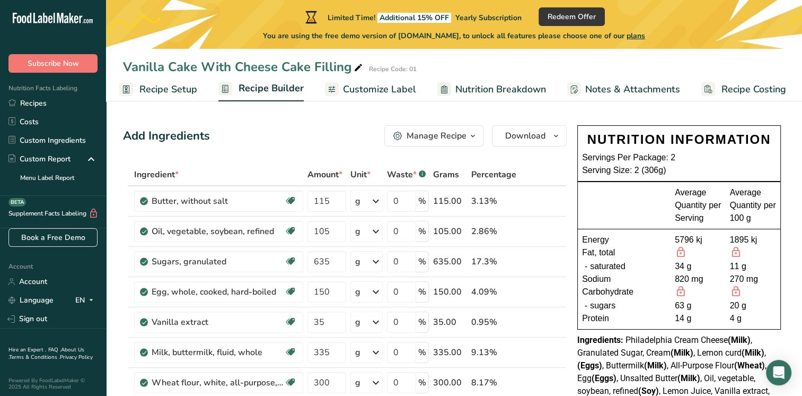
click at [377, 89] on span "Customize Label" at bounding box center [379, 89] width 73 height 14
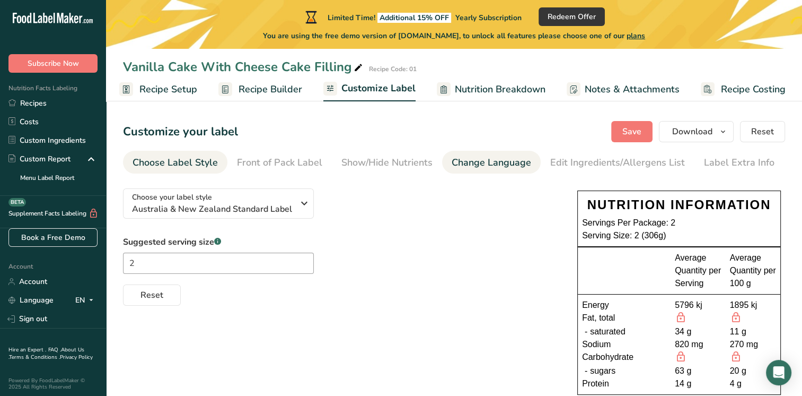
scroll to position [0, 4]
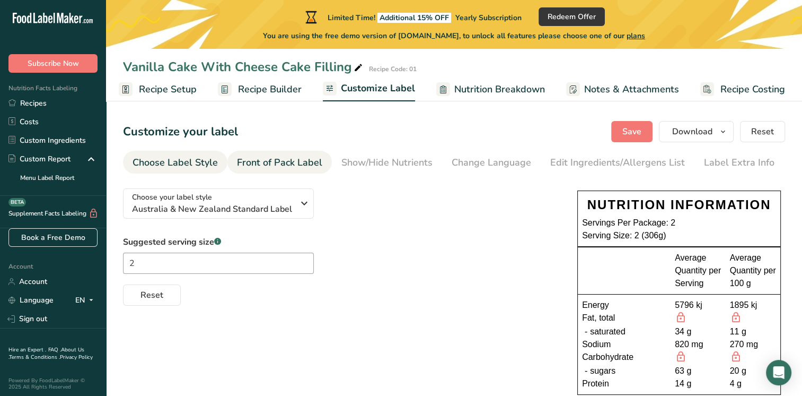
click at [277, 163] on div "Front of Pack Label" at bounding box center [279, 162] width 85 height 14
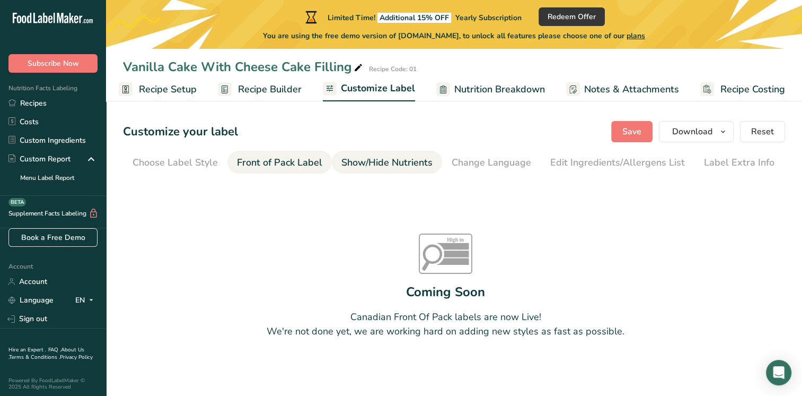
click at [368, 159] on div "Show/Hide Nutrients" at bounding box center [387, 162] width 91 height 14
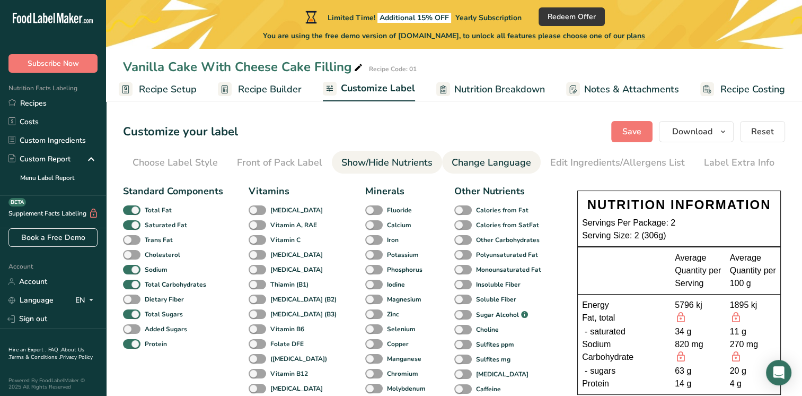
click at [500, 167] on div "Change Language" at bounding box center [492, 162] width 80 height 14
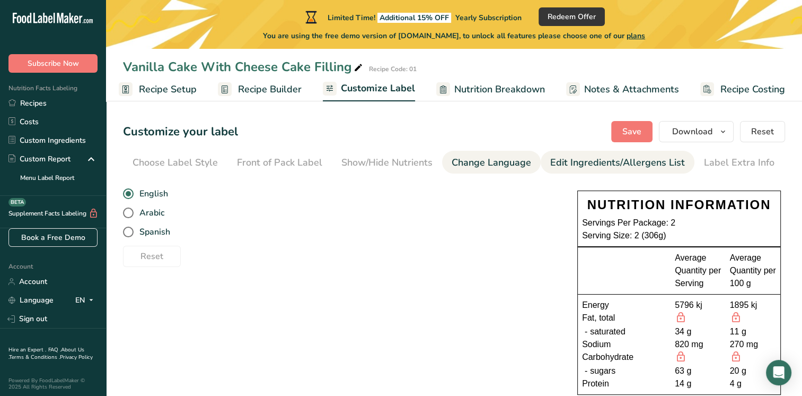
click at [583, 158] on div "Edit Ingredients/Allergens List" at bounding box center [618, 162] width 135 height 14
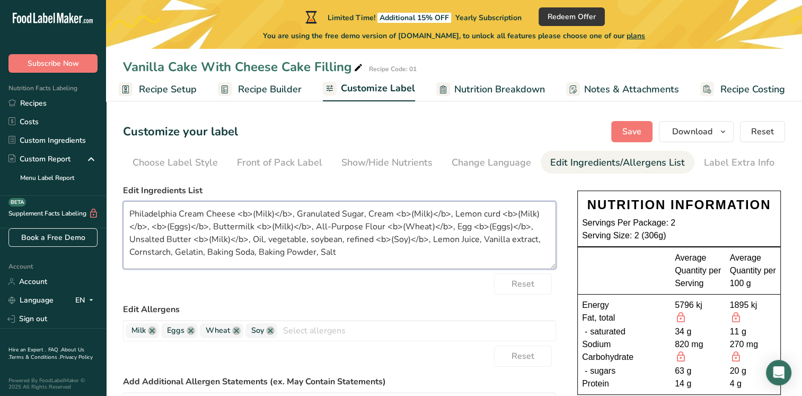
click at [178, 209] on textarea "Philadelphia Cream Cheese <b>(Milk)</b>, Granulated Sugar, Cream <b>(Milk)</b>,…" at bounding box center [339, 235] width 433 height 68
type textarea "Cream Cheese <b>(Milk)</b>, Granulated Sugar, Cream <b>(Milk)</b>, Lemon curd <…"
click at [392, 277] on div "Reset" at bounding box center [339, 283] width 433 height 21
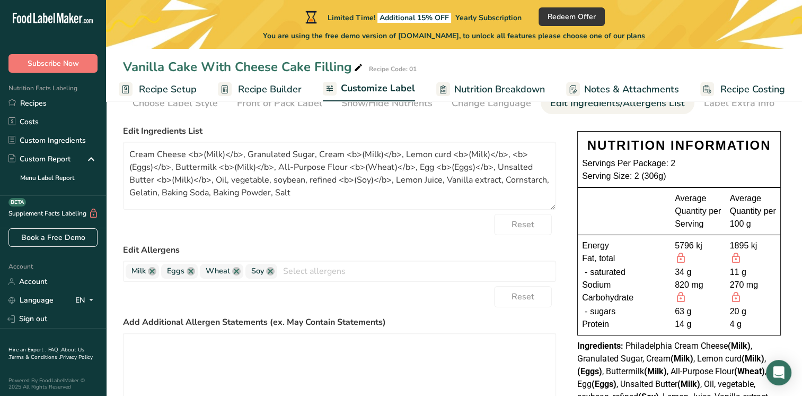
scroll to position [0, 0]
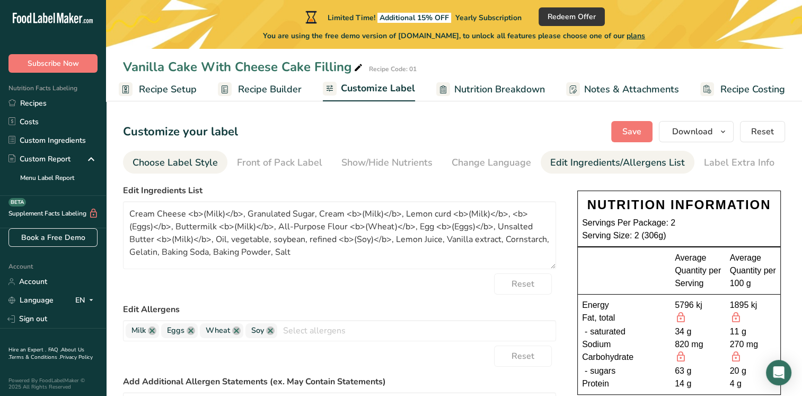
click at [195, 169] on div "Choose Label Style" at bounding box center [175, 162] width 85 height 14
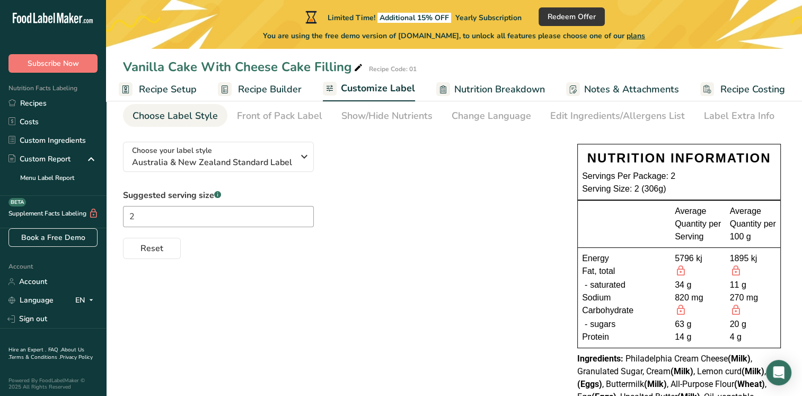
scroll to position [118, 0]
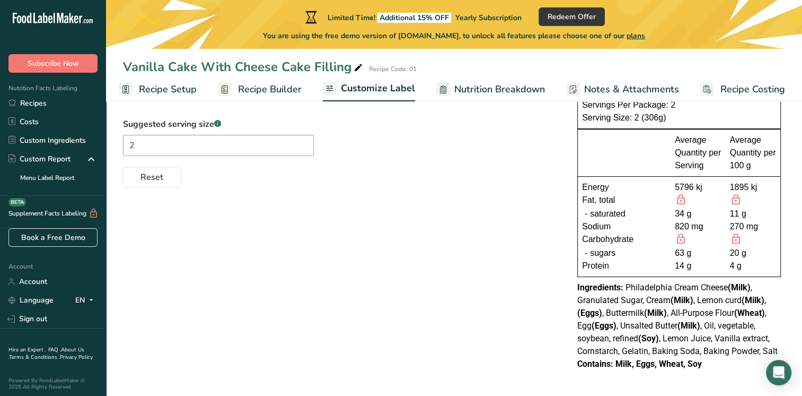
click at [544, 245] on div "Choose your label style [GEOGRAPHIC_DATA] & New Zealand Standard Label USA (FDA…" at bounding box center [454, 221] width 662 height 319
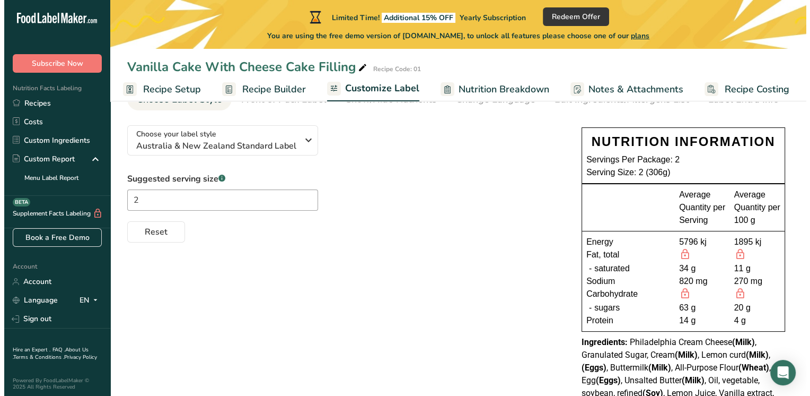
scroll to position [0, 0]
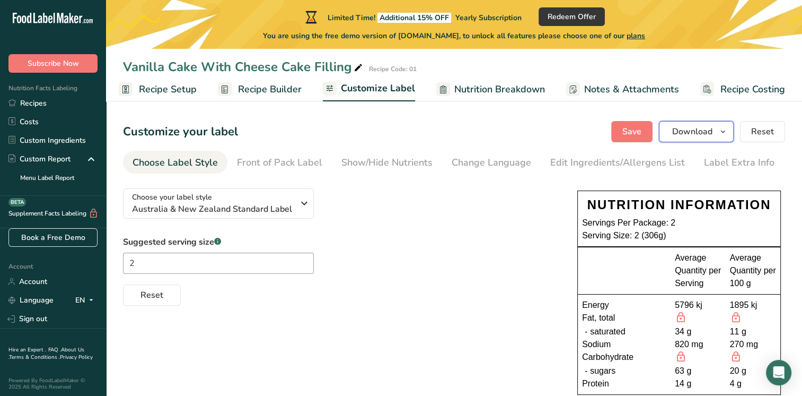
click at [690, 129] on span "Download" at bounding box center [693, 131] width 40 height 13
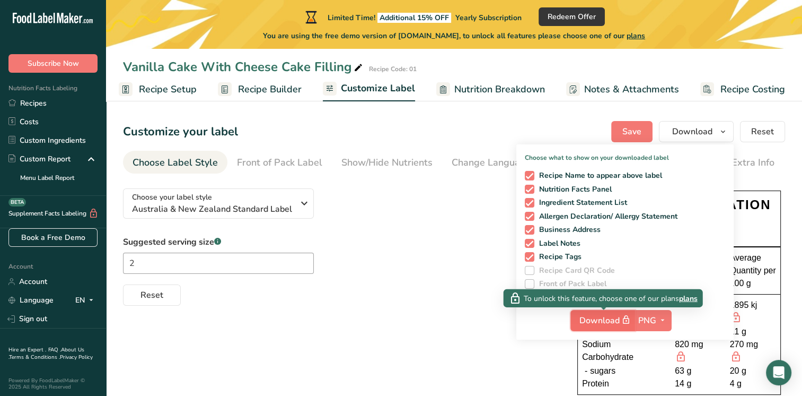
click at [611, 322] on span "Download" at bounding box center [606, 319] width 53 height 13
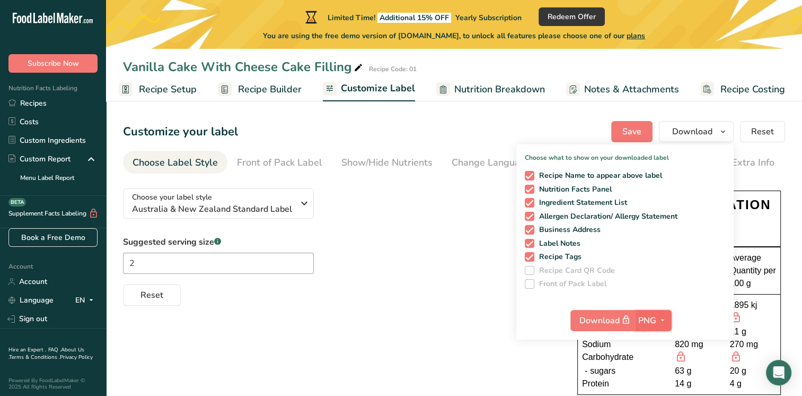
click at [649, 321] on span "PNG" at bounding box center [648, 320] width 18 height 13
drag, startPoint x: 649, startPoint y: 321, endPoint x: 628, endPoint y: 321, distance: 21.2
click at [648, 321] on span "PNG" at bounding box center [648, 320] width 18 height 13
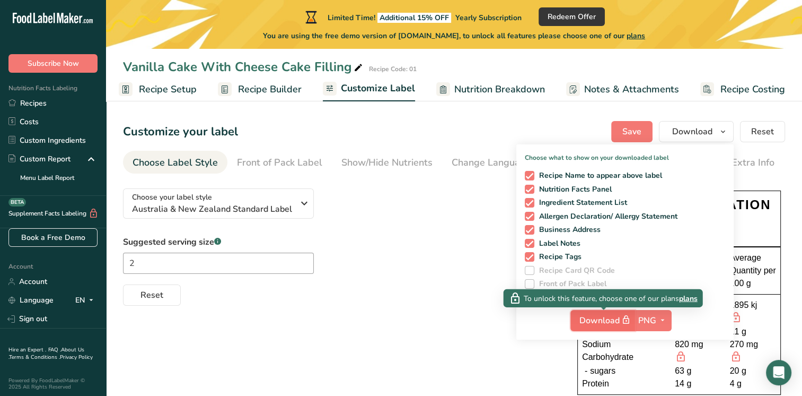
click at [613, 321] on span "Download" at bounding box center [606, 319] width 53 height 13
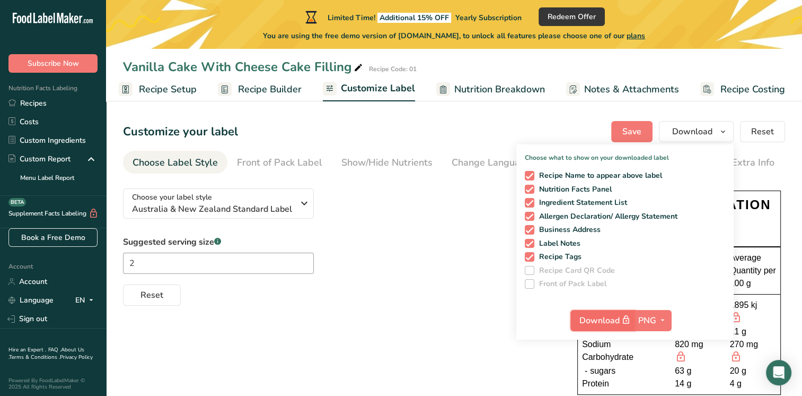
click at [613, 321] on span "Download" at bounding box center [606, 319] width 53 height 13
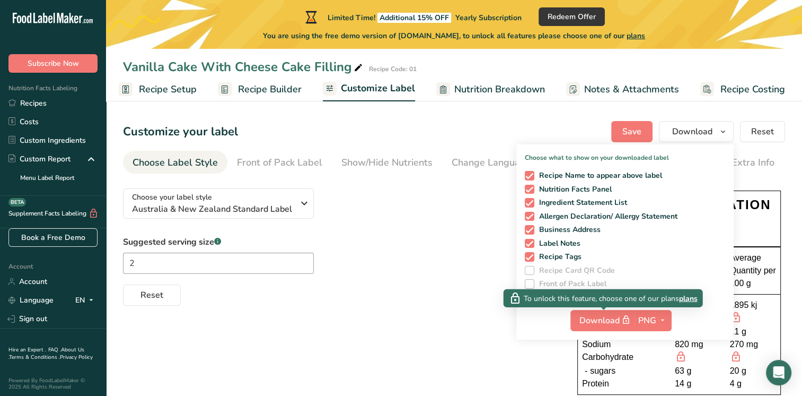
click at [684, 296] on span "plans" at bounding box center [688, 297] width 19 height 11
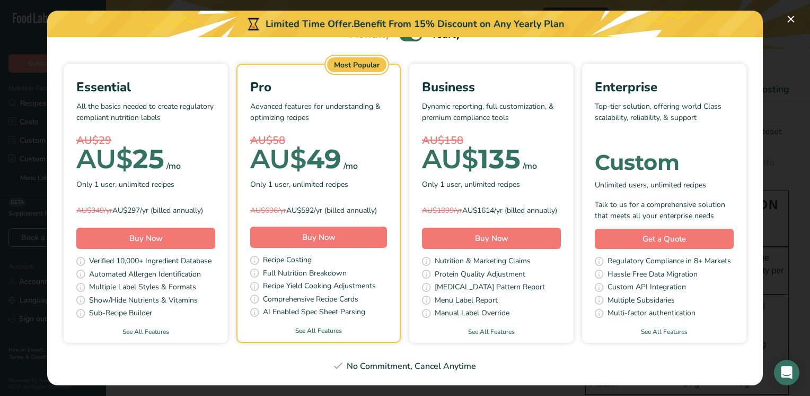
scroll to position [33, 0]
